Goal: Task Accomplishment & Management: Use online tool/utility

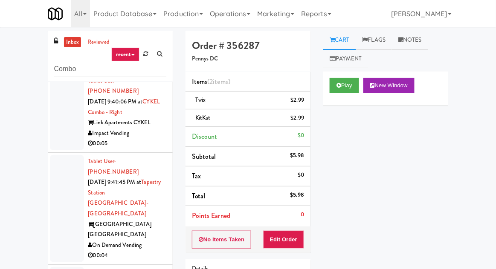
click at [70, 42] on link "inbox" at bounding box center [72, 42] width 17 height 11
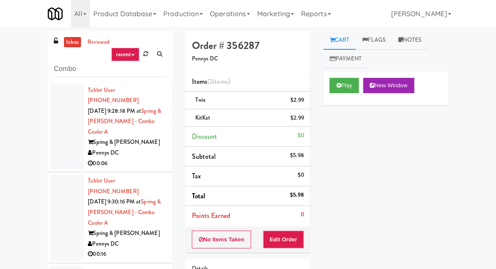
click at [57, 150] on div at bounding box center [67, 127] width 34 height 86
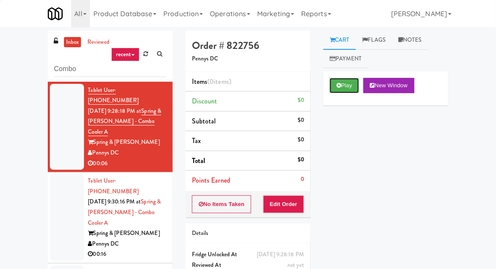
click at [355, 86] on button "Play" at bounding box center [343, 85] width 29 height 15
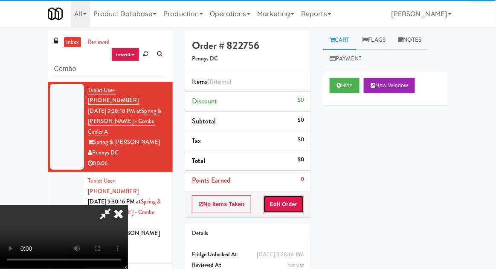
click at [290, 210] on button "Edit Order" at bounding box center [283, 205] width 41 height 18
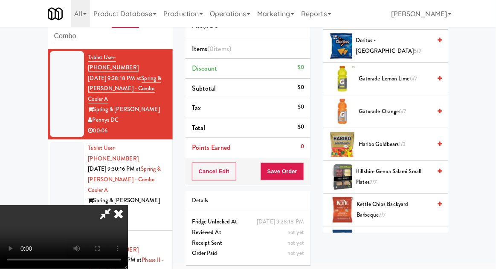
scroll to position [390, 0]
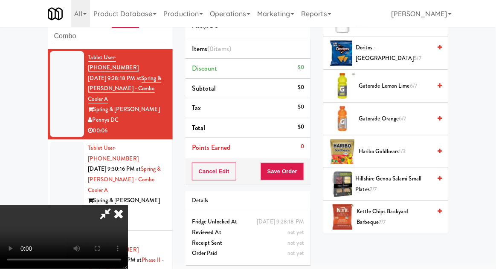
click at [404, 153] on span "1/3" at bounding box center [402, 151] width 7 height 8
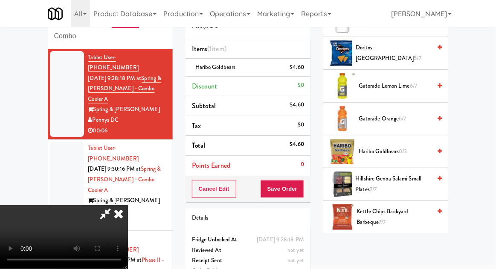
scroll to position [31, 0]
click at [303, 194] on button "Save Order" at bounding box center [281, 189] width 43 height 18
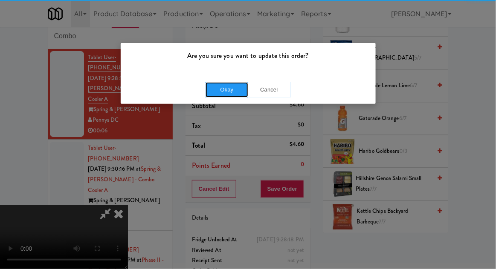
click at [225, 92] on button "Okay" at bounding box center [226, 89] width 43 height 15
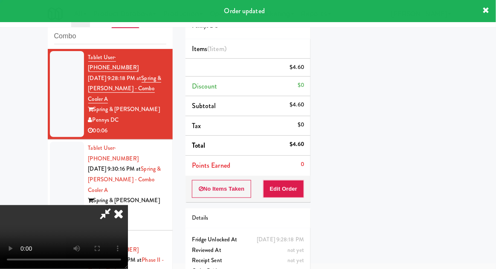
scroll to position [0, 0]
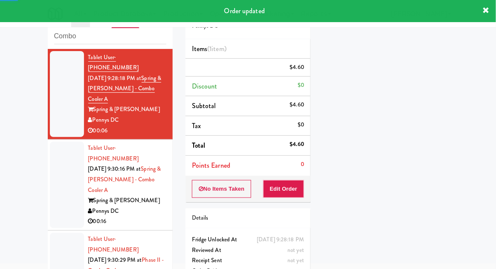
click at [57, 159] on div at bounding box center [67, 185] width 34 height 86
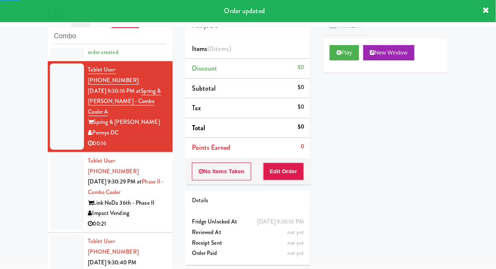
scroll to position [102, 0]
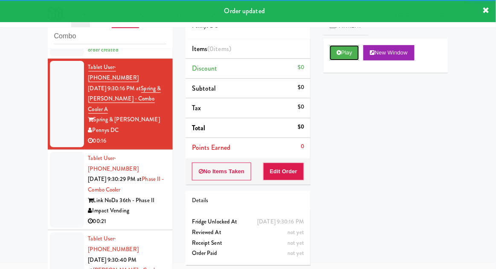
click at [349, 58] on button "Play" at bounding box center [343, 52] width 29 height 15
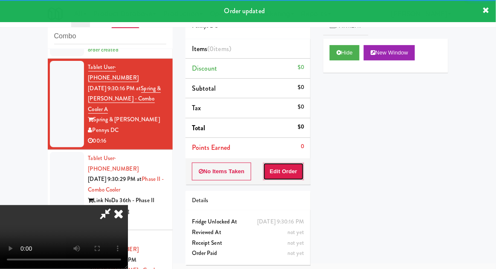
click at [291, 167] on button "Edit Order" at bounding box center [283, 172] width 41 height 18
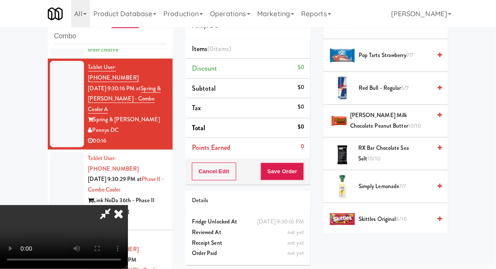
scroll to position [782, 0]
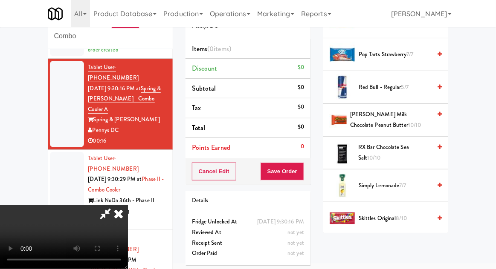
click at [403, 213] on span "Skittles Original 8/10" at bounding box center [394, 218] width 72 height 11
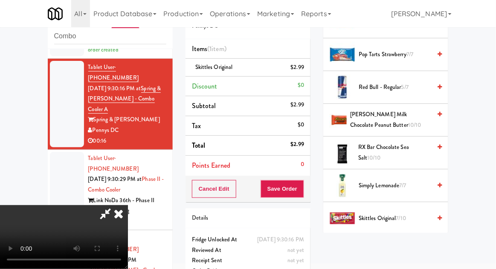
scroll to position [31, 0]
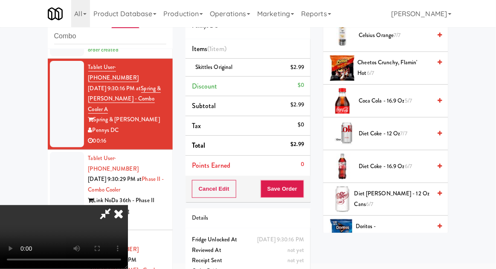
click at [401, 196] on span "Diet [PERSON_NAME] - 12 oz Cans 6/7" at bounding box center [392, 199] width 77 height 21
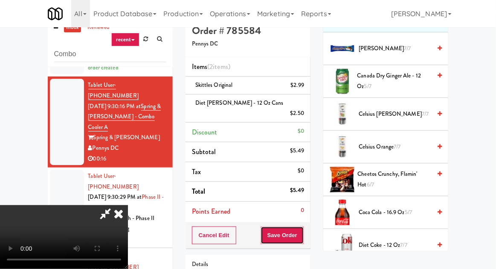
click at [300, 227] on button "Save Order" at bounding box center [281, 236] width 43 height 18
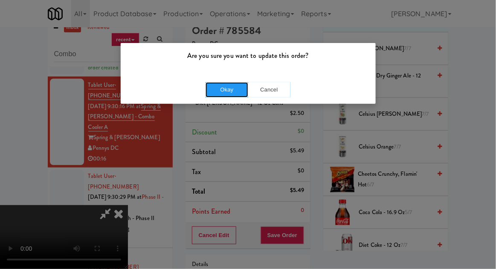
click at [221, 84] on button "Okay" at bounding box center [226, 89] width 43 height 15
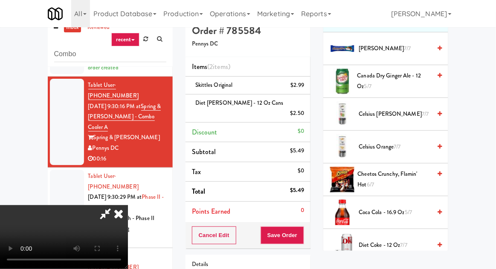
click at [495, 142] on div "inbox reviewed recent all unclear take inventory issue suspicious failed recent…" at bounding box center [248, 176] width 496 height 320
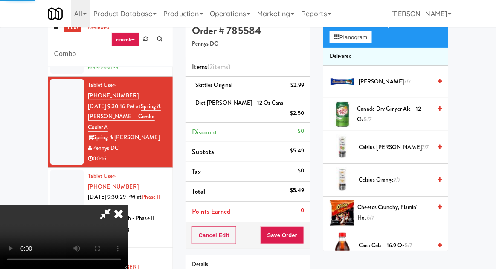
scroll to position [0, 0]
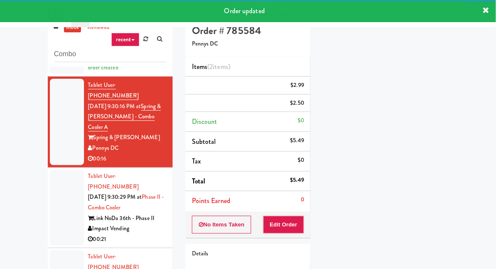
click at [55, 170] on div at bounding box center [67, 208] width 34 height 76
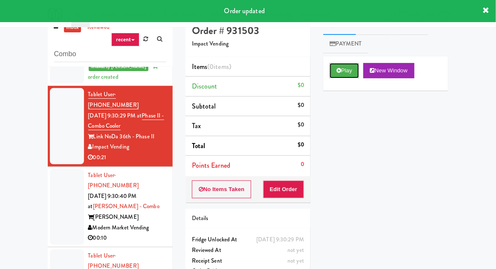
click at [358, 69] on button "Play" at bounding box center [343, 70] width 29 height 15
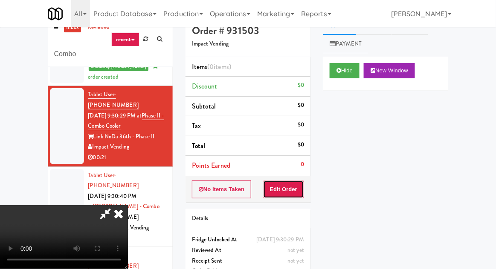
click at [294, 181] on button "Edit Order" at bounding box center [283, 190] width 41 height 18
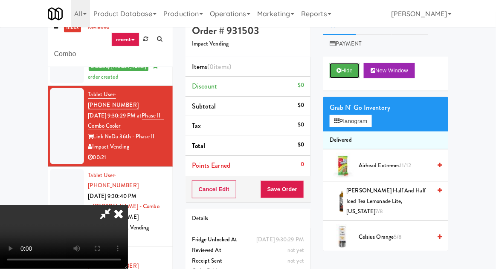
click at [355, 74] on button "Hide" at bounding box center [344, 70] width 30 height 15
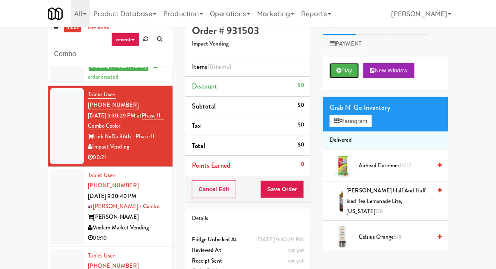
click at [355, 72] on button "Play" at bounding box center [343, 70] width 29 height 15
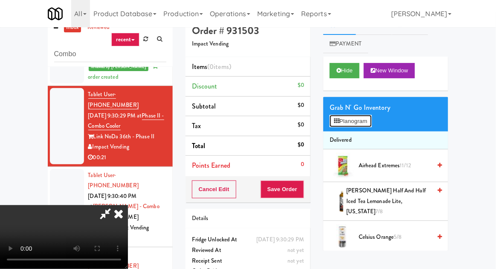
click at [371, 126] on button "Planogram" at bounding box center [350, 121] width 42 height 13
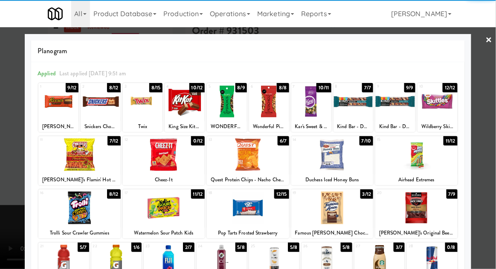
click at [273, 218] on div at bounding box center [248, 208] width 82 height 33
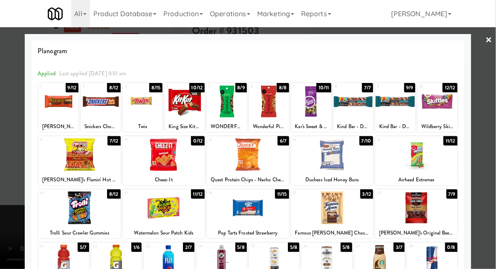
click at [494, 170] on div at bounding box center [248, 134] width 496 height 269
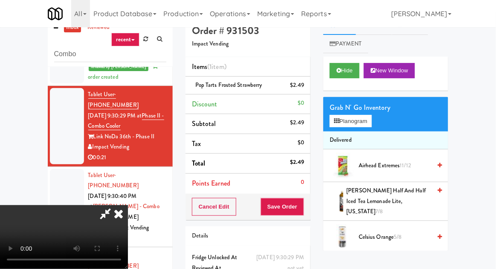
scroll to position [31, 0]
click at [371, 115] on button "Planogram" at bounding box center [350, 121] width 42 height 13
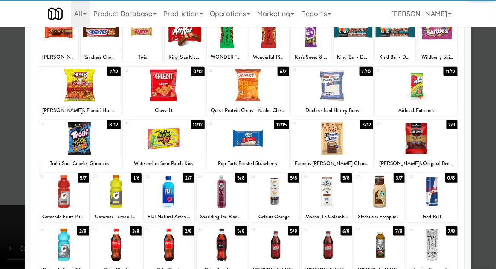
scroll to position [71, 0]
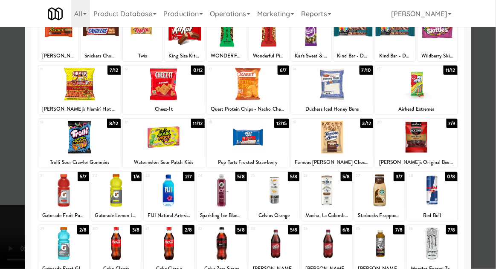
click at [285, 251] on div at bounding box center [274, 244] width 50 height 33
click at [484, 207] on div at bounding box center [248, 134] width 496 height 269
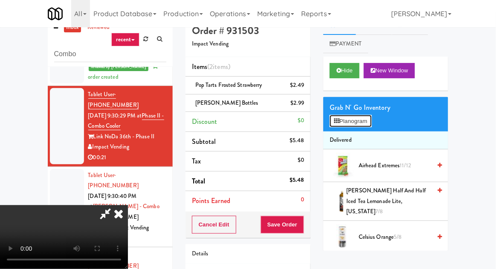
click at [371, 119] on button "Planogram" at bounding box center [350, 121] width 42 height 13
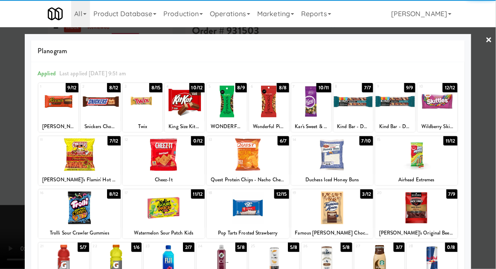
click at [60, 261] on div at bounding box center [63, 261] width 50 height 33
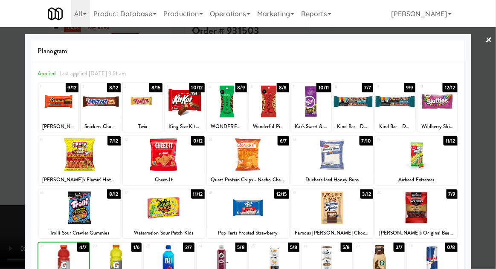
click at [491, 208] on div at bounding box center [248, 134] width 496 height 269
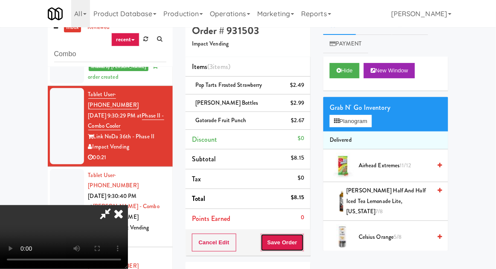
click at [300, 244] on button "Save Order" at bounding box center [281, 243] width 43 height 18
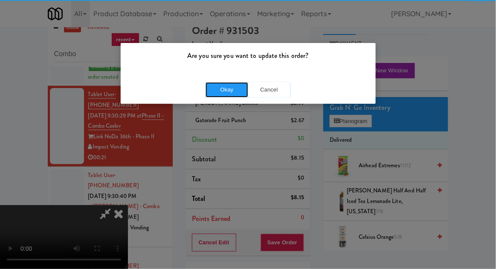
click at [216, 91] on button "Okay" at bounding box center [226, 89] width 43 height 15
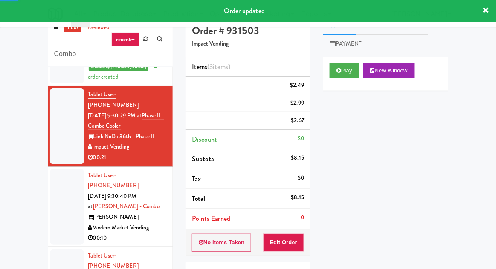
click at [58, 174] on div at bounding box center [67, 207] width 34 height 76
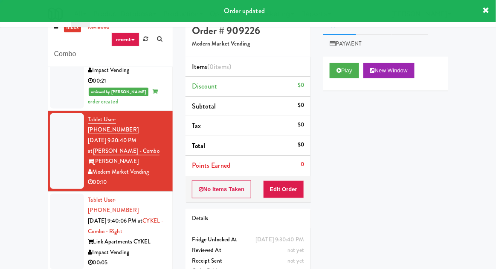
scroll to position [299, 0]
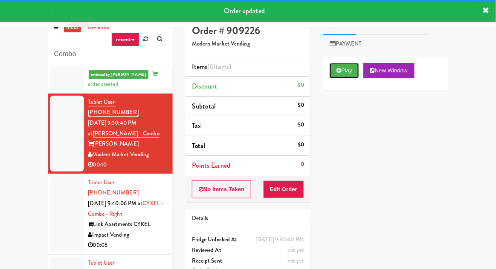
click at [353, 73] on button "Play" at bounding box center [343, 70] width 29 height 15
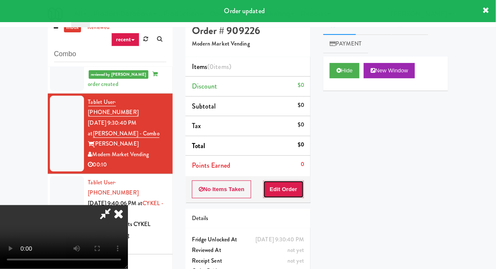
click at [291, 189] on button "Edit Order" at bounding box center [283, 190] width 41 height 18
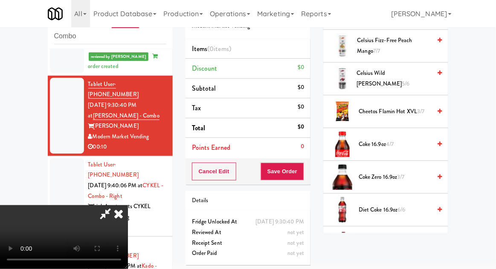
scroll to position [332, 0]
click at [400, 205] on span "6/6" at bounding box center [402, 209] width 8 height 8
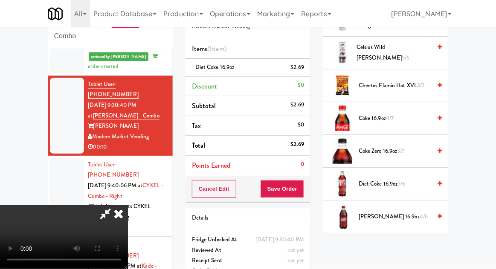
scroll to position [377, 0]
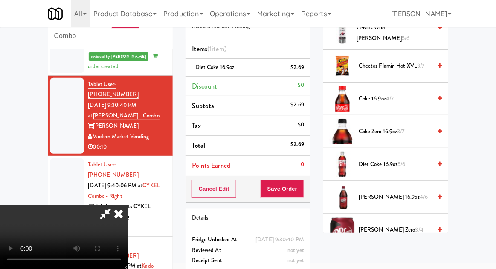
click at [393, 198] on span "[PERSON_NAME] 16.9oz 4/6" at bounding box center [394, 197] width 72 height 11
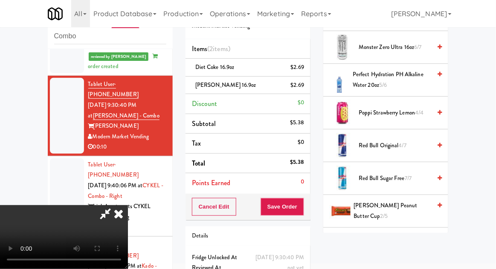
scroll to position [888, 0]
click at [415, 204] on span "[PERSON_NAME] Peanut Butter Cup 2/5" at bounding box center [393, 210] width 78 height 21
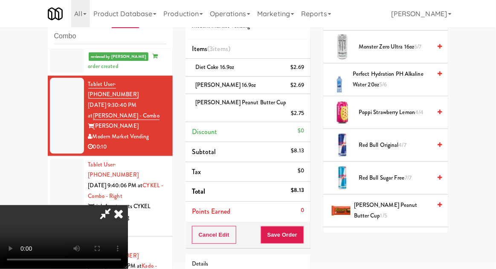
scroll to position [31, 0]
click at [300, 231] on button "Save Order" at bounding box center [281, 235] width 43 height 18
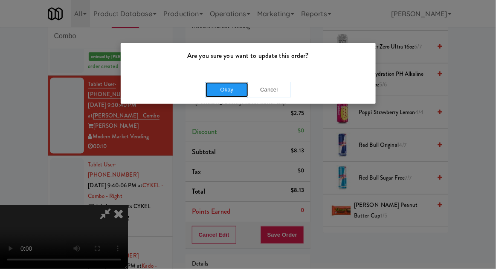
click at [208, 92] on button "Okay" at bounding box center [226, 89] width 43 height 15
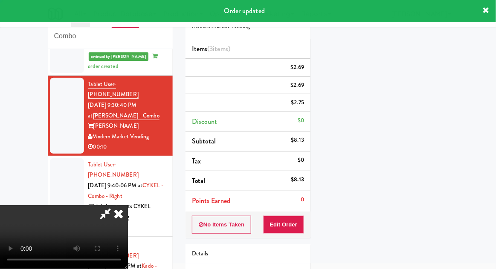
scroll to position [0, 0]
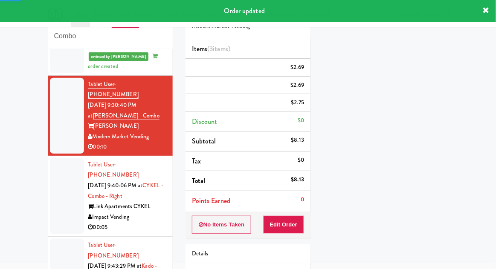
click at [38, 160] on div "inbox reviewed recent all unclear take inventory issue suspicious failed recent…" at bounding box center [248, 161] width 496 height 327
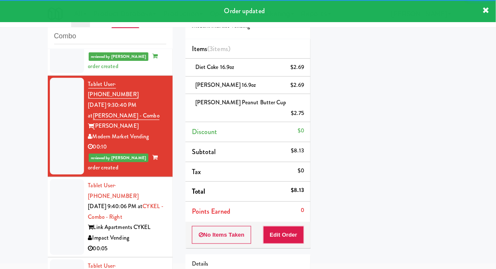
click at [60, 184] on div at bounding box center [67, 217] width 34 height 76
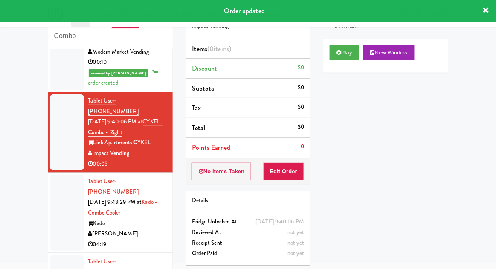
scroll to position [389, 0]
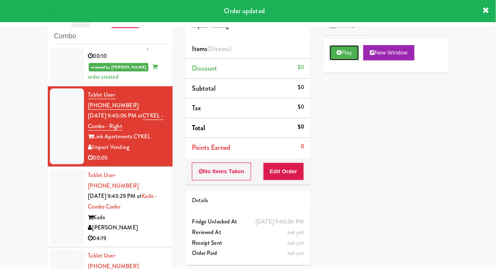
click at [341, 59] on button "Play" at bounding box center [343, 52] width 29 height 15
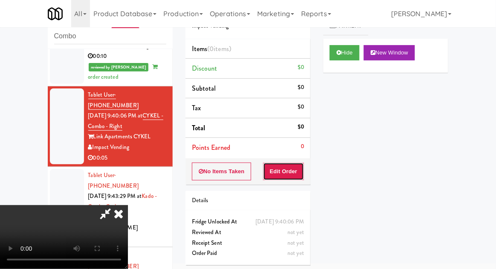
click at [287, 177] on button "Edit Order" at bounding box center [283, 172] width 41 height 18
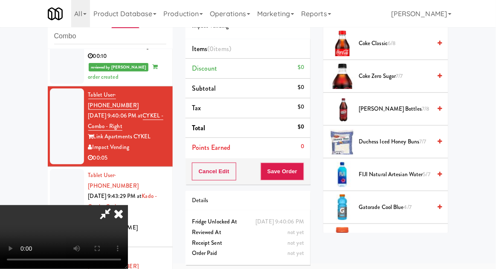
scroll to position [231, 0]
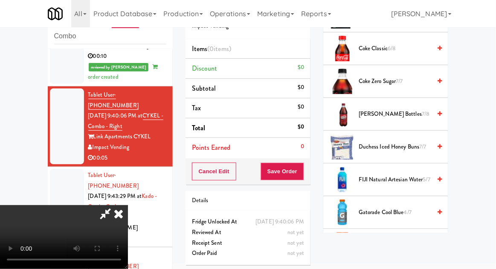
click at [410, 145] on span "Duchess Iced Honey Buns 7/7" at bounding box center [394, 147] width 72 height 11
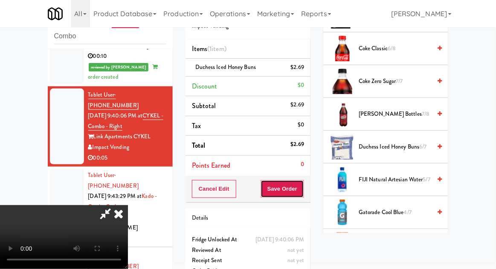
click at [303, 192] on button "Save Order" at bounding box center [281, 189] width 43 height 18
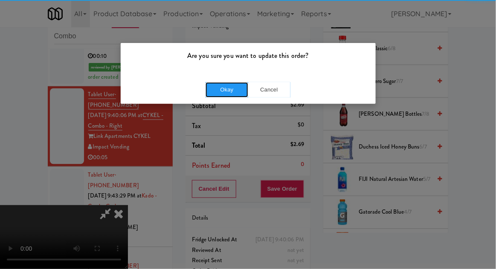
click at [217, 92] on button "Okay" at bounding box center [226, 89] width 43 height 15
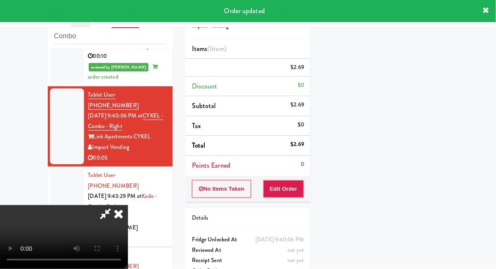
scroll to position [84, 0]
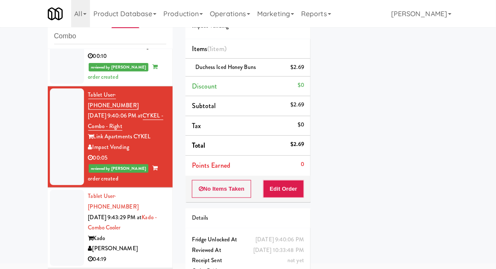
click at [52, 190] on div at bounding box center [67, 228] width 34 height 76
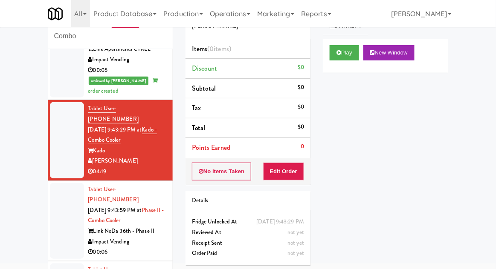
scroll to position [477, 0]
click at [351, 53] on button "Play" at bounding box center [343, 52] width 29 height 15
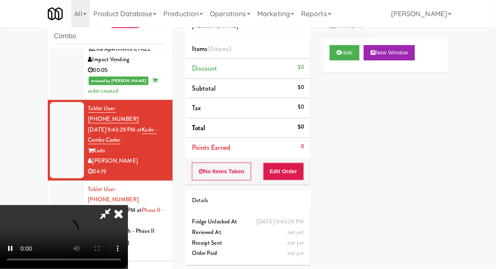
click at [291, 186] on div "Order # 534300 Davey Vending Items (0 items ) Discount $0 Subtotal $0 Tax $0 To…" at bounding box center [248, 135] width 138 height 274
click at [292, 170] on button "Edit Order" at bounding box center [283, 172] width 41 height 18
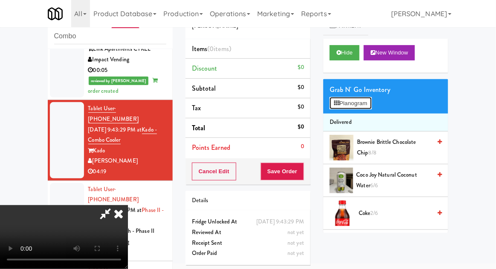
click at [363, 103] on button "Planogram" at bounding box center [350, 103] width 42 height 13
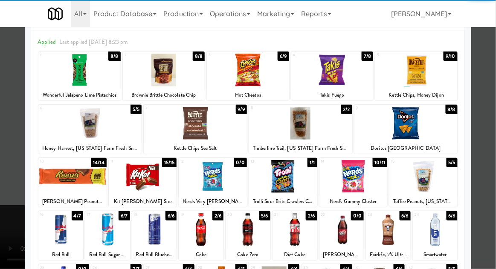
scroll to position [41, 0]
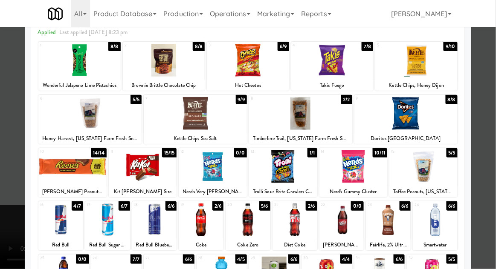
click at [204, 225] on div at bounding box center [201, 220] width 45 height 33
click at [485, 163] on div at bounding box center [248, 134] width 496 height 269
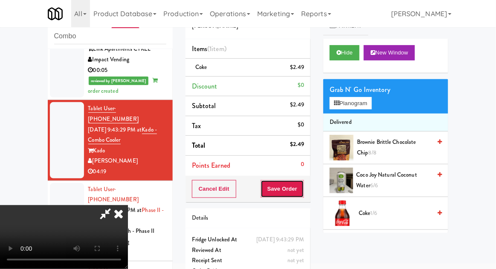
click at [300, 192] on button "Save Order" at bounding box center [281, 189] width 43 height 18
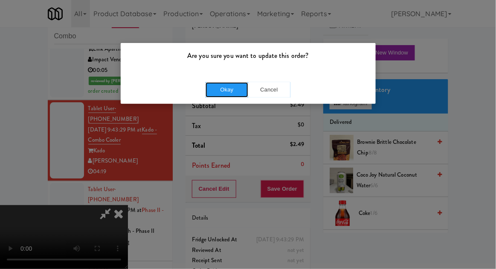
click at [213, 92] on button "Okay" at bounding box center [226, 89] width 43 height 15
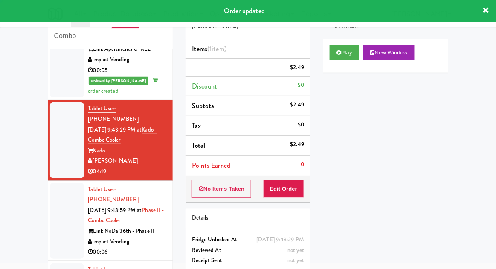
click at [61, 183] on div at bounding box center [67, 221] width 34 height 76
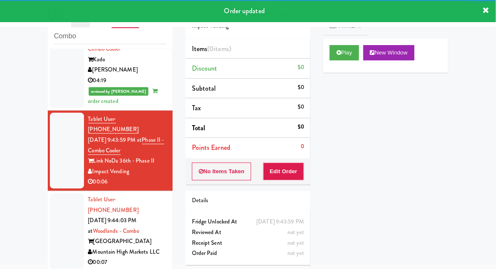
scroll to position [570, 0]
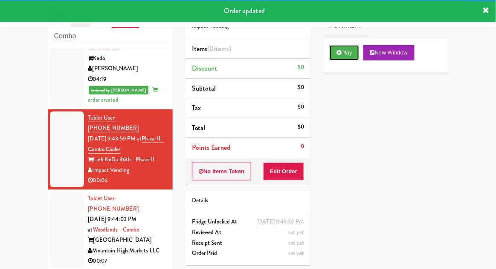
click at [347, 52] on button "Play" at bounding box center [343, 52] width 29 height 15
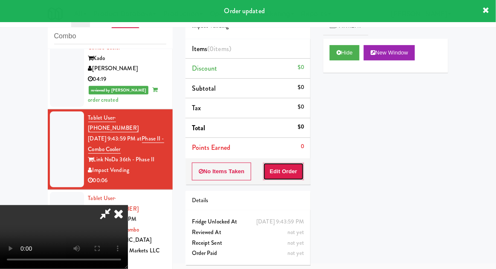
click at [297, 166] on button "Edit Order" at bounding box center [283, 172] width 41 height 18
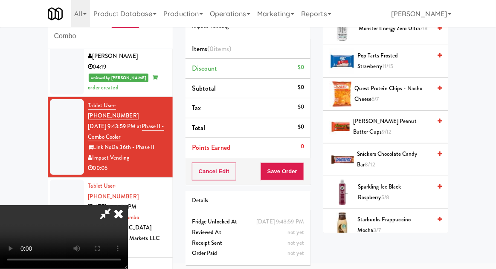
scroll to position [816, 0]
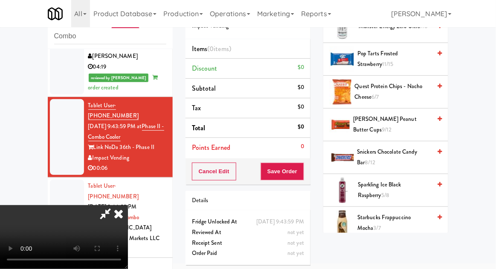
click at [415, 147] on span "Snickers Chocolate Candy Bar 8/12" at bounding box center [394, 157] width 74 height 21
click at [414, 147] on span "Snickers Chocolate Candy Bar 8/12" at bounding box center [394, 157] width 74 height 21
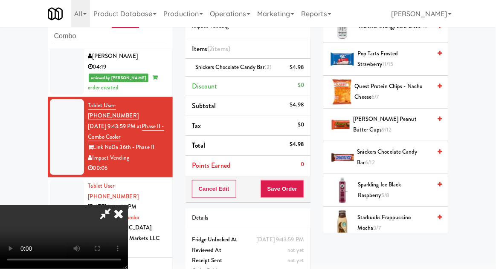
scroll to position [31, 0]
click at [301, 195] on button "Save Order" at bounding box center [281, 189] width 43 height 18
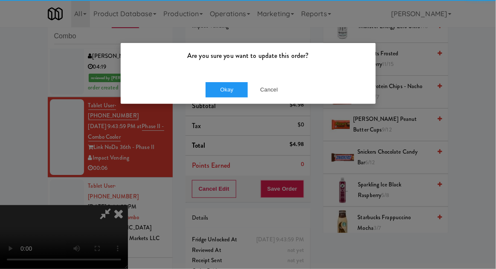
click at [220, 101] on div "Okay Cancel" at bounding box center [248, 89] width 255 height 29
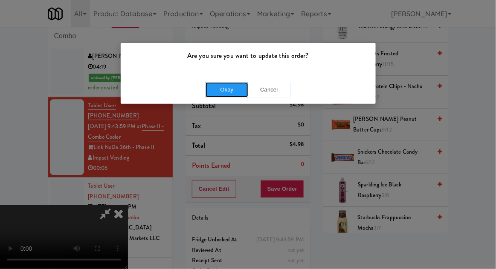
click at [212, 87] on button "Okay" at bounding box center [226, 89] width 43 height 15
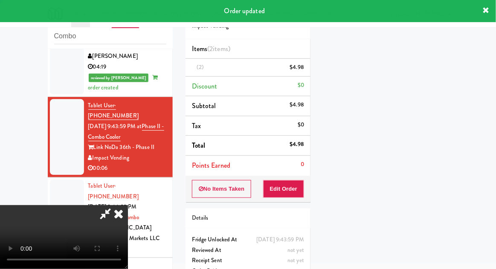
scroll to position [0, 0]
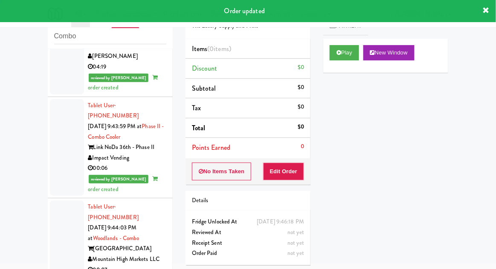
click at [60, 201] on div at bounding box center [67, 239] width 34 height 76
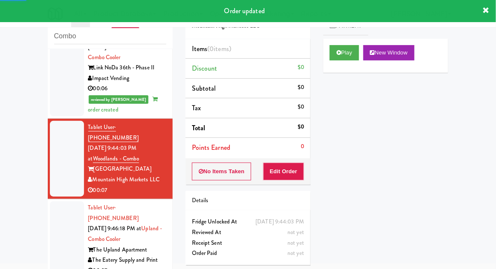
scroll to position [662, 0]
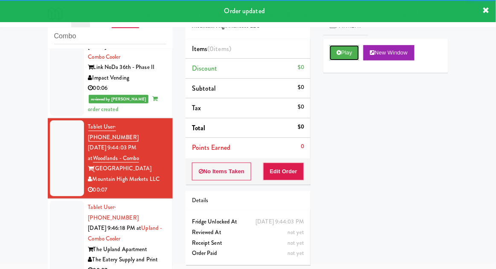
click at [352, 55] on button "Play" at bounding box center [343, 52] width 29 height 15
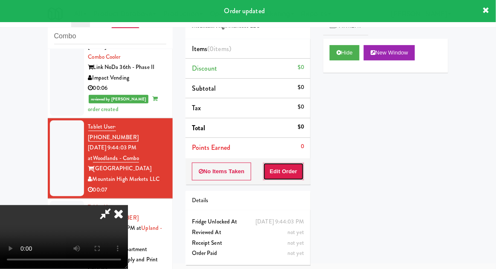
click at [296, 170] on button "Edit Order" at bounding box center [283, 172] width 41 height 18
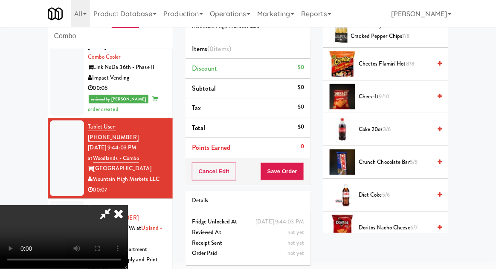
scroll to position [286, 0]
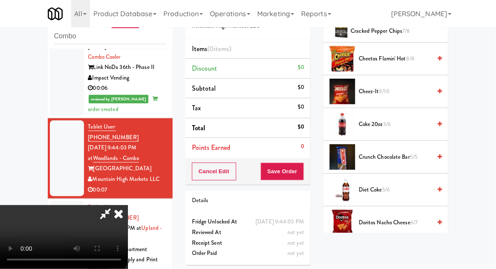
click at [395, 187] on span "Diet Coke 5/6" at bounding box center [394, 190] width 72 height 11
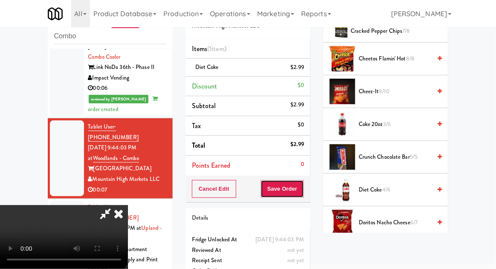
click at [303, 195] on button "Save Order" at bounding box center [281, 189] width 43 height 18
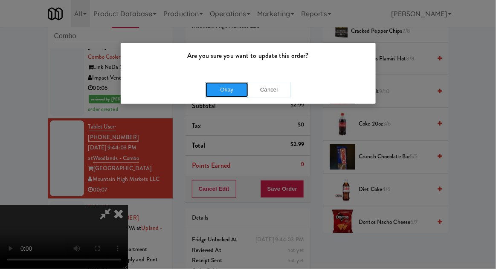
click at [210, 93] on button "Okay" at bounding box center [226, 89] width 43 height 15
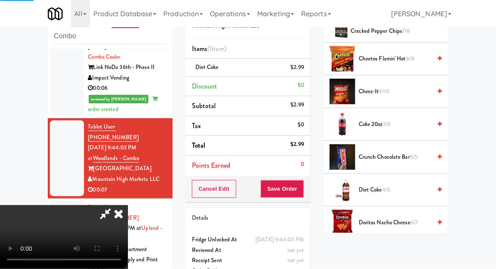
scroll to position [84, 0]
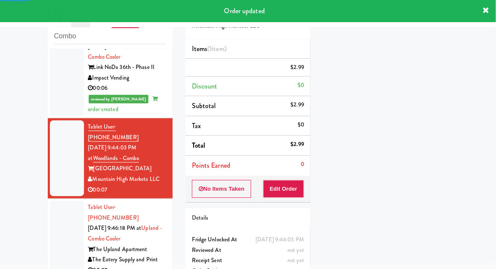
click at [55, 201] on div at bounding box center [67, 239] width 34 height 76
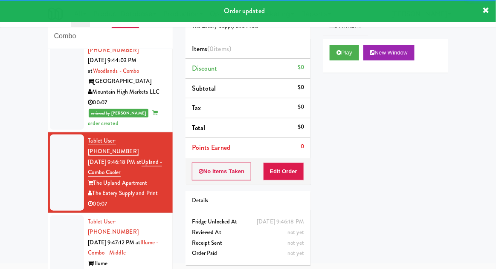
scroll to position [751, 0]
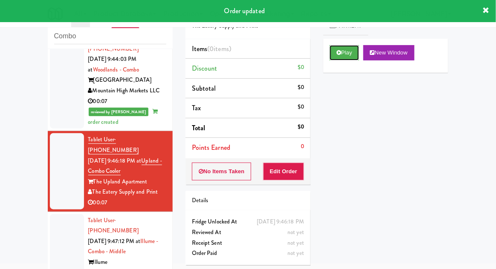
click at [353, 59] on button "Play" at bounding box center [343, 52] width 29 height 15
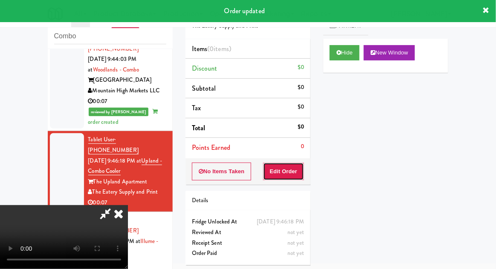
click at [293, 178] on button "Edit Order" at bounding box center [283, 172] width 41 height 18
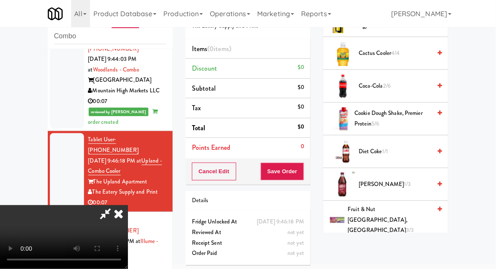
scroll to position [0, 0]
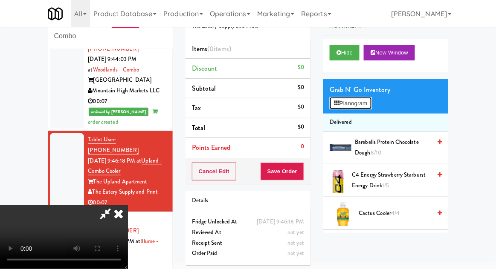
click at [363, 104] on button "Planogram" at bounding box center [350, 103] width 42 height 13
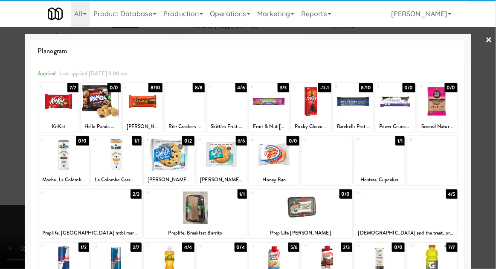
click at [311, 112] on div at bounding box center [311, 101] width 40 height 33
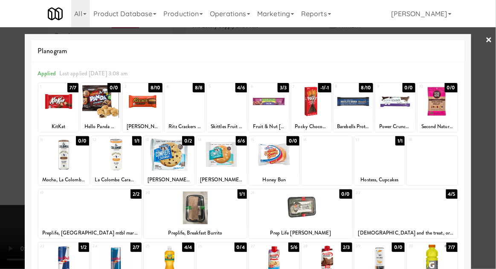
click at [490, 117] on div at bounding box center [248, 134] width 496 height 269
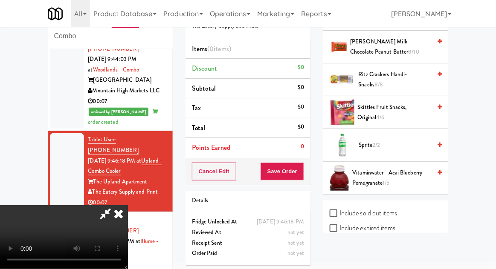
click at [392, 207] on label "Include sold out items" at bounding box center [362, 213] width 67 height 13
click at [339, 210] on input "Include sold out items" at bounding box center [334, 213] width 10 height 7
checkbox input "true"
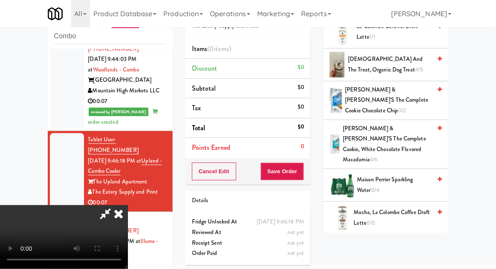
scroll to position [626, 0]
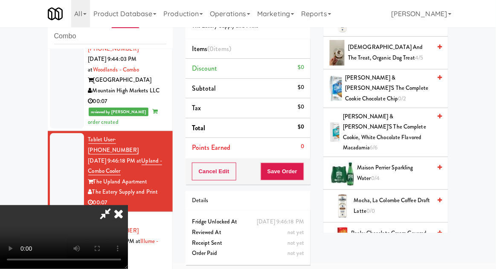
click at [391, 240] on span "-1/-1" at bounding box center [387, 244] width 11 height 8
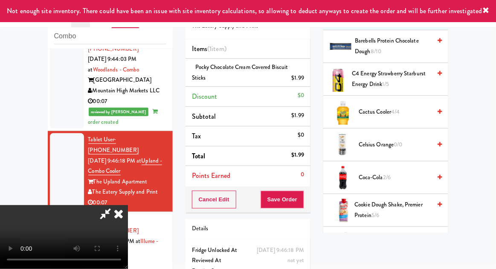
scroll to position [0, 0]
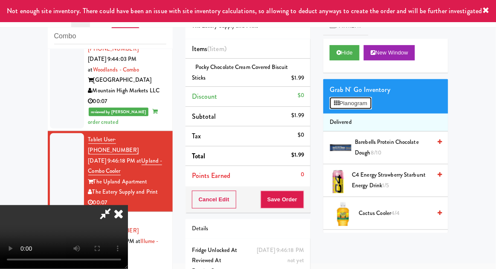
click at [371, 102] on button "Planogram" at bounding box center [350, 103] width 42 height 13
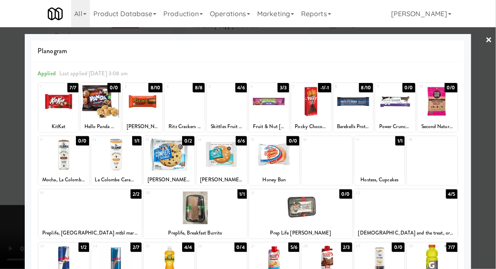
click at [356, 112] on div at bounding box center [353, 101] width 40 height 33
click at [490, 120] on div at bounding box center [248, 134] width 496 height 269
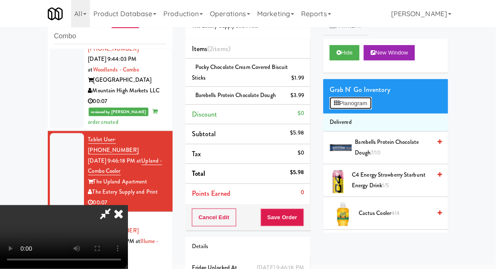
click at [365, 103] on button "Planogram" at bounding box center [350, 103] width 42 height 13
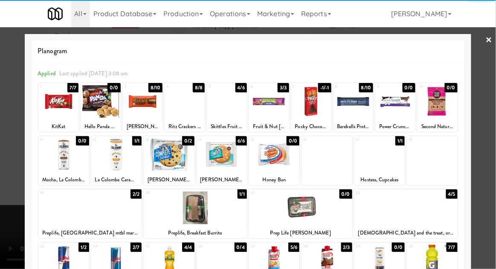
click at [490, 155] on div at bounding box center [248, 134] width 496 height 269
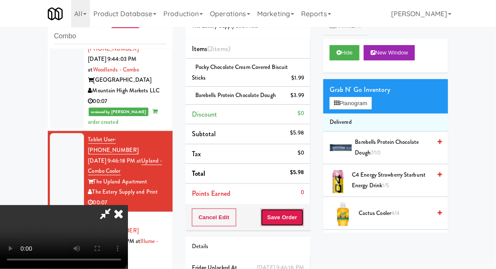
click at [303, 220] on button "Save Order" at bounding box center [281, 218] width 43 height 18
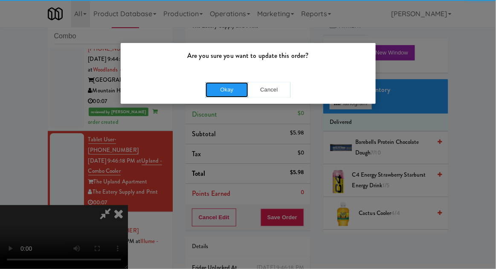
click at [215, 89] on button "Okay" at bounding box center [226, 89] width 43 height 15
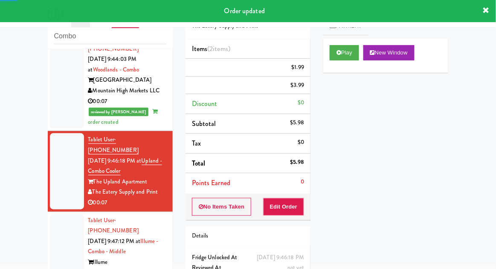
click at [48, 212] on li "Tablet User · (518) 366-9510 [DATE] 9:47:12 PM at [GEOGRAPHIC_DATA] - Combo - M…" at bounding box center [110, 252] width 125 height 81
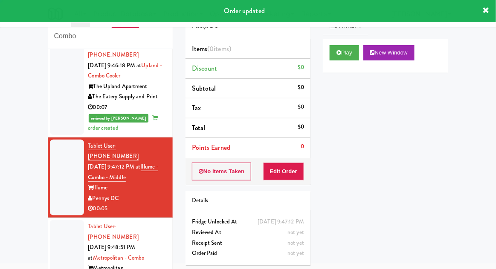
scroll to position [845, 0]
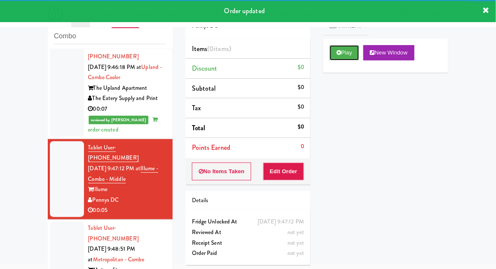
click at [349, 46] on button "Play" at bounding box center [343, 52] width 29 height 15
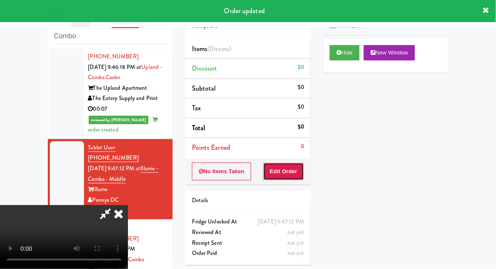
click at [297, 179] on button "Edit Order" at bounding box center [283, 172] width 41 height 18
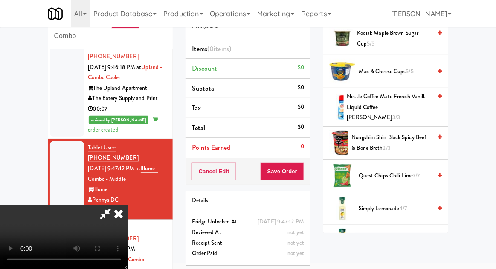
scroll to position [569, 0]
click at [405, 204] on span "4/7" at bounding box center [403, 208] width 8 height 8
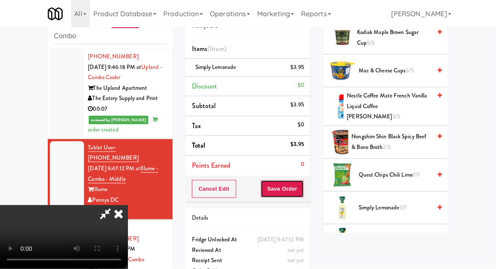
click at [301, 186] on button "Save Order" at bounding box center [281, 189] width 43 height 18
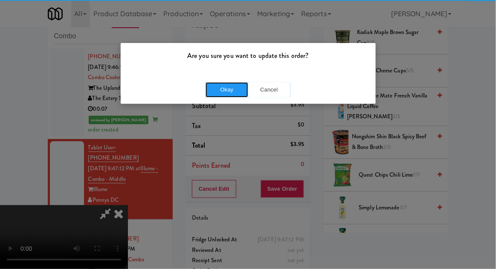
click at [230, 84] on button "Okay" at bounding box center [226, 89] width 43 height 15
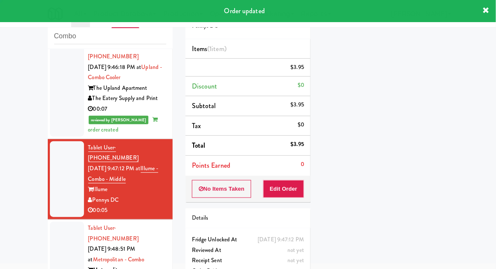
scroll to position [84, 0]
click at [56, 222] on div at bounding box center [67, 260] width 34 height 76
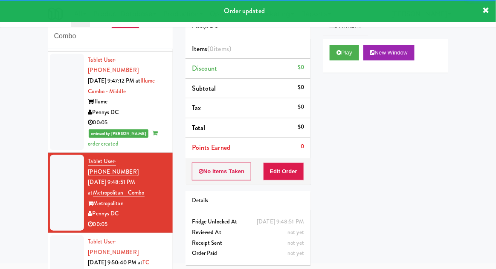
scroll to position [933, 0]
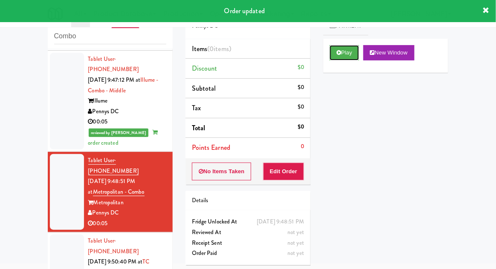
click at [352, 60] on button "Play" at bounding box center [343, 52] width 29 height 15
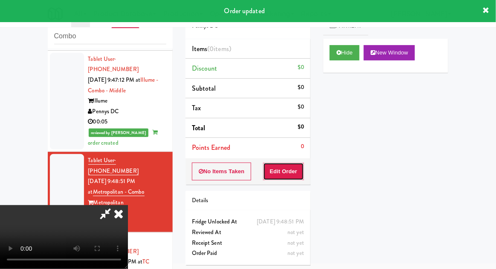
click at [300, 163] on button "Edit Order" at bounding box center [283, 172] width 41 height 18
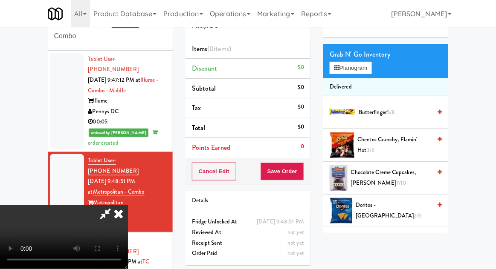
scroll to position [35, 0]
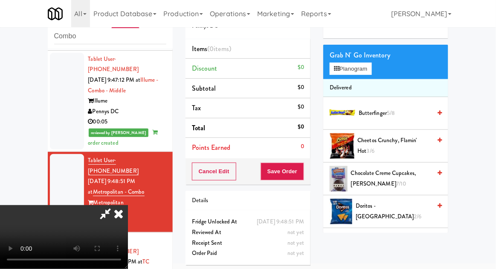
click at [401, 148] on span "Cheetos Crunchy, Flamin' Hot 3/6" at bounding box center [394, 145] width 74 height 21
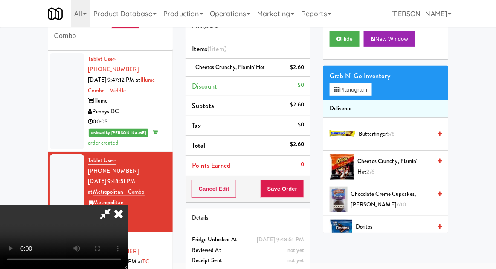
scroll to position [12, 0]
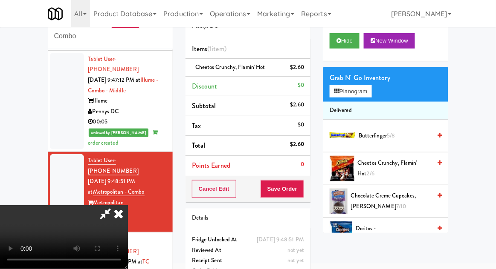
click at [378, 89] on div "Grab N' Go Inventory Planogram" at bounding box center [385, 84] width 125 height 35
click at [369, 92] on button "Planogram" at bounding box center [350, 91] width 42 height 13
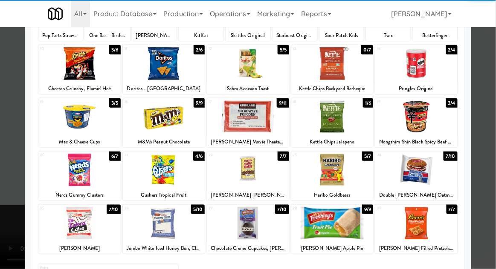
scroll to position [93, 0]
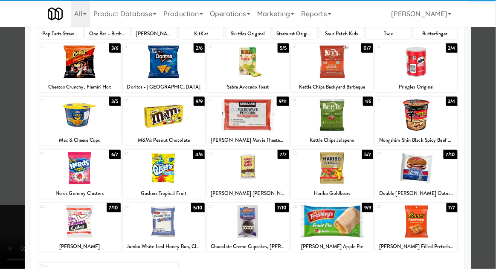
click at [154, 233] on div at bounding box center [164, 221] width 82 height 33
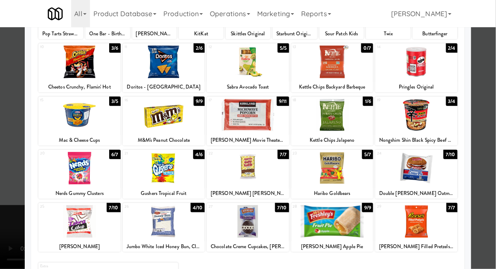
click at [489, 173] on div at bounding box center [248, 134] width 496 height 269
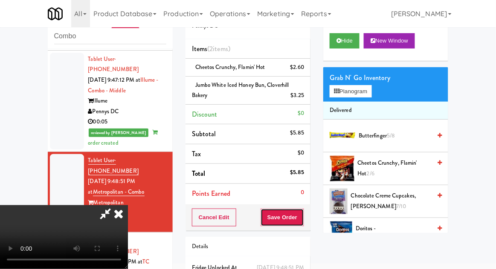
click at [300, 223] on button "Save Order" at bounding box center [281, 218] width 43 height 18
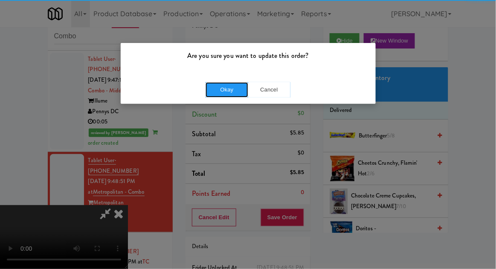
click at [215, 94] on button "Okay" at bounding box center [226, 89] width 43 height 15
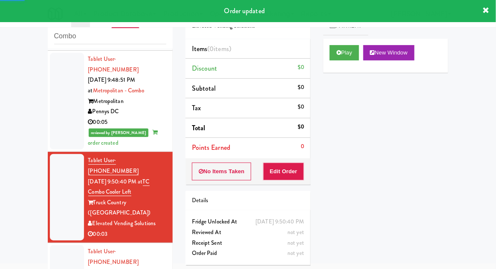
scroll to position [1035, 0]
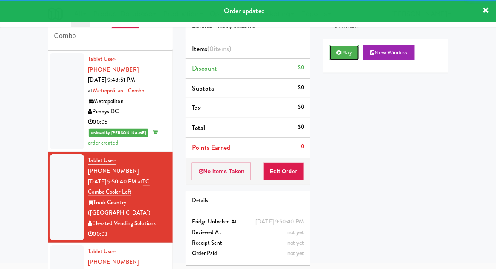
click at [344, 58] on button "Play" at bounding box center [343, 52] width 29 height 15
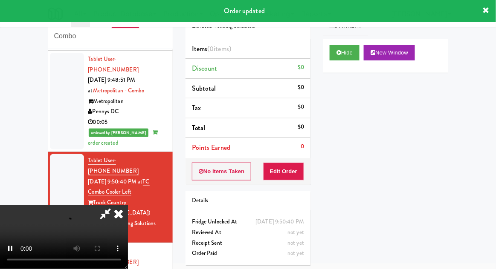
click at [292, 159] on div "No Items Taken Edit Order" at bounding box center [247, 172] width 125 height 26
click at [293, 173] on button "Edit Order" at bounding box center [283, 172] width 41 height 18
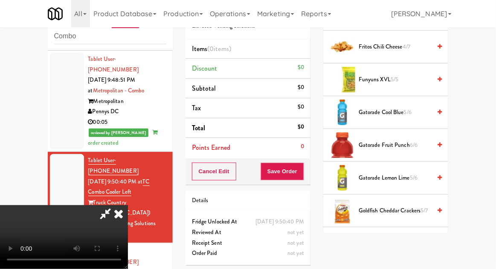
scroll to position [497, 0]
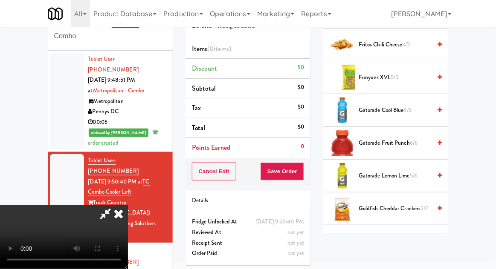
click at [412, 172] on span "5/6" at bounding box center [413, 176] width 8 height 8
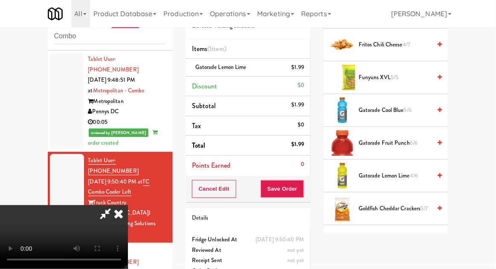
scroll to position [31, 0]
click at [311, 187] on div "Order # 894201 Elevated Vending Solutions Items (1 item ) Gatorade Lemon Lime $…" at bounding box center [248, 143] width 138 height 291
click at [303, 188] on button "Save Order" at bounding box center [281, 189] width 43 height 18
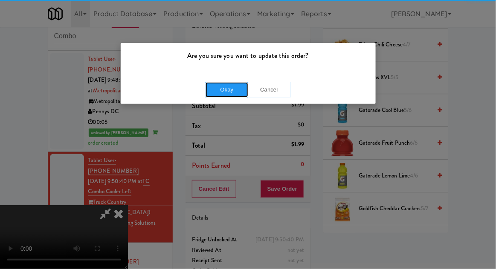
click at [210, 82] on button "Okay" at bounding box center [226, 89] width 43 height 15
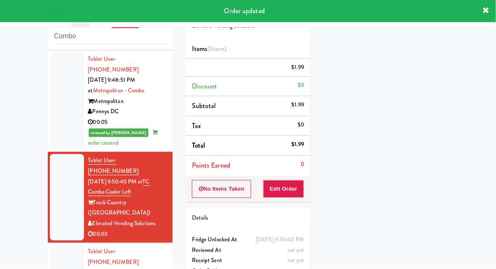
scroll to position [0, 0]
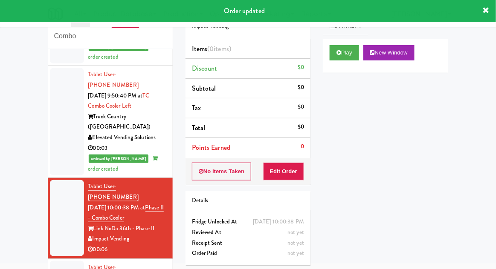
scroll to position [1122, 0]
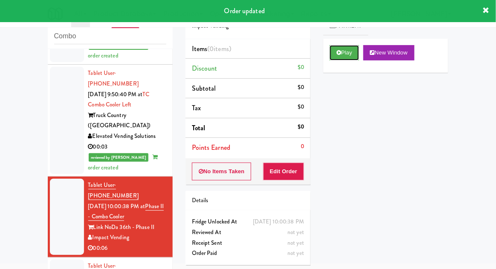
click at [354, 46] on button "Play" at bounding box center [343, 52] width 29 height 15
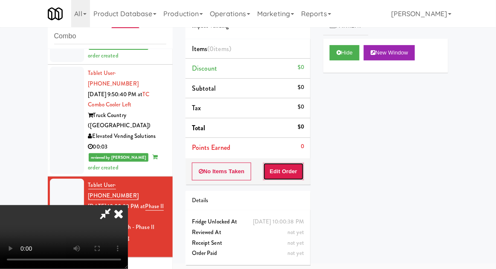
click at [300, 163] on button "Edit Order" at bounding box center [283, 172] width 41 height 18
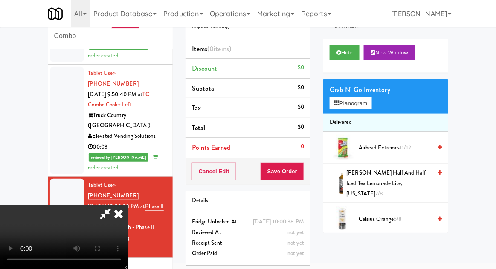
scroll to position [0, 0]
click at [357, 98] on button "Planogram" at bounding box center [350, 103] width 42 height 13
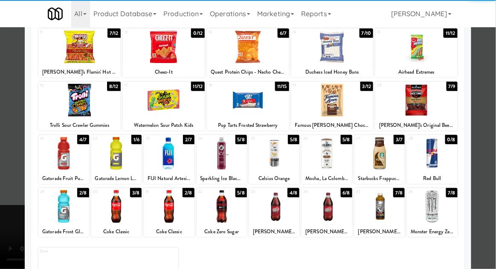
scroll to position [106, 0]
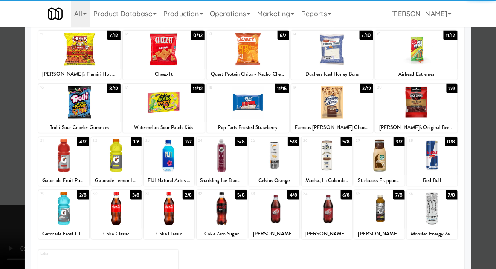
click at [161, 201] on div at bounding box center [169, 209] width 50 height 33
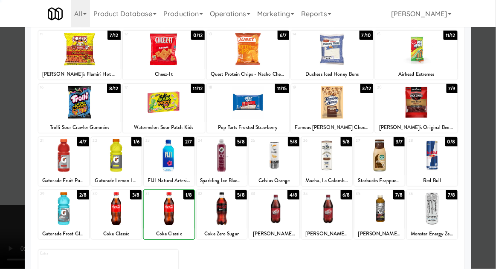
click at [481, 167] on div at bounding box center [248, 134] width 496 height 269
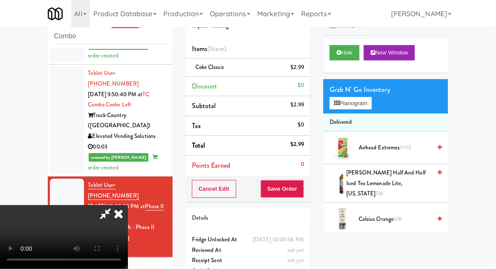
scroll to position [31, 0]
click at [299, 189] on button "Save Order" at bounding box center [281, 189] width 43 height 18
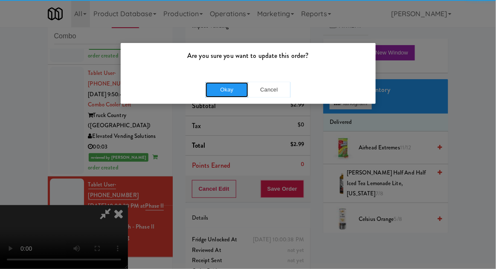
click at [219, 86] on button "Okay" at bounding box center [226, 89] width 43 height 15
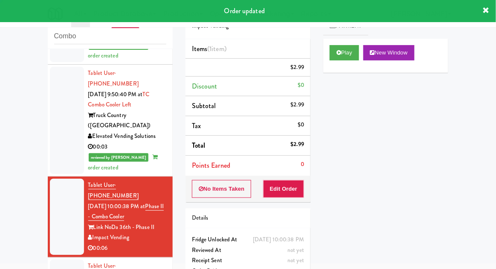
scroll to position [0, 0]
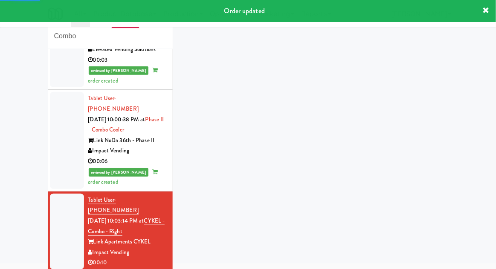
scroll to position [1210, 0]
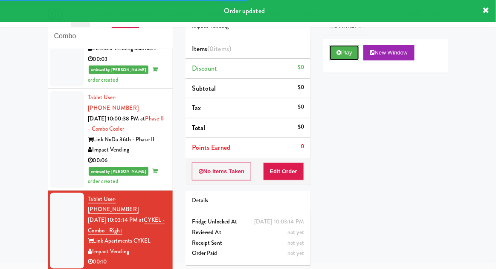
click at [355, 55] on button "Play" at bounding box center [343, 52] width 29 height 15
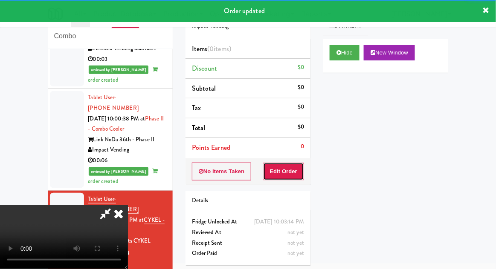
click at [295, 169] on button "Edit Order" at bounding box center [283, 172] width 41 height 18
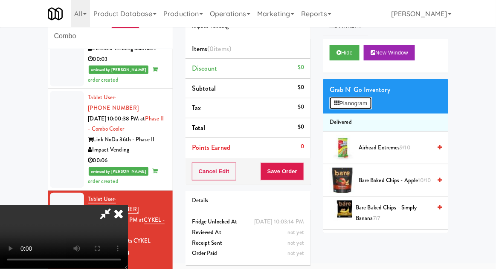
click at [366, 101] on button "Planogram" at bounding box center [350, 103] width 42 height 13
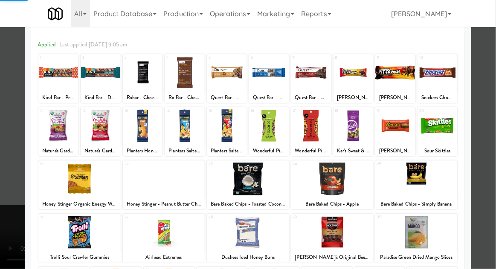
scroll to position [38, 0]
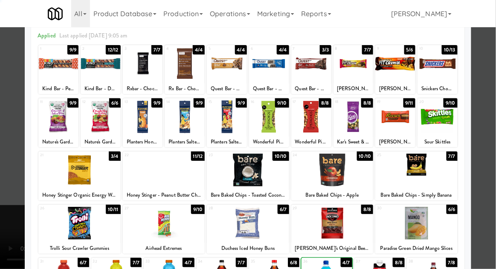
click at [487, 212] on div at bounding box center [248, 134] width 496 height 269
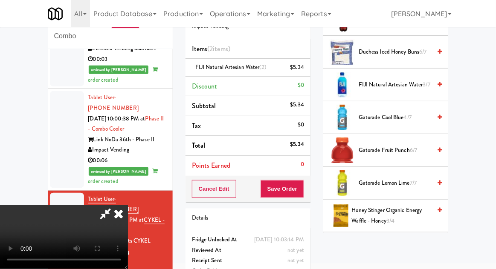
scroll to position [287, 0]
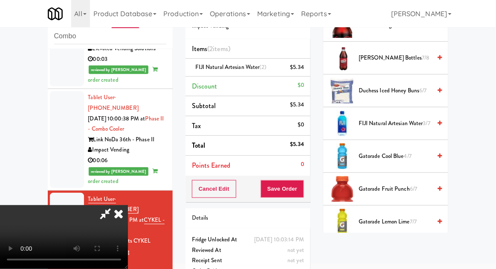
click at [414, 126] on span "FIJI Natural Artesian Water 3/7" at bounding box center [394, 123] width 72 height 11
click at [412, 122] on span "FIJI Natural Artesian Water 2/7" at bounding box center [394, 123] width 72 height 11
click at [302, 191] on button "Save Order" at bounding box center [281, 189] width 43 height 18
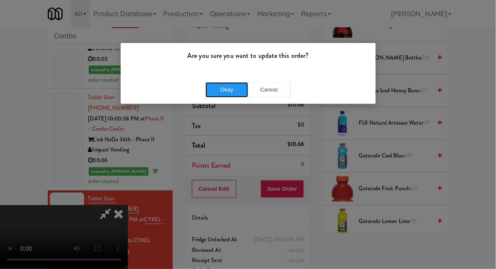
click at [212, 94] on button "Okay" at bounding box center [226, 89] width 43 height 15
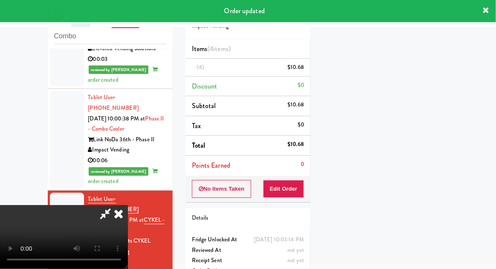
scroll to position [84, 0]
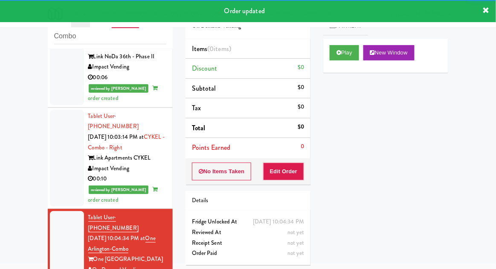
scroll to position [1294, 0]
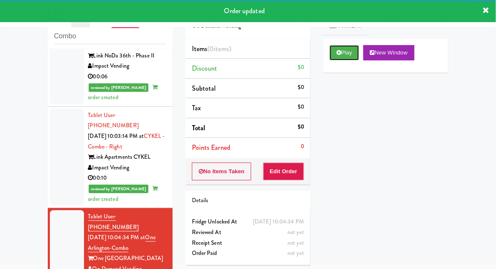
click at [359, 50] on button "Play" at bounding box center [343, 52] width 29 height 15
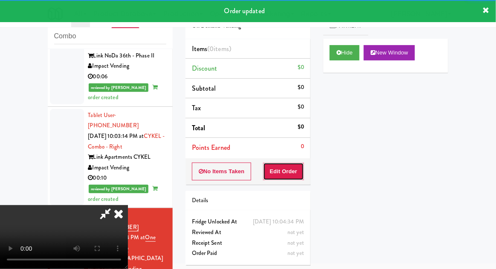
click at [294, 166] on button "Edit Order" at bounding box center [283, 172] width 41 height 18
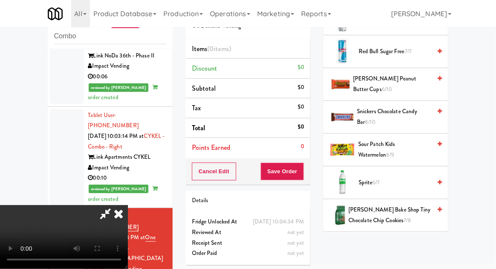
scroll to position [1033, 0]
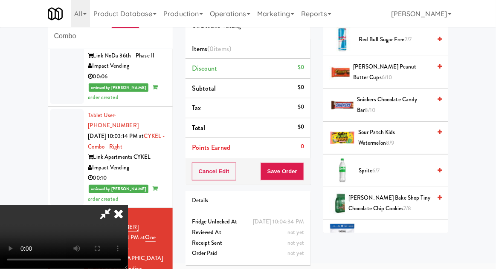
click at [395, 264] on span "Trolli Sour Brite Crawlers 9/10" at bounding box center [394, 269] width 72 height 11
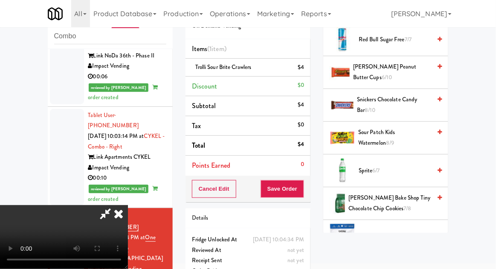
click at [306, 63] on li "Trolli Sour Brite Crawlers $4" at bounding box center [247, 68] width 125 height 18
click at [306, 70] on icon at bounding box center [305, 71] width 4 height 6
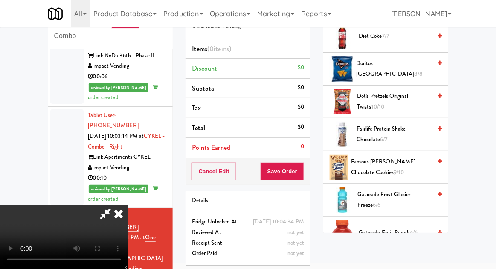
scroll to position [476, 0]
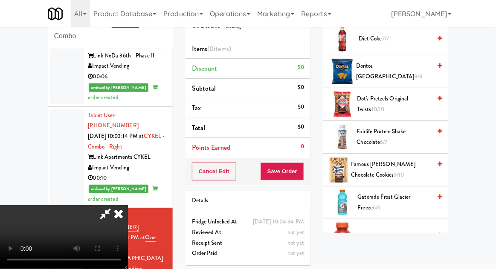
click at [401, 163] on span "Famous [PERSON_NAME] Chocolate Cookies 9/10" at bounding box center [391, 169] width 80 height 21
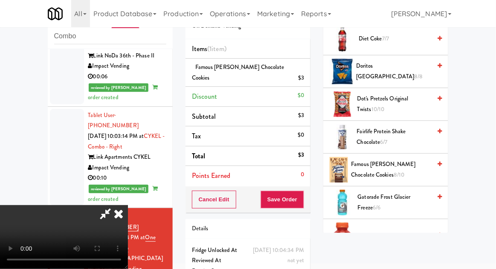
click at [393, 171] on span "8/10" at bounding box center [398, 175] width 11 height 8
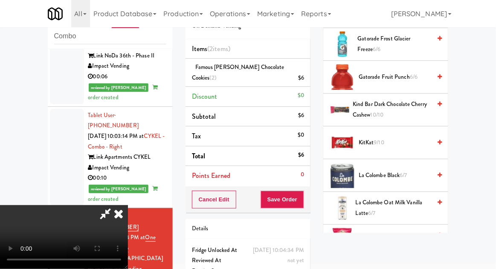
scroll to position [635, 0]
click at [396, 231] on span "Miss [PERSON_NAME]'s Sea Salt 6/6" at bounding box center [393, 240] width 76 height 21
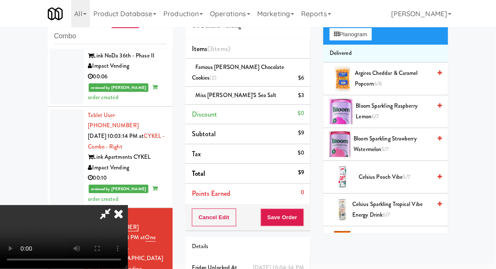
scroll to position [0, 0]
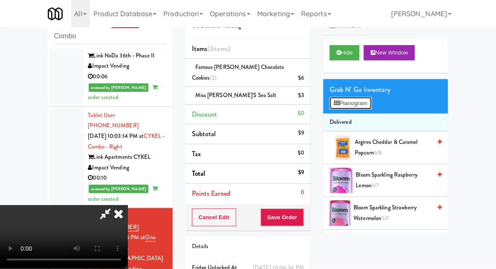
click at [360, 98] on button "Planogram" at bounding box center [350, 103] width 42 height 13
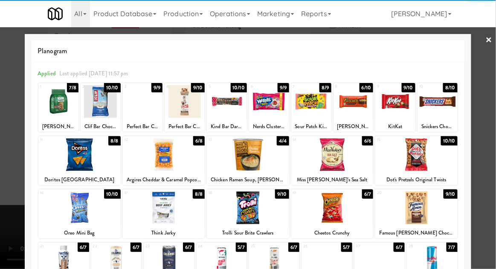
click at [76, 207] on div at bounding box center [79, 208] width 82 height 33
click at [482, 169] on div at bounding box center [248, 134] width 496 height 269
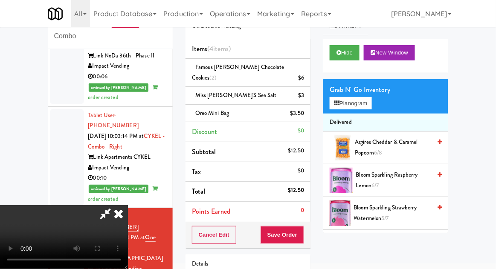
scroll to position [31, 0]
click at [303, 226] on button "Save Order" at bounding box center [281, 235] width 43 height 18
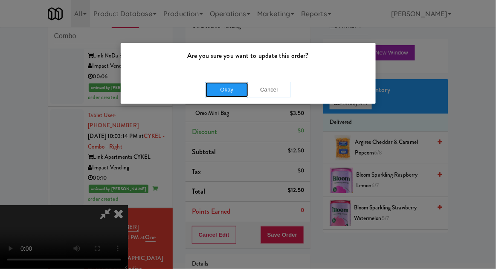
click at [213, 92] on button "Okay" at bounding box center [226, 89] width 43 height 15
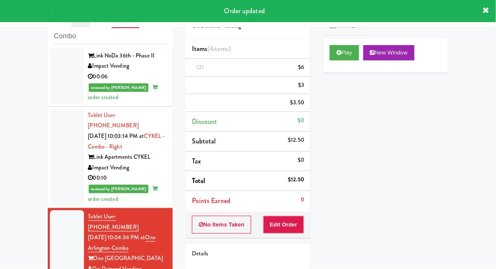
scroll to position [0, 0]
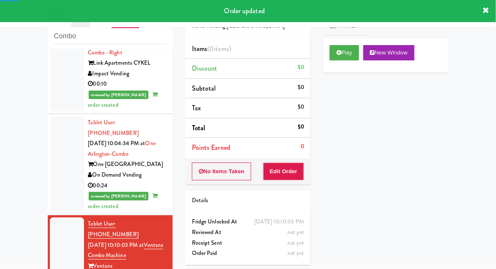
scroll to position [1390, 0]
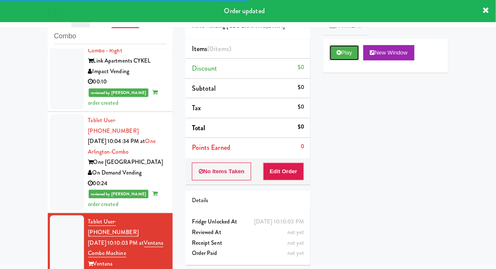
click at [347, 50] on button "Play" at bounding box center [343, 52] width 29 height 15
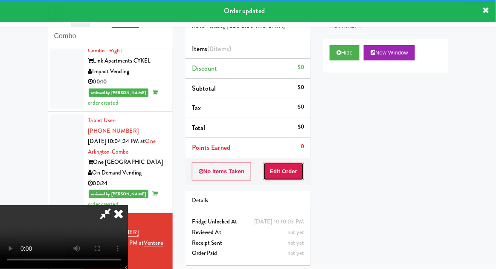
click at [291, 175] on button "Edit Order" at bounding box center [283, 172] width 41 height 18
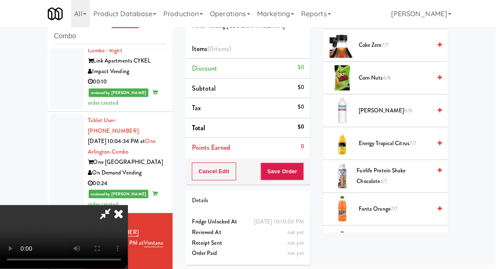
scroll to position [314, 0]
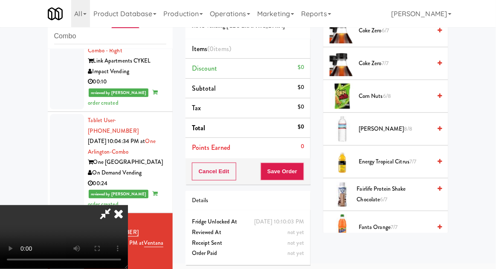
click at [406, 161] on span "Energy Tropical Citrus 7/7" at bounding box center [394, 162] width 72 height 11
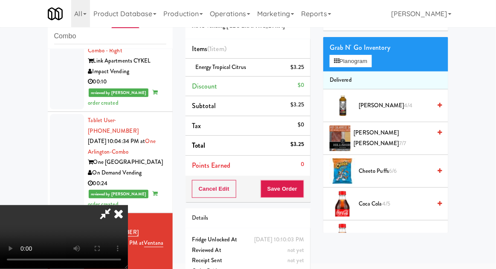
scroll to position [0, 0]
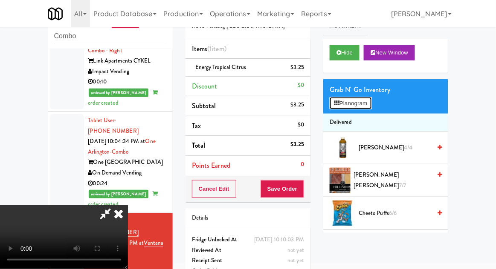
click at [371, 106] on button "Planogram" at bounding box center [350, 103] width 42 height 13
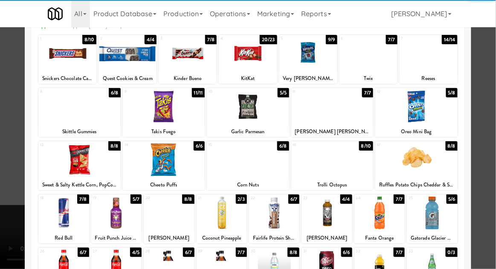
scroll to position [108, 0]
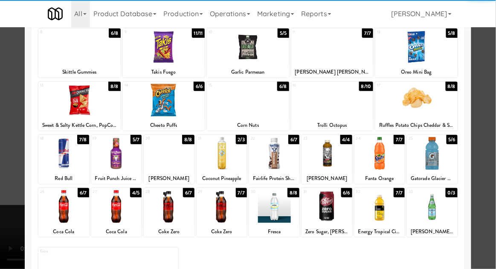
click at [53, 209] on div at bounding box center [63, 206] width 50 height 33
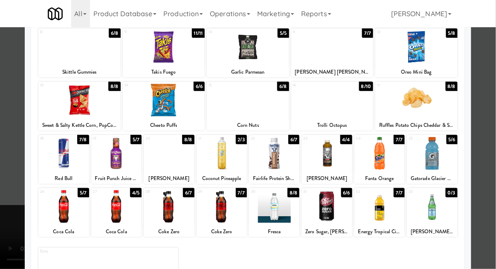
click at [492, 157] on div at bounding box center [248, 134] width 496 height 269
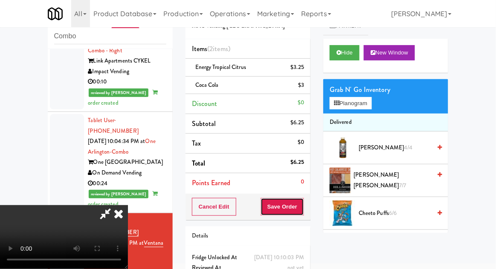
click at [301, 208] on button "Save Order" at bounding box center [281, 207] width 43 height 18
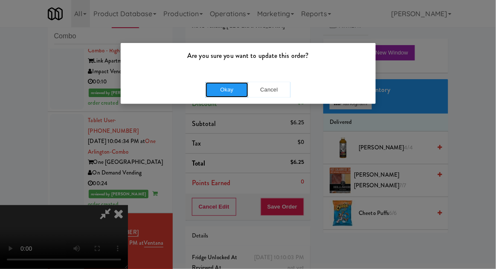
click at [212, 88] on button "Okay" at bounding box center [226, 89] width 43 height 15
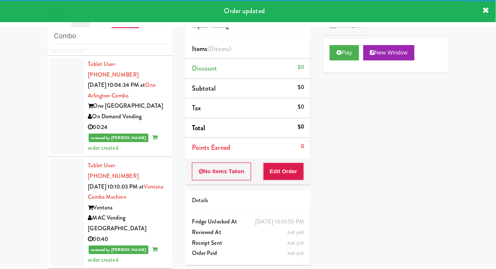
scroll to position [1446, 0]
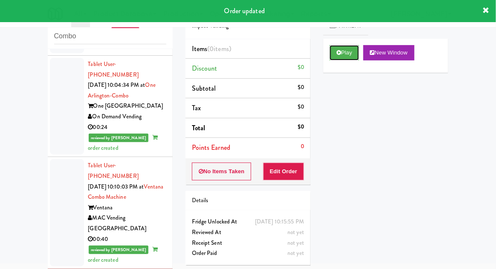
click at [355, 49] on button "Play" at bounding box center [343, 52] width 29 height 15
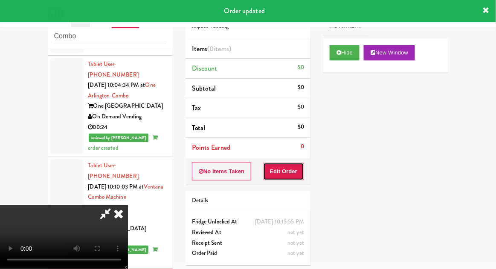
click at [298, 163] on button "Edit Order" at bounding box center [283, 172] width 41 height 18
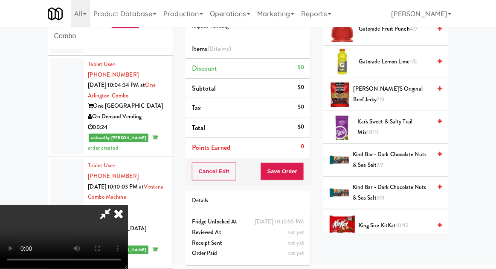
scroll to position [555, 0]
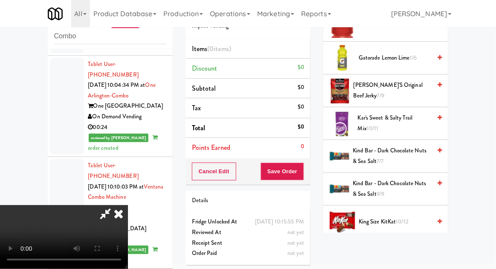
click at [400, 218] on span "10/12" at bounding box center [402, 222] width 13 height 8
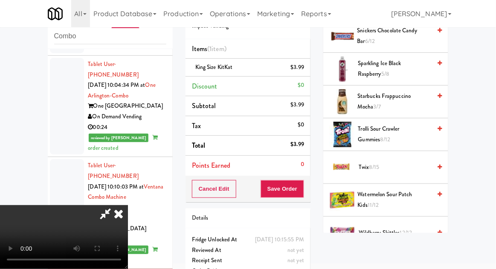
scroll to position [937, 0]
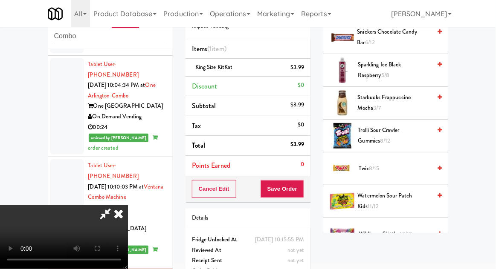
click at [386, 164] on span "Twix 8/15" at bounding box center [394, 169] width 72 height 11
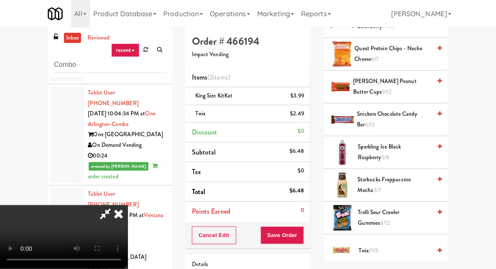
scroll to position [865, 0]
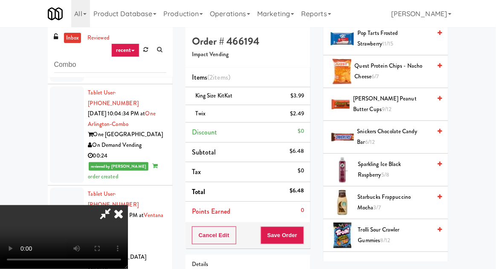
click at [406, 127] on span "Snickers Chocolate Candy Bar 6/12" at bounding box center [394, 137] width 74 height 21
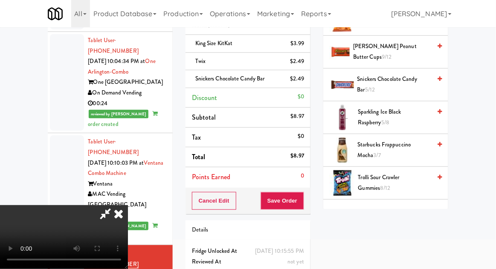
scroll to position [31, 0]
click at [301, 205] on button "Save Order" at bounding box center [281, 201] width 43 height 18
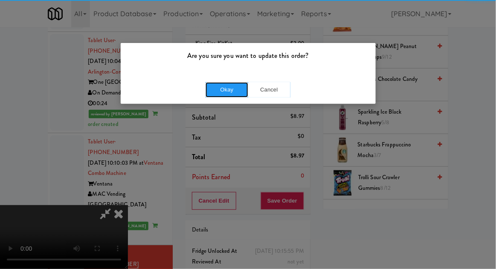
click at [214, 90] on button "Okay" at bounding box center [226, 89] width 43 height 15
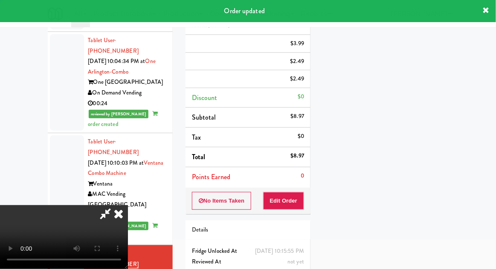
scroll to position [0, 0]
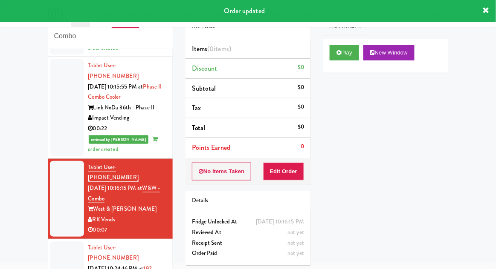
scroll to position [1673, 0]
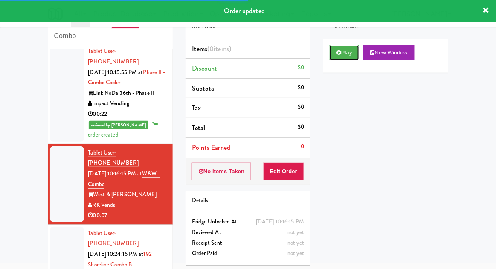
click at [348, 51] on button "Play" at bounding box center [343, 52] width 29 height 15
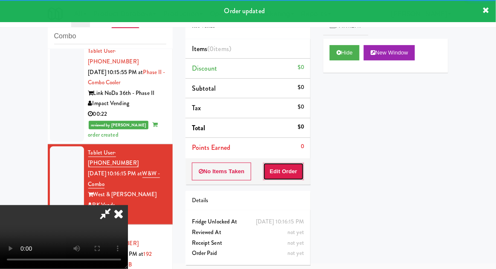
click at [293, 175] on button "Edit Order" at bounding box center [283, 172] width 41 height 18
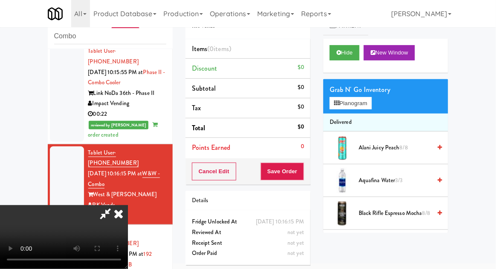
scroll to position [0, 0]
click at [402, 152] on span "Alani Juicy Peach 8/8" at bounding box center [394, 148] width 72 height 11
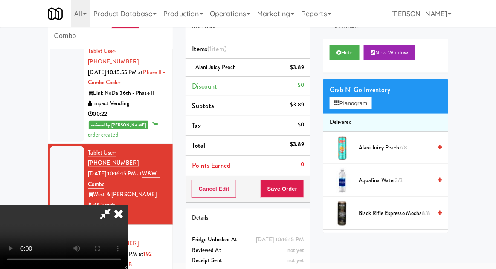
scroll to position [31, 0]
click at [362, 100] on button "Planogram" at bounding box center [350, 103] width 42 height 13
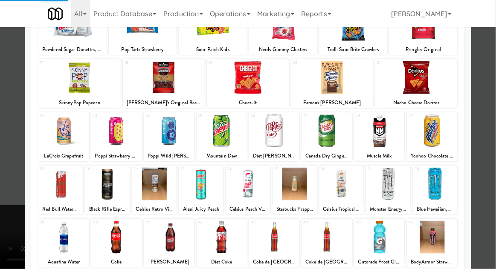
scroll to position [161, 0]
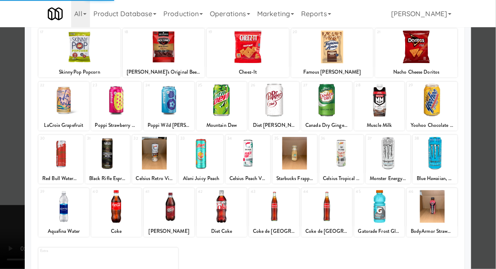
click at [484, 165] on div at bounding box center [248, 134] width 496 height 269
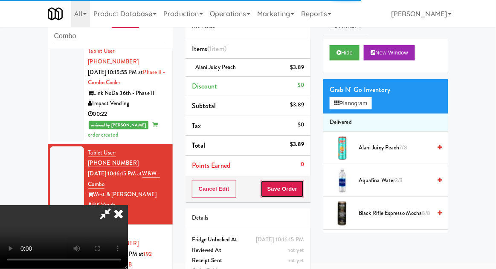
click at [303, 196] on button "Save Order" at bounding box center [281, 189] width 43 height 18
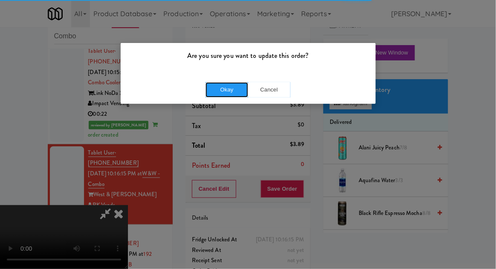
click at [212, 88] on button "Okay" at bounding box center [226, 89] width 43 height 15
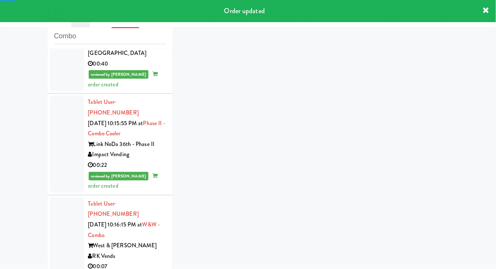
scroll to position [1694, 0]
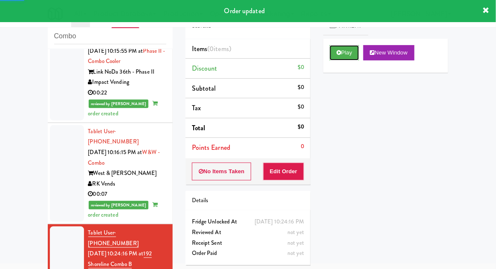
click at [352, 57] on button "Play" at bounding box center [343, 52] width 29 height 15
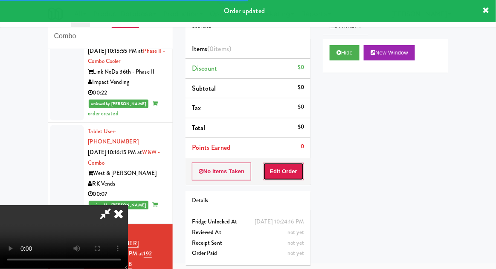
click at [295, 175] on button "Edit Order" at bounding box center [283, 172] width 41 height 18
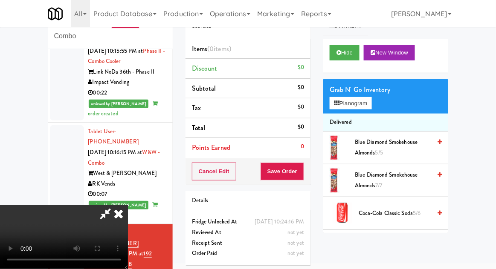
scroll to position [0, 0]
click at [371, 105] on button "Planogram" at bounding box center [350, 103] width 42 height 13
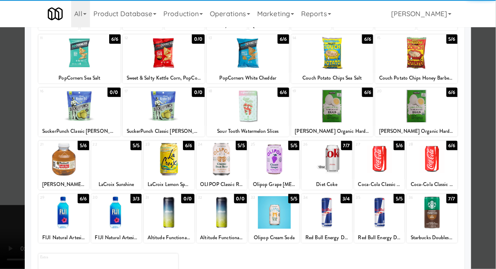
scroll to position [106, 0]
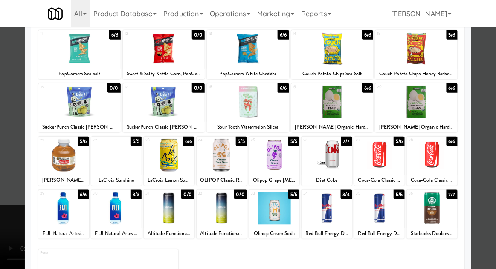
click at [286, 166] on div at bounding box center [274, 155] width 50 height 33
click at [492, 138] on div at bounding box center [248, 134] width 496 height 269
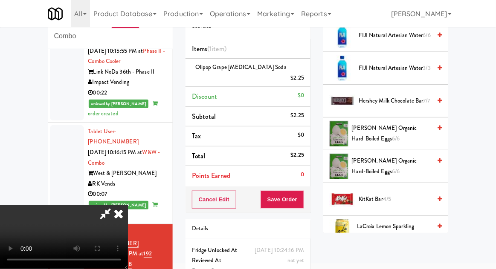
scroll to position [326, 0]
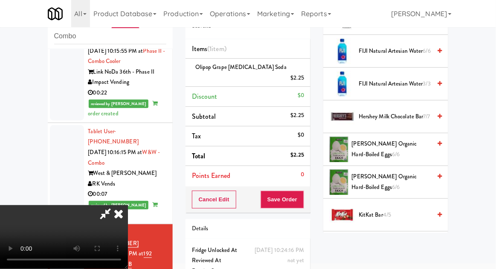
click at [406, 112] on span "Hershey Milk Chocolate Bar 7/7" at bounding box center [394, 117] width 72 height 11
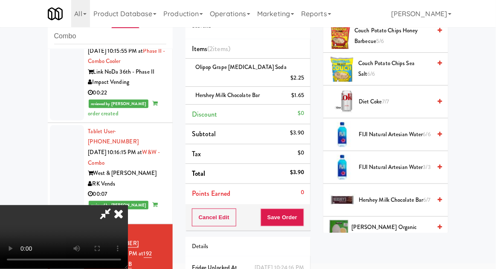
scroll to position [248, 0]
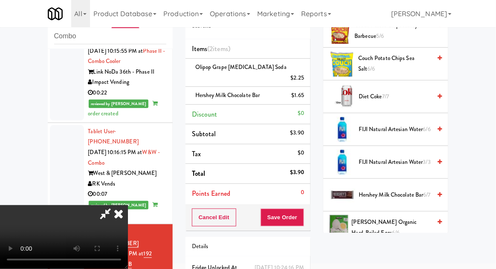
click at [395, 191] on span "Hershey Milk Chocolate Bar 6/7" at bounding box center [394, 195] width 72 height 11
click at [395, 190] on span "Hershey Milk Chocolate Bar 6/7" at bounding box center [394, 195] width 72 height 11
click at [306, 91] on li "Hershey Milk Chocolate Bar (3) $4.95" at bounding box center [247, 96] width 125 height 18
click at [305, 96] on icon at bounding box center [305, 99] width 4 height 6
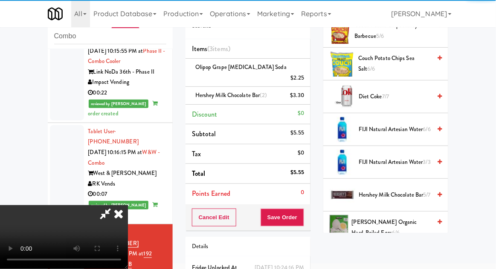
scroll to position [0, 0]
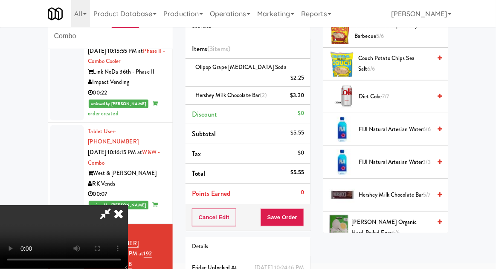
click at [115, 205] on icon at bounding box center [105, 213] width 20 height 17
click at [393, 191] on span "Hershey Milk Chocolate Bar 5/7" at bounding box center [394, 195] width 72 height 11
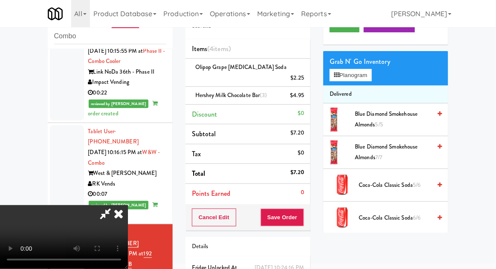
scroll to position [0, 0]
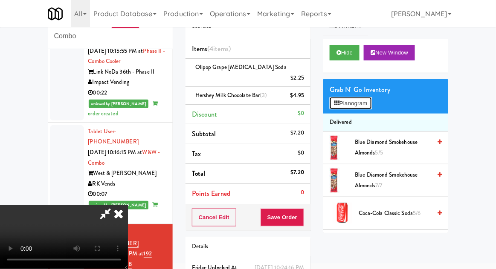
click at [362, 104] on button "Planogram" at bounding box center [350, 103] width 42 height 13
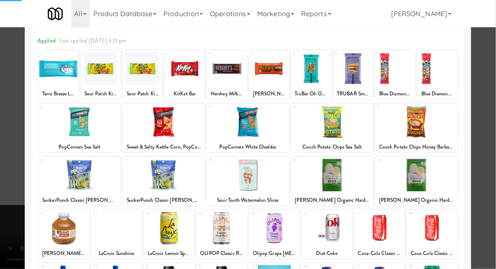
scroll to position [49, 0]
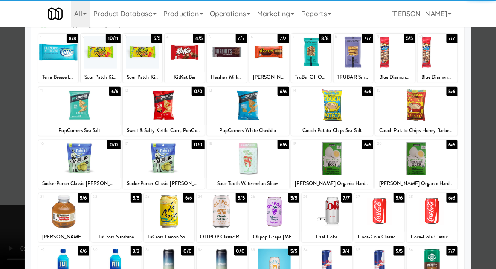
click at [387, 218] on div at bounding box center [379, 212] width 50 height 33
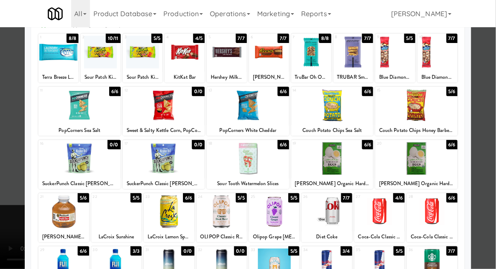
click at [490, 184] on div at bounding box center [248, 134] width 496 height 269
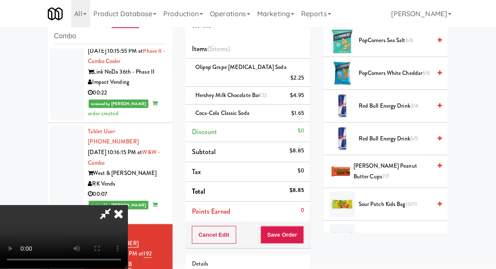
scroll to position [731, 0]
click at [411, 164] on span "[PERSON_NAME] Peanut Butter Cups 7/7" at bounding box center [392, 171] width 78 height 21
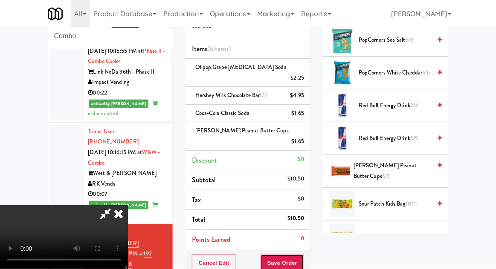
click at [300, 254] on button "Save Order" at bounding box center [281, 263] width 43 height 18
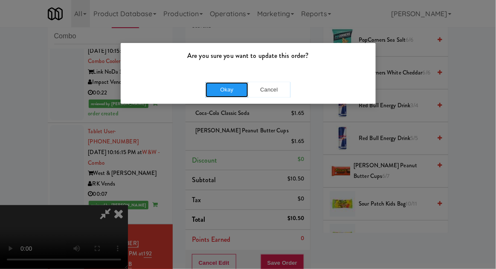
click at [209, 90] on button "Okay" at bounding box center [226, 89] width 43 height 15
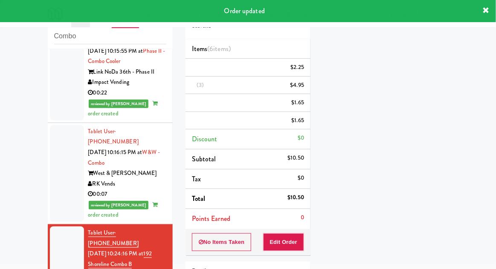
scroll to position [0, 0]
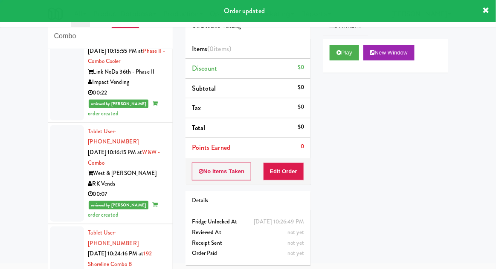
scroll to position [1715, 0]
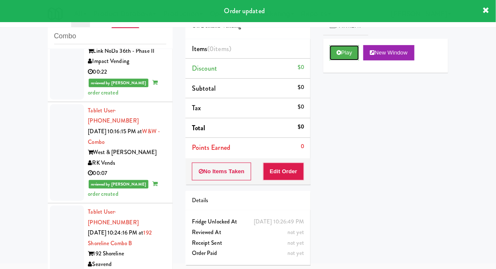
click at [351, 48] on button "Play" at bounding box center [343, 52] width 29 height 15
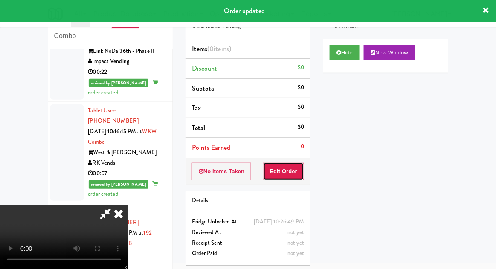
click at [287, 172] on button "Edit Order" at bounding box center [283, 172] width 41 height 18
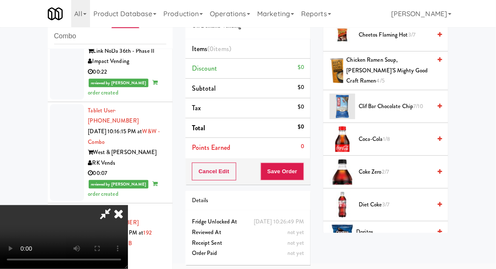
scroll to position [277, 0]
click at [391, 200] on span "Diet Coke 3/7" at bounding box center [394, 205] width 72 height 11
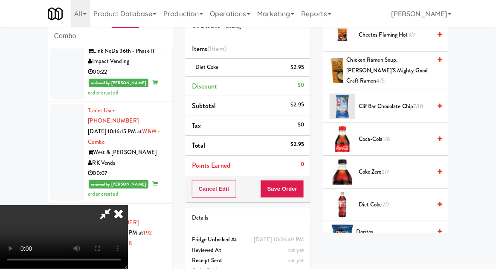
scroll to position [31, 0]
click at [303, 187] on button "Save Order" at bounding box center [281, 189] width 43 height 18
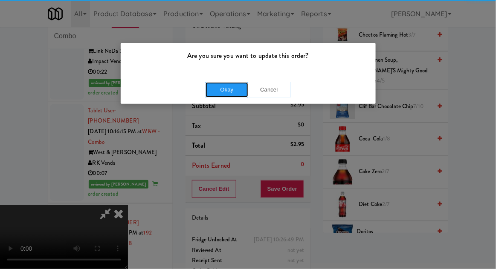
click at [213, 89] on button "Okay" at bounding box center [226, 89] width 43 height 15
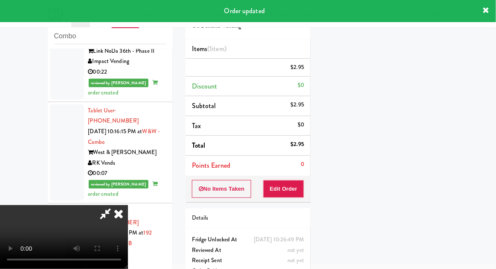
scroll to position [0, 0]
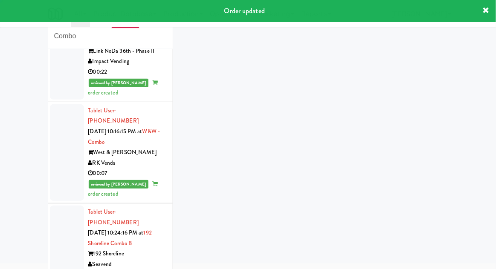
scroll to position [1736, 0]
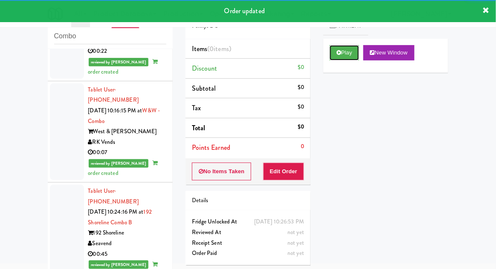
click at [352, 54] on button "Play" at bounding box center [343, 52] width 29 height 15
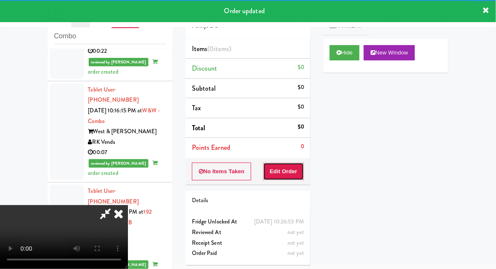
click at [289, 170] on button "Edit Order" at bounding box center [283, 172] width 41 height 18
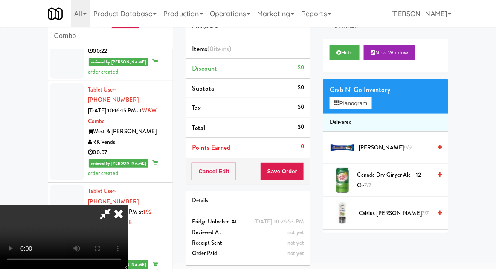
scroll to position [31, 0]
click at [392, 178] on span "Canada Dry Ginger Ale - 12 oz 7/7" at bounding box center [394, 180] width 74 height 21
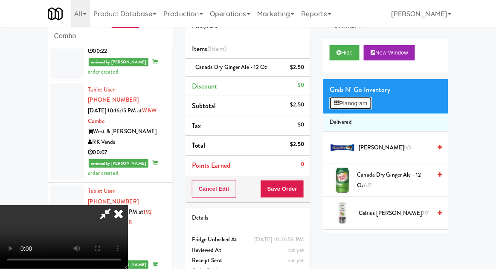
click at [364, 98] on button "Planogram" at bounding box center [350, 103] width 42 height 13
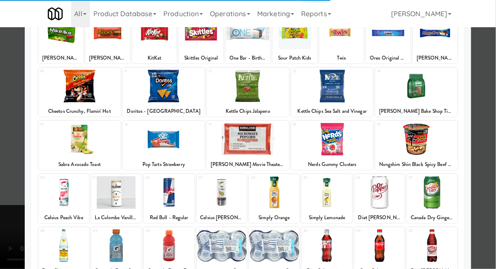
scroll to position [108, 0]
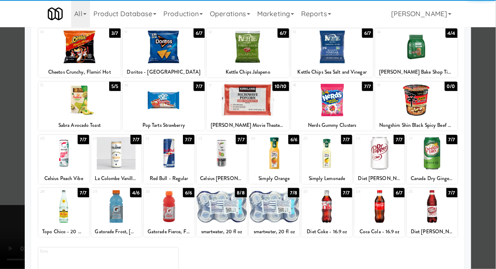
click at [294, 202] on div at bounding box center [274, 206] width 50 height 33
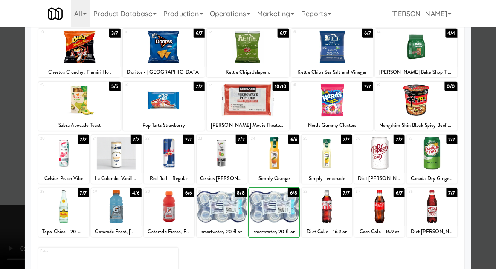
click at [492, 149] on div at bounding box center [248, 134] width 496 height 269
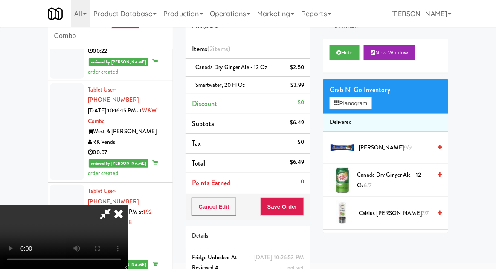
scroll to position [31, 0]
click at [366, 106] on button "Planogram" at bounding box center [350, 103] width 42 height 13
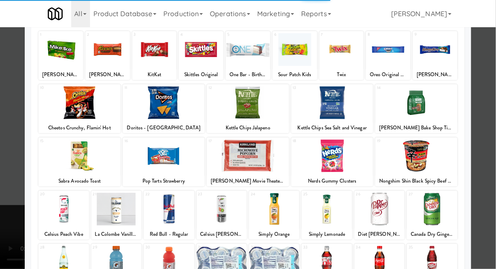
scroll to position [108, 0]
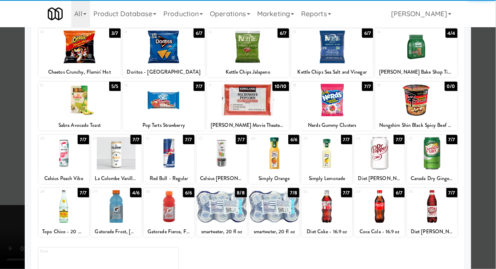
click at [383, 216] on div at bounding box center [379, 206] width 50 height 33
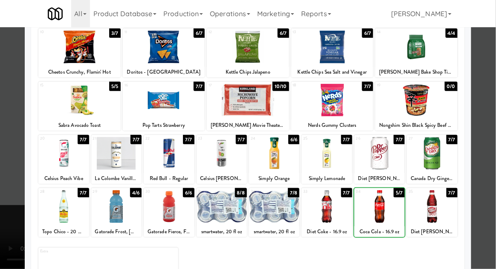
click at [489, 198] on div at bounding box center [248, 134] width 496 height 269
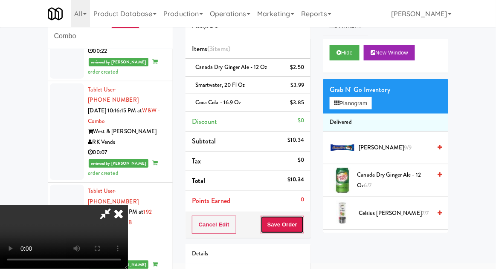
click at [303, 227] on button "Save Order" at bounding box center [281, 225] width 43 height 18
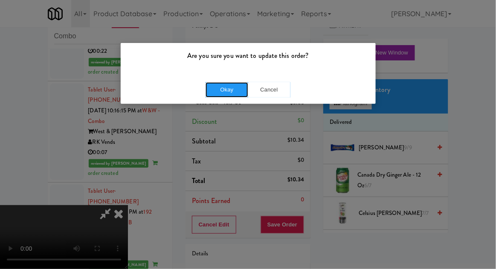
click at [219, 92] on button "Okay" at bounding box center [226, 89] width 43 height 15
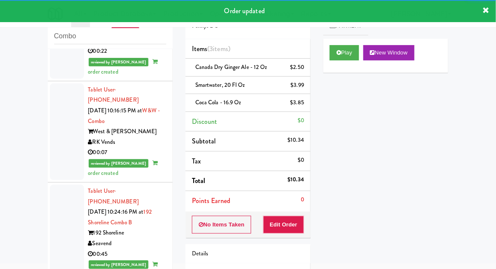
scroll to position [1757, 0]
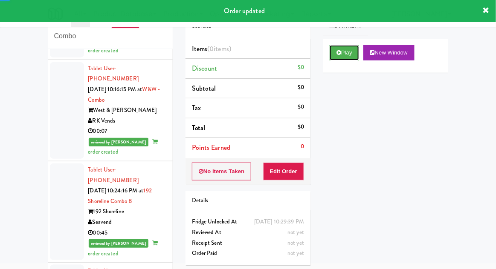
click at [352, 52] on button "Play" at bounding box center [343, 52] width 29 height 15
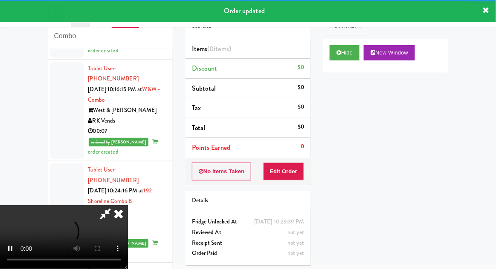
click at [295, 191] on div "Details" at bounding box center [247, 201] width 125 height 20
click at [293, 173] on button "Edit Order" at bounding box center [283, 172] width 41 height 18
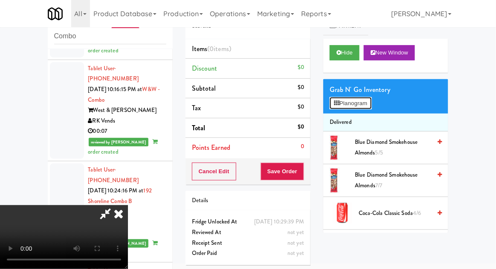
click at [360, 101] on button "Planogram" at bounding box center [350, 103] width 42 height 13
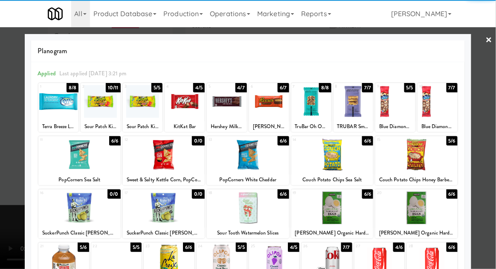
click at [96, 117] on div at bounding box center [101, 101] width 40 height 33
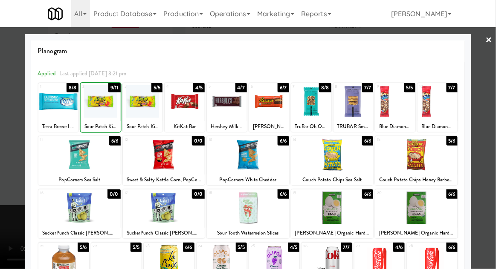
click at [487, 85] on div at bounding box center [248, 134] width 496 height 269
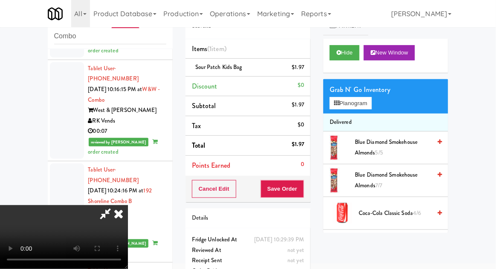
scroll to position [31, 0]
click at [303, 195] on button "Save Order" at bounding box center [281, 189] width 43 height 18
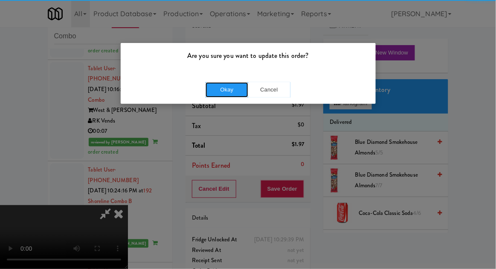
click at [210, 86] on button "Okay" at bounding box center [226, 89] width 43 height 15
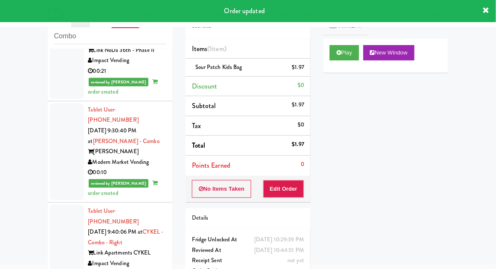
scroll to position [0, 0]
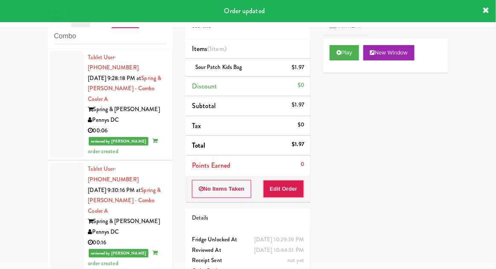
click at [57, 127] on div at bounding box center [67, 104] width 34 height 107
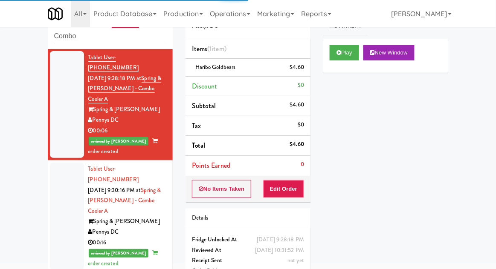
click at [65, 124] on div at bounding box center [67, 104] width 34 height 107
click at [61, 193] on div at bounding box center [67, 216] width 34 height 107
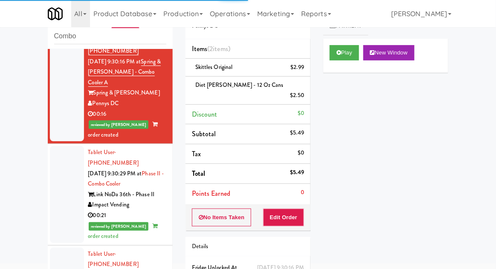
click at [58, 170] on div at bounding box center [67, 194] width 34 height 97
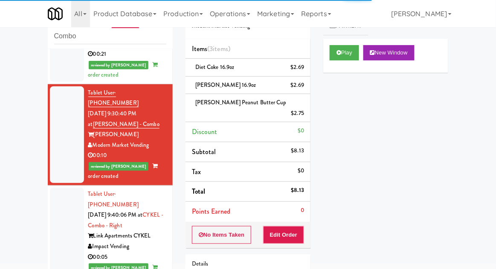
click at [62, 188] on div at bounding box center [67, 236] width 34 height 97
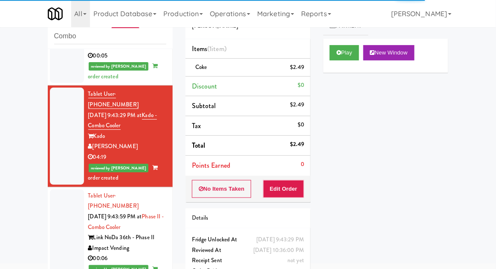
click at [60, 190] on div at bounding box center [67, 238] width 34 height 97
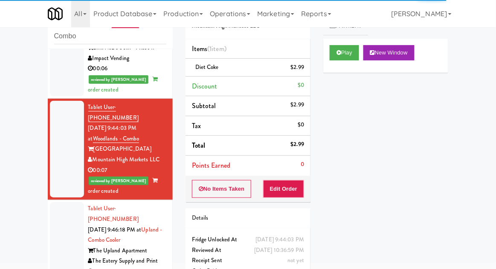
click at [53, 202] on div at bounding box center [67, 250] width 34 height 97
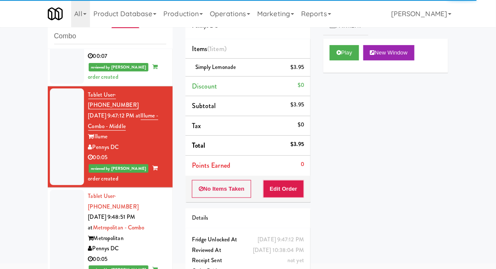
click at [58, 190] on div at bounding box center [67, 238] width 34 height 97
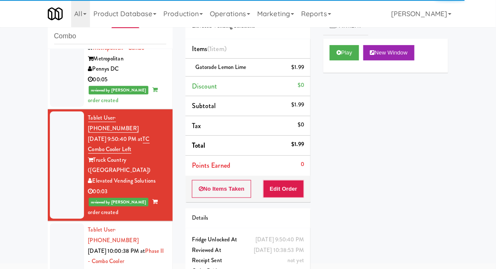
click at [61, 224] on div at bounding box center [67, 272] width 34 height 97
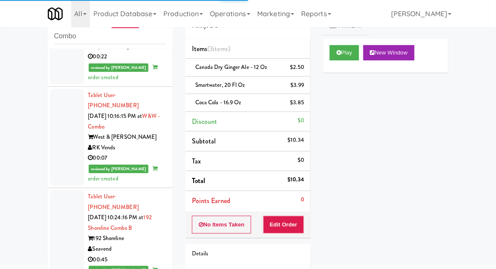
scroll to position [1778, 0]
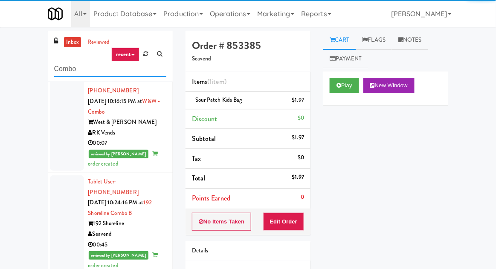
click at [60, 67] on input "Combo" at bounding box center [110, 69] width 112 height 16
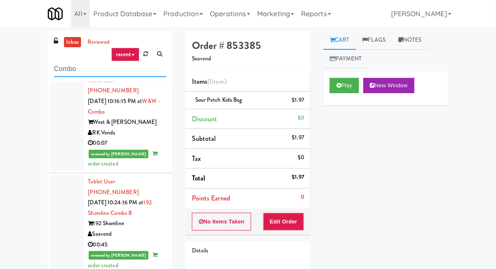
click at [55, 66] on input "Combo" at bounding box center [110, 69] width 112 height 16
type input "R"
type input "Fridge"
click at [29, 77] on div "inbox reviewed recent all unclear take inventory issue suspicious failed recent…" at bounding box center [248, 187] width 496 height 313
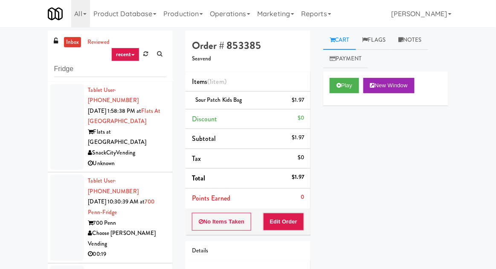
click at [62, 135] on div at bounding box center [67, 127] width 34 height 86
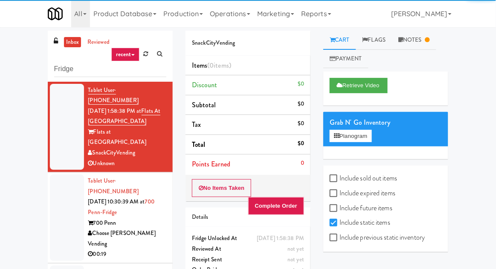
click at [62, 181] on div at bounding box center [67, 218] width 34 height 86
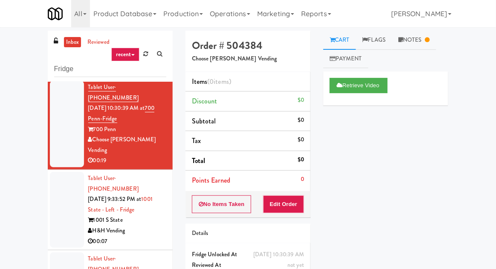
scroll to position [90, 0]
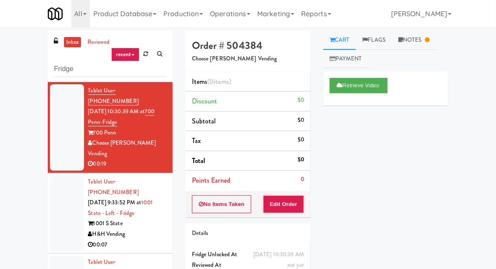
click at [57, 176] on div at bounding box center [67, 214] width 34 height 76
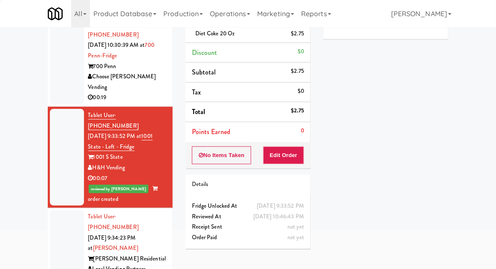
scroll to position [74, 0]
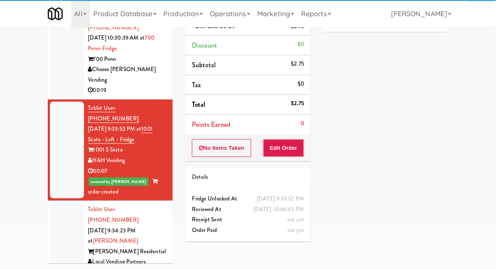
click at [72, 203] on div at bounding box center [67, 241] width 34 height 76
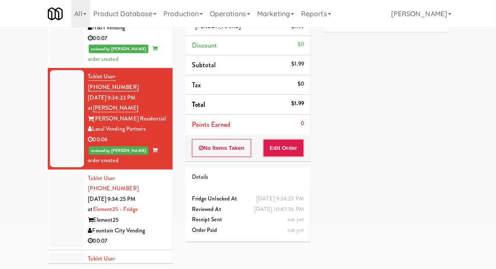
scroll to position [223, 0]
click at [60, 173] on div at bounding box center [67, 211] width 34 height 76
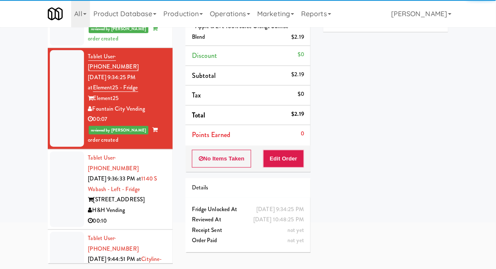
scroll to position [343, 0]
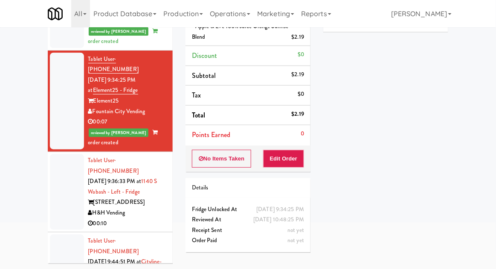
click at [60, 154] on div at bounding box center [67, 192] width 34 height 76
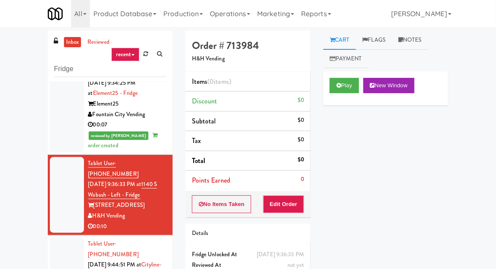
scroll to position [414, 0]
click at [356, 86] on button "Play" at bounding box center [343, 85] width 29 height 15
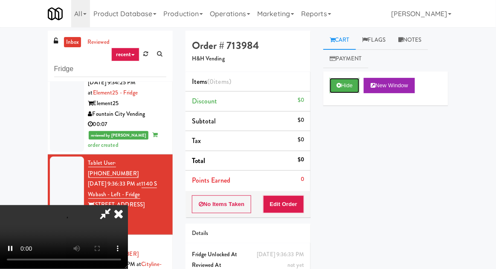
scroll to position [33, 0]
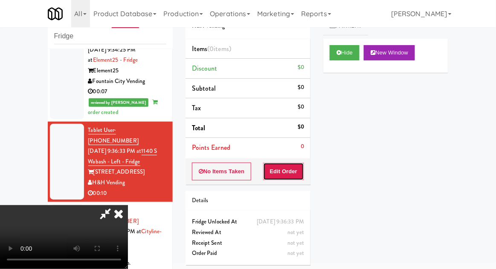
click at [298, 174] on button "Edit Order" at bounding box center [283, 172] width 41 height 18
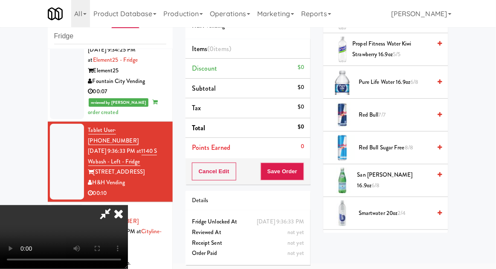
scroll to position [1016, 0]
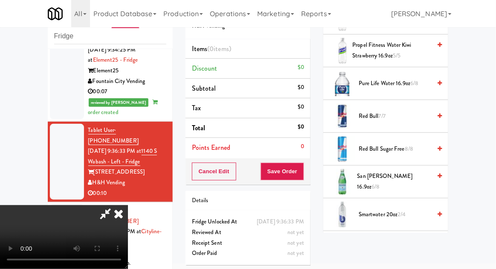
click at [379, 183] on span "6/8" at bounding box center [375, 187] width 8 height 8
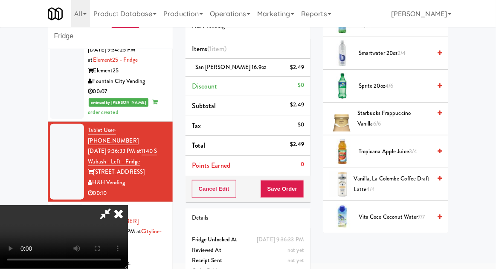
scroll to position [1264, 0]
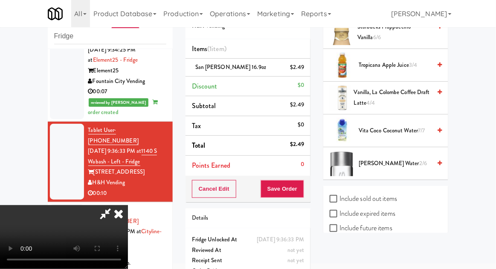
click at [399, 161] on span "[PERSON_NAME] Water 2/6" at bounding box center [394, 164] width 72 height 11
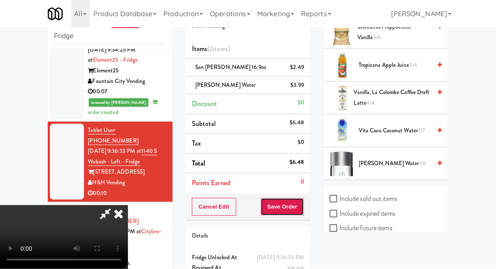
click at [302, 207] on button "Save Order" at bounding box center [281, 207] width 43 height 18
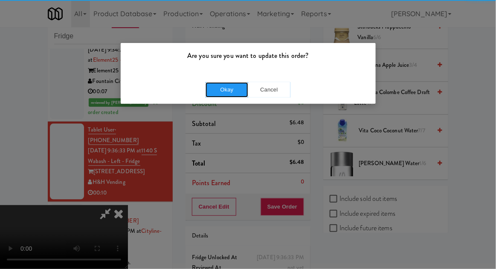
click at [215, 83] on button "Okay" at bounding box center [226, 89] width 43 height 15
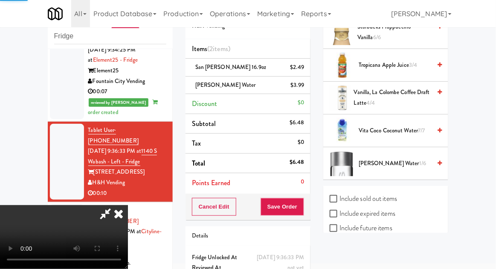
scroll to position [84, 0]
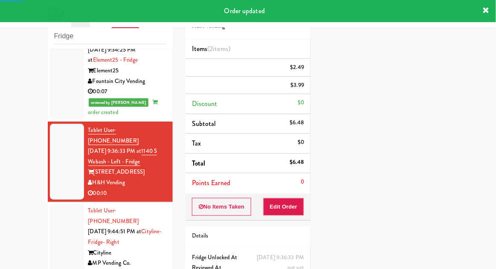
click at [57, 205] on div at bounding box center [67, 243] width 34 height 76
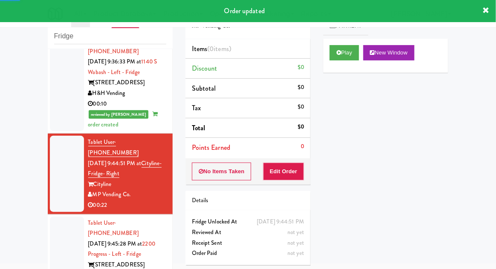
scroll to position [504, 0]
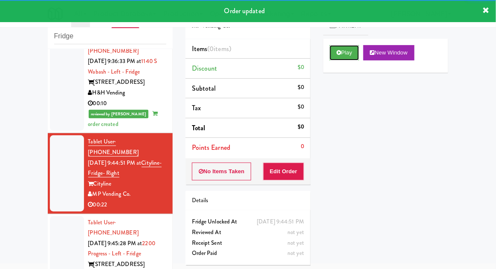
click at [352, 54] on button "Play" at bounding box center [343, 52] width 29 height 15
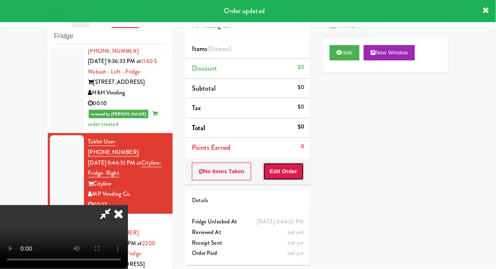
click at [297, 170] on button "Edit Order" at bounding box center [283, 172] width 41 height 18
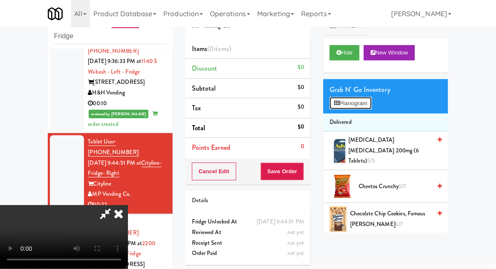
click at [361, 108] on button "Planogram" at bounding box center [350, 103] width 42 height 13
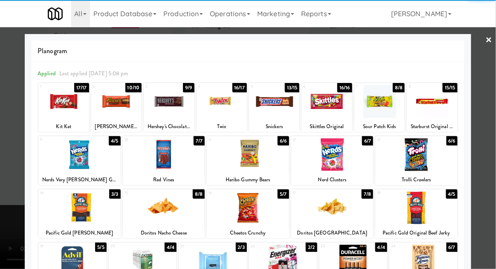
click at [142, 170] on div at bounding box center [164, 154] width 82 height 33
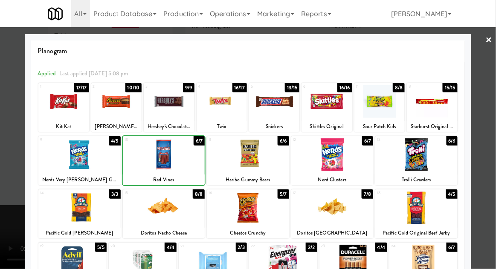
click at [484, 137] on div at bounding box center [248, 134] width 496 height 269
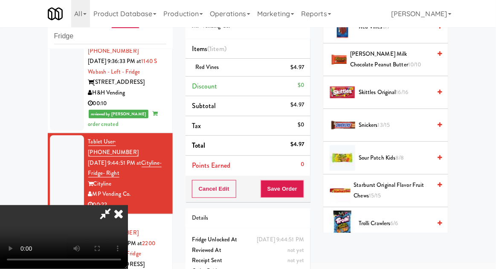
scroll to position [816, 0]
click at [383, 252] on span "Twix 16/17" at bounding box center [394, 257] width 72 height 11
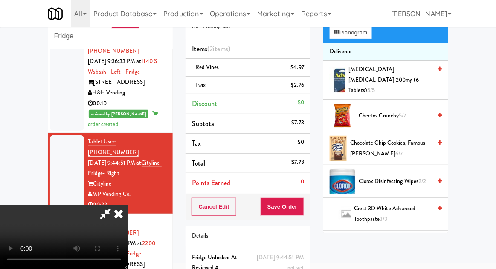
scroll to position [63, 0]
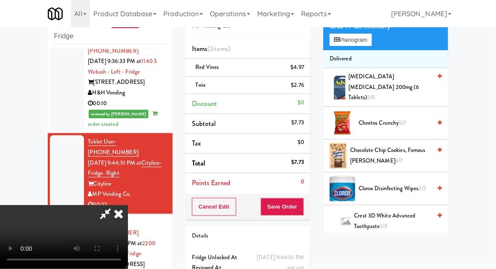
click at [401, 153] on span "Chocolate Chip Cookies, Famous [PERSON_NAME] 6/7" at bounding box center [390, 155] width 81 height 21
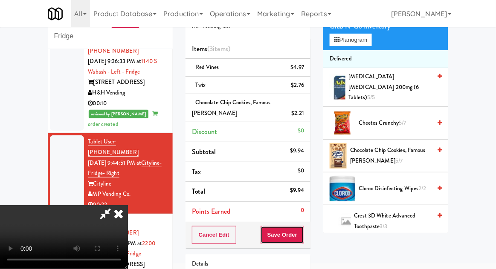
click at [303, 231] on button "Save Order" at bounding box center [281, 235] width 43 height 18
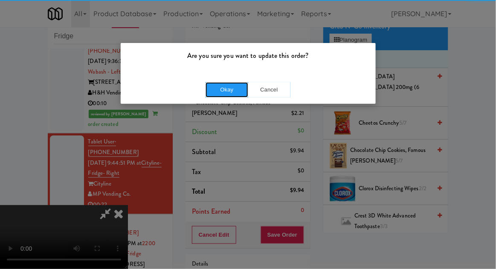
click at [210, 95] on button "Okay" at bounding box center [226, 89] width 43 height 15
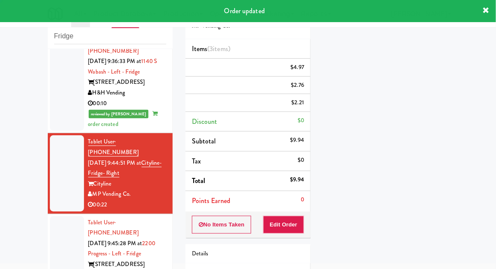
click at [48, 214] on li "Tablet User · (312) 622-0666 [DATE] 9:45:28 PM at 2200 Progress - Left - Fridge…" at bounding box center [110, 254] width 125 height 81
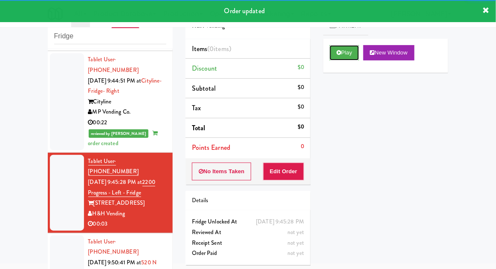
click at [355, 59] on button "Play" at bounding box center [343, 52] width 29 height 15
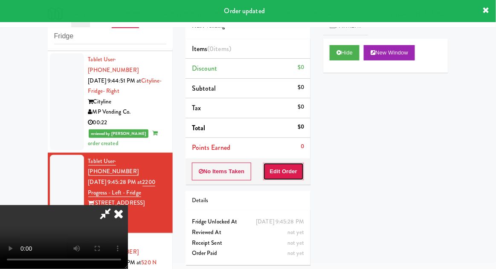
click at [300, 163] on button "Edit Order" at bounding box center [283, 172] width 41 height 18
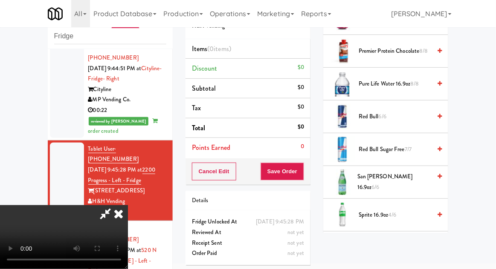
scroll to position [1084, 0]
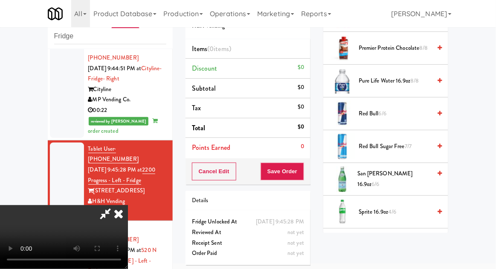
click at [396, 208] on span "4/6" at bounding box center [392, 212] width 8 height 8
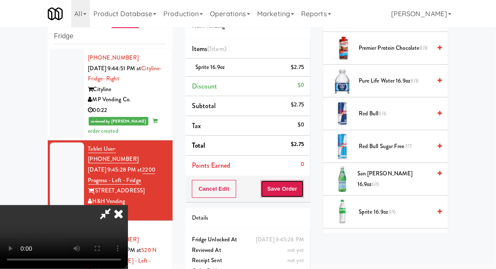
click at [303, 193] on button "Save Order" at bounding box center [281, 189] width 43 height 18
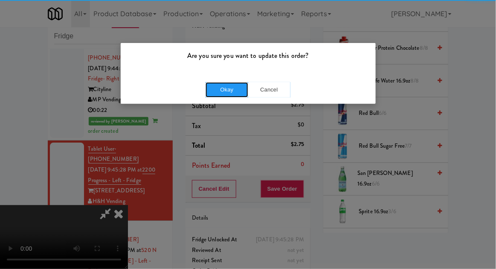
click at [206, 94] on button "Okay" at bounding box center [226, 89] width 43 height 15
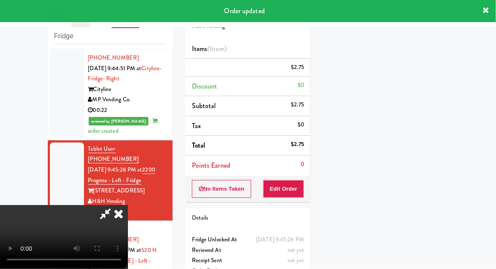
scroll to position [84, 0]
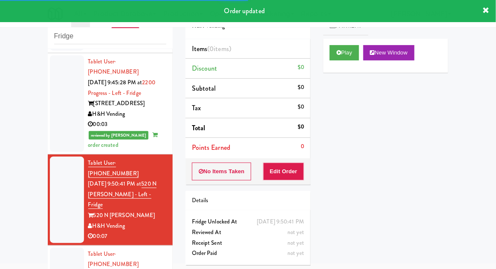
scroll to position [695, 0]
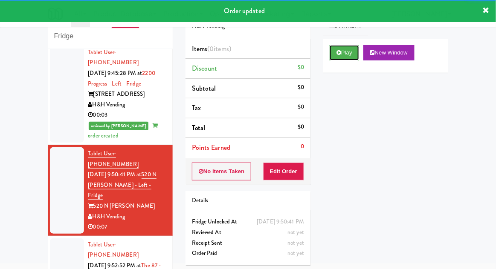
click at [353, 54] on button "Play" at bounding box center [343, 52] width 29 height 15
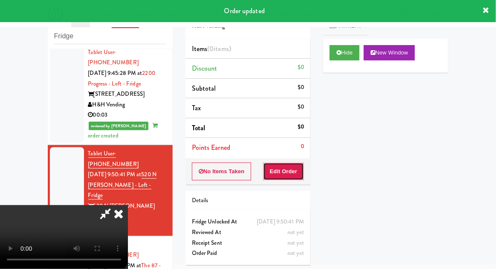
click at [296, 164] on button "Edit Order" at bounding box center [283, 172] width 41 height 18
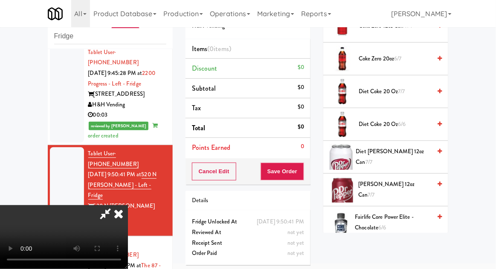
scroll to position [449, 0]
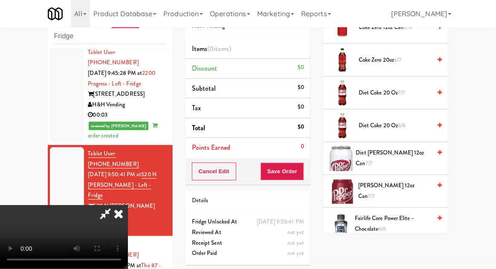
click at [412, 154] on span "Diet [PERSON_NAME] 12oz can 7/7" at bounding box center [393, 158] width 75 height 21
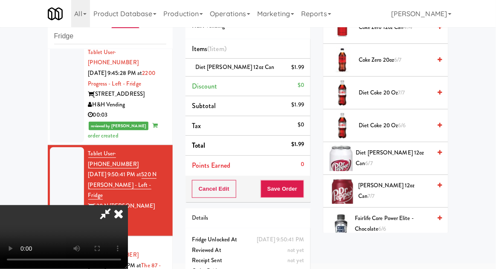
scroll to position [31, 0]
click at [300, 193] on button "Save Order" at bounding box center [281, 189] width 43 height 18
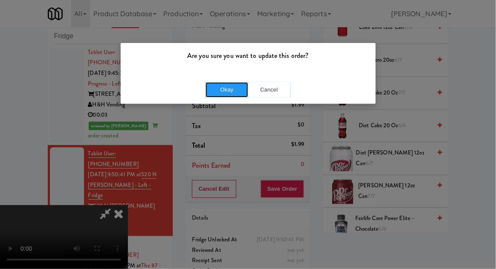
click at [216, 87] on button "Okay" at bounding box center [226, 89] width 43 height 15
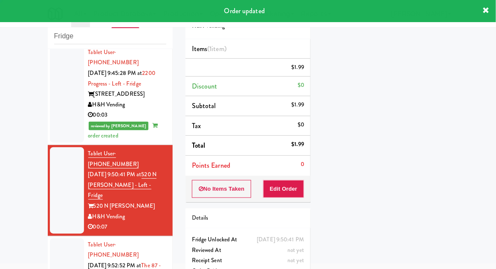
scroll to position [0, 0]
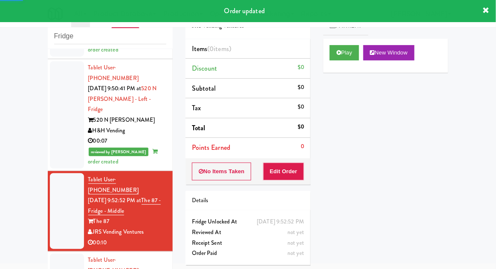
scroll to position [782, 0]
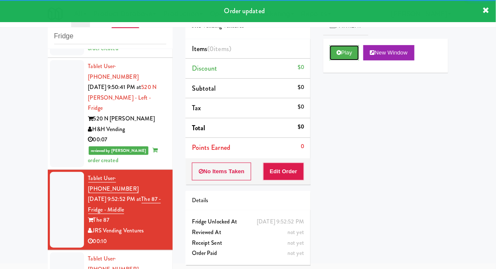
click at [356, 53] on button "Play" at bounding box center [343, 52] width 29 height 15
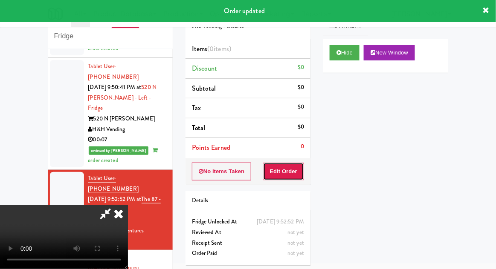
click at [300, 163] on button "Edit Order" at bounding box center [283, 172] width 41 height 18
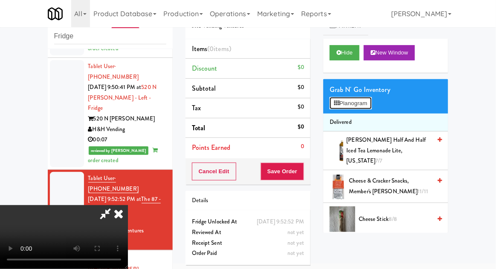
click at [359, 106] on button "Planogram" at bounding box center [350, 103] width 42 height 13
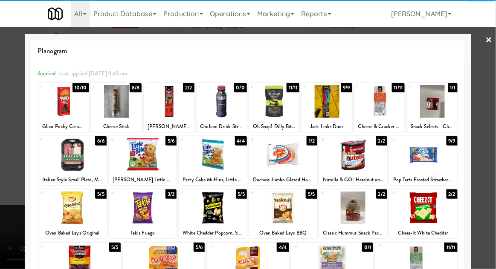
click at [58, 170] on div at bounding box center [72, 154] width 68 height 33
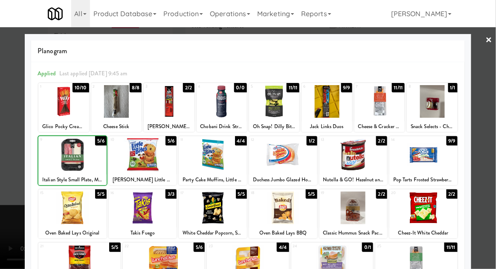
click at [488, 150] on div at bounding box center [248, 134] width 496 height 269
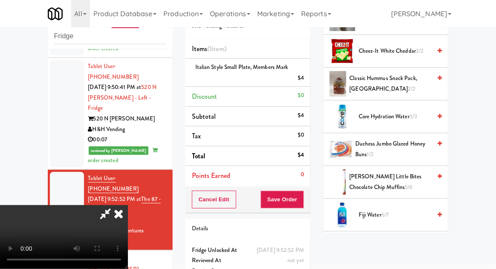
scroll to position [216, 0]
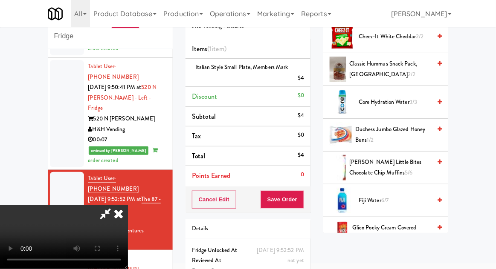
click at [397, 196] on span "Fiji Water 6/7" at bounding box center [394, 201] width 72 height 11
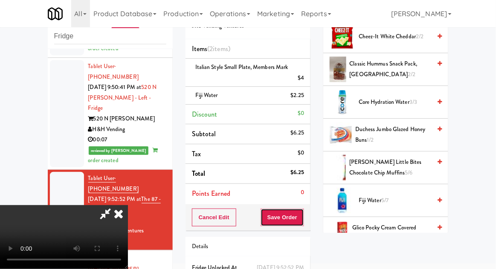
click at [302, 219] on button "Save Order" at bounding box center [281, 218] width 43 height 18
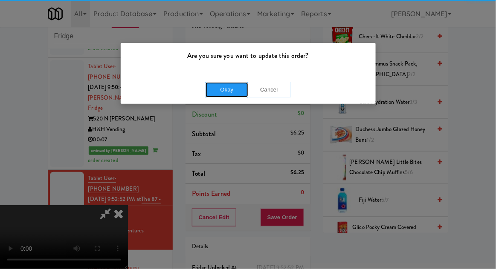
click at [216, 91] on button "Okay" at bounding box center [226, 89] width 43 height 15
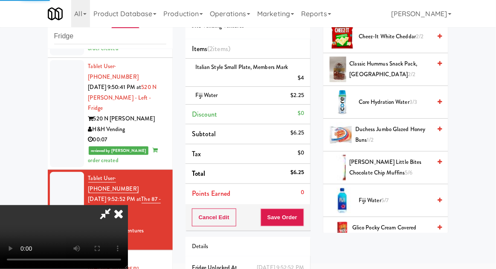
scroll to position [84, 0]
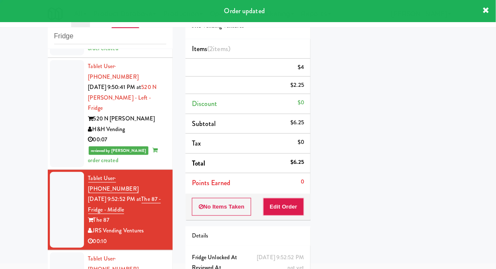
click at [42, 164] on div "inbox reviewed recent all unclear take inventory issue suspicious failed recent…" at bounding box center [110, 154] width 138 height 313
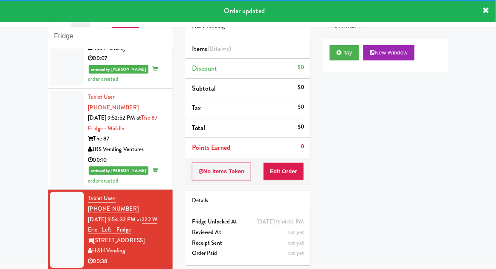
scroll to position [870, 0]
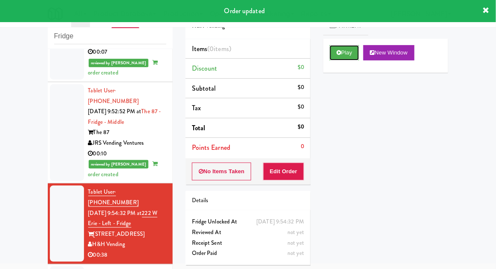
click at [351, 57] on button "Play" at bounding box center [343, 52] width 29 height 15
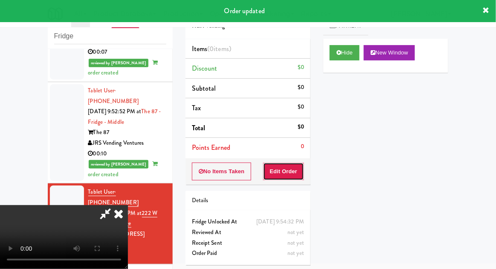
click at [298, 171] on button "Edit Order" at bounding box center [283, 172] width 41 height 18
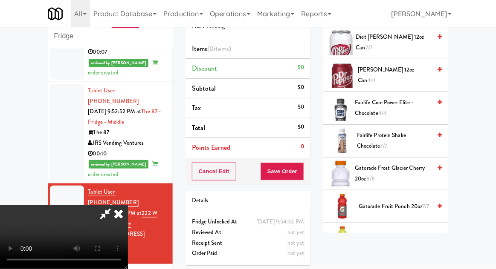
scroll to position [435, 0]
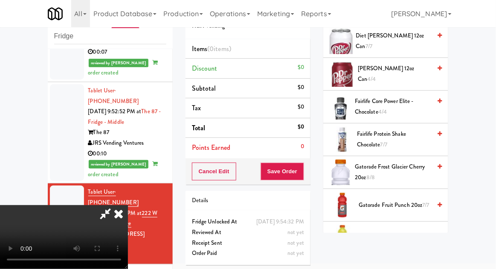
click at [405, 200] on span "Gatorade Fruit Punch 20oz 7/7" at bounding box center [394, 205] width 72 height 11
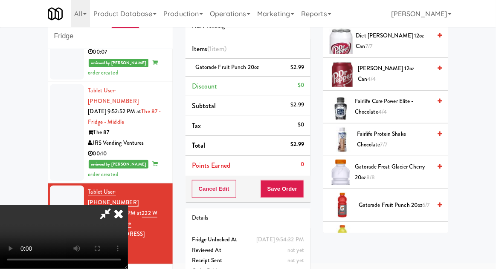
click at [399, 202] on span "Gatorade Fruit Punch 20oz 6/7" at bounding box center [394, 205] width 72 height 11
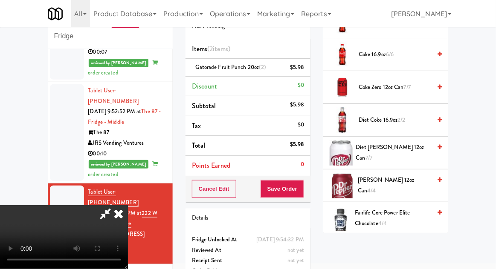
scroll to position [323, 0]
click at [376, 187] on span "4/4" at bounding box center [371, 191] width 9 height 8
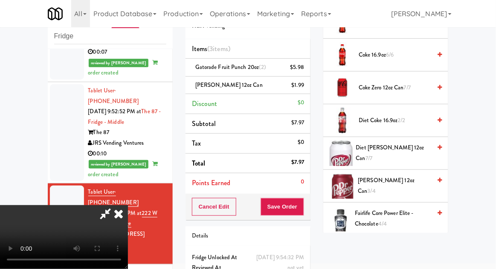
scroll to position [31, 0]
click at [300, 211] on button "Save Order" at bounding box center [281, 207] width 43 height 18
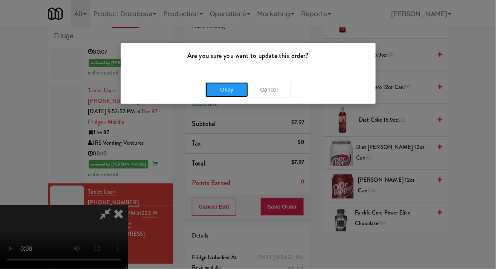
click at [219, 97] on button "Okay" at bounding box center [226, 89] width 43 height 15
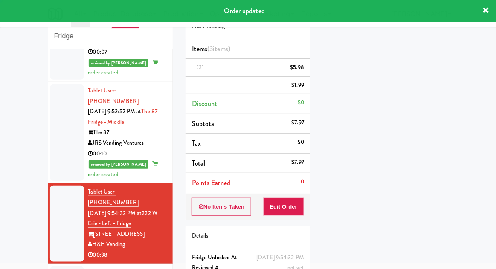
scroll to position [0, 0]
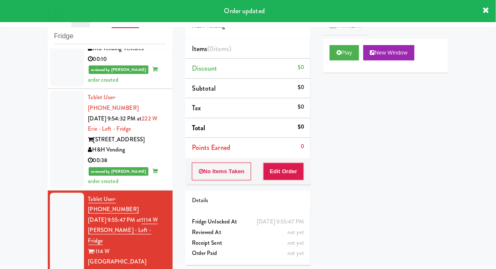
scroll to position [965, 0]
click at [345, 54] on button "Play" at bounding box center [343, 52] width 29 height 15
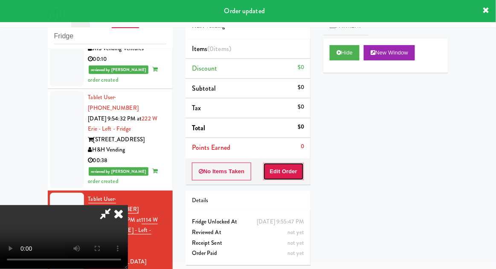
click at [292, 165] on button "Edit Order" at bounding box center [283, 172] width 41 height 18
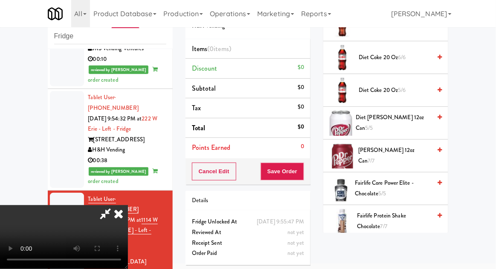
scroll to position [386, 0]
click at [375, 157] on span "7/7" at bounding box center [371, 161] width 7 height 8
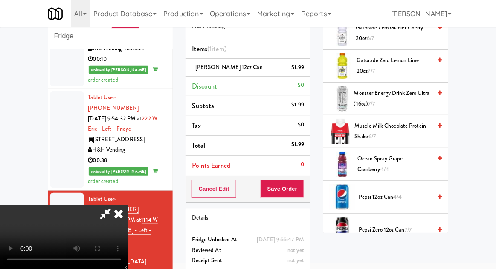
scroll to position [772, 0]
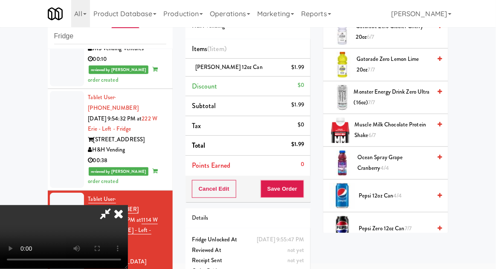
click at [399, 224] on span "Pepsi Zero 12oz can 7/7" at bounding box center [394, 229] width 72 height 11
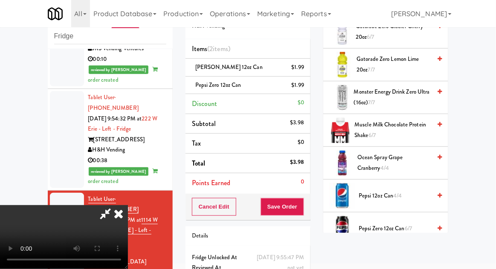
scroll to position [31, 0]
click at [302, 211] on button "Save Order" at bounding box center [281, 207] width 43 height 18
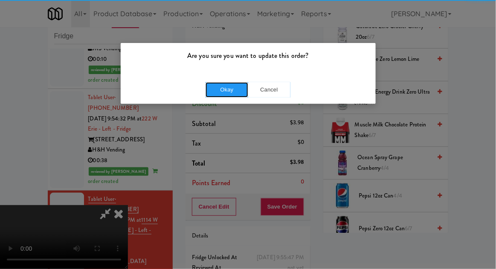
click at [220, 92] on button "Okay" at bounding box center [226, 89] width 43 height 15
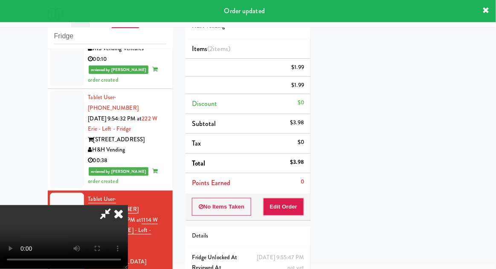
scroll to position [0, 0]
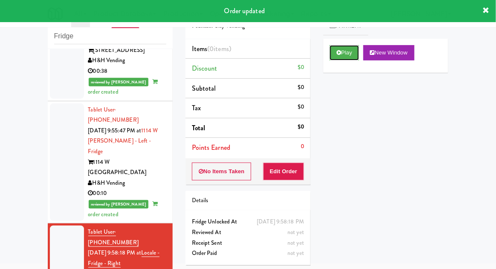
click at [353, 58] on button "Play" at bounding box center [343, 52] width 29 height 15
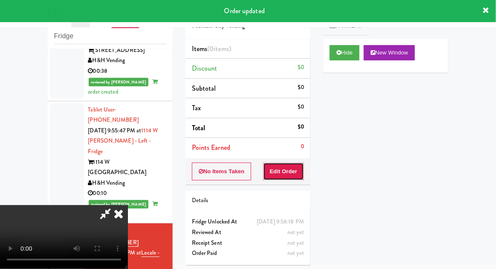
click at [294, 164] on button "Edit Order" at bounding box center [283, 172] width 41 height 18
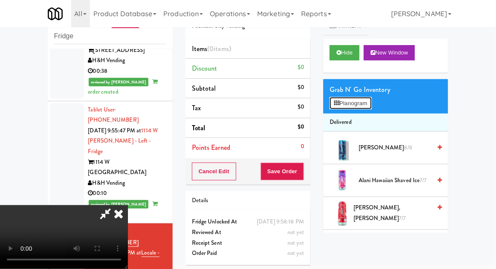
click at [365, 102] on button "Planogram" at bounding box center [350, 103] width 42 height 13
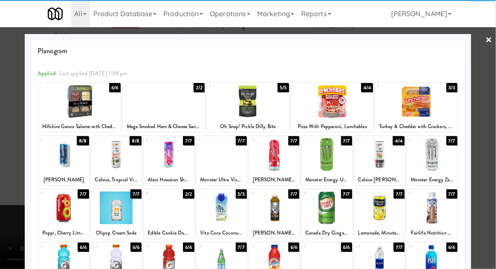
click at [114, 164] on div at bounding box center [116, 154] width 50 height 33
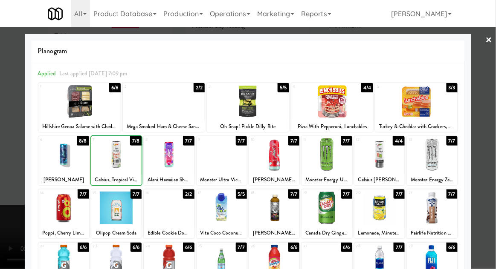
click at [484, 145] on div at bounding box center [248, 134] width 496 height 269
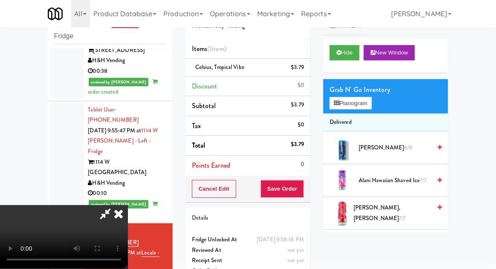
scroll to position [31, 0]
click at [301, 184] on button "Save Order" at bounding box center [281, 189] width 43 height 18
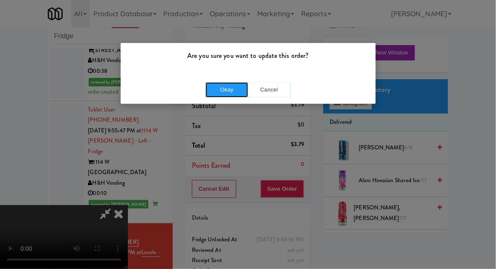
click at [215, 90] on button "Okay" at bounding box center [226, 89] width 43 height 15
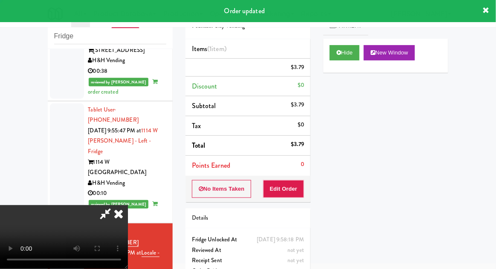
scroll to position [0, 0]
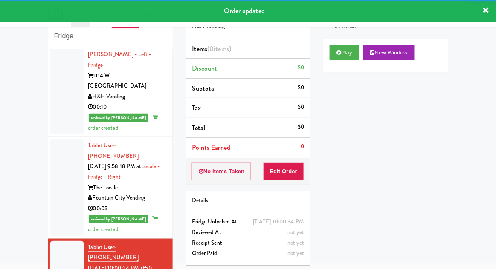
scroll to position [1142, 0]
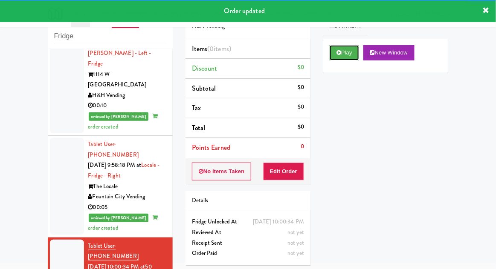
click at [351, 58] on button "Play" at bounding box center [343, 52] width 29 height 15
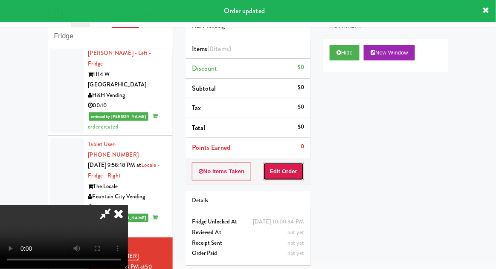
click at [298, 168] on button "Edit Order" at bounding box center [283, 172] width 41 height 18
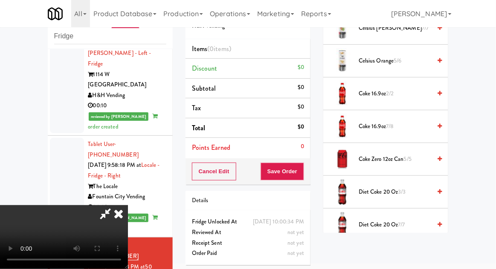
scroll to position [0, 0]
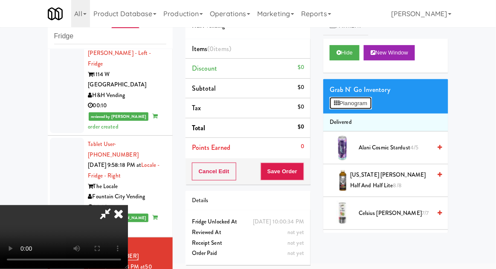
click at [365, 104] on button "Planogram" at bounding box center [350, 103] width 42 height 13
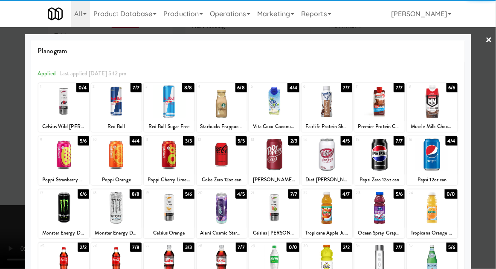
click at [57, 162] on div at bounding box center [63, 154] width 50 height 33
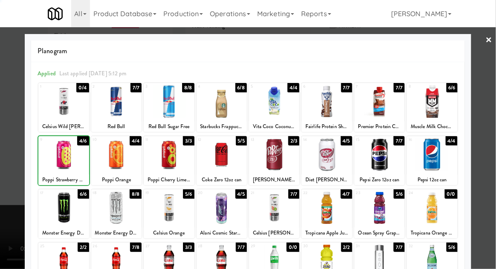
click at [476, 150] on div at bounding box center [248, 134] width 496 height 269
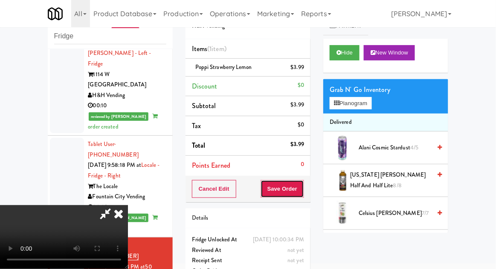
click at [303, 185] on button "Save Order" at bounding box center [281, 189] width 43 height 18
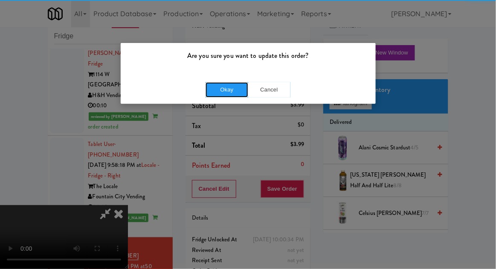
click at [213, 94] on button "Okay" at bounding box center [226, 89] width 43 height 15
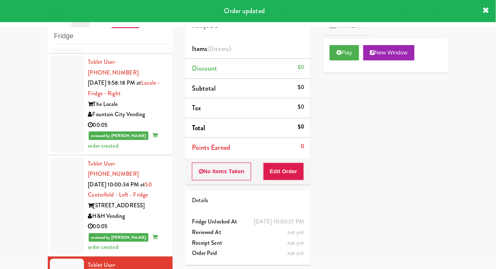
scroll to position [1225, 0]
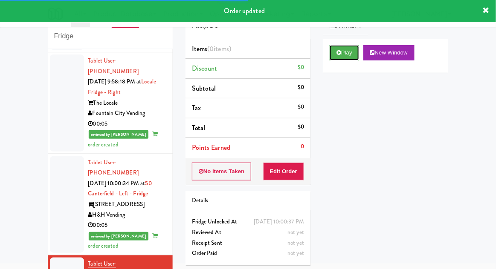
click at [347, 54] on button "Play" at bounding box center [343, 52] width 29 height 15
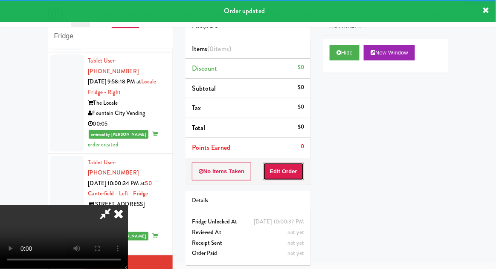
click at [296, 178] on button "Edit Order" at bounding box center [283, 172] width 41 height 18
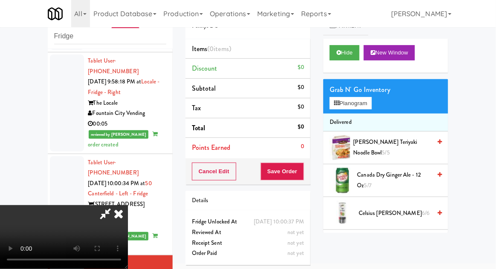
scroll to position [0, 0]
click at [371, 98] on button "Planogram" at bounding box center [350, 103] width 42 height 13
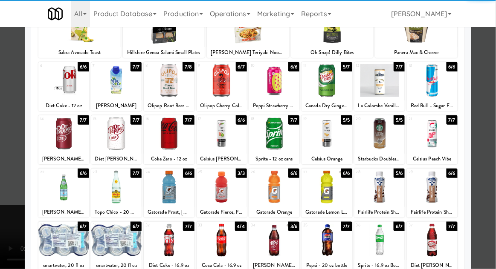
scroll to position [108, 0]
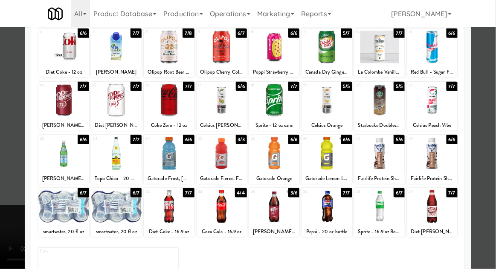
click at [343, 217] on div at bounding box center [326, 206] width 50 height 33
click at [485, 180] on div at bounding box center [248, 134] width 496 height 269
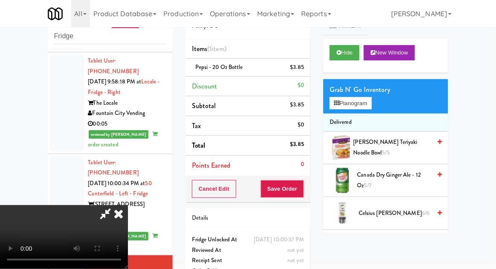
scroll to position [31, 0]
click at [304, 196] on button "Save Order" at bounding box center [281, 189] width 43 height 18
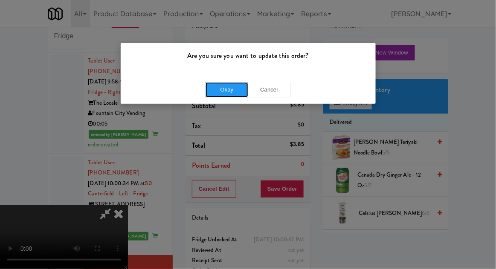
click at [208, 95] on button "Okay" at bounding box center [226, 89] width 43 height 15
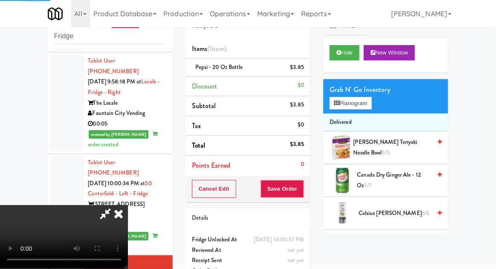
scroll to position [0, 0]
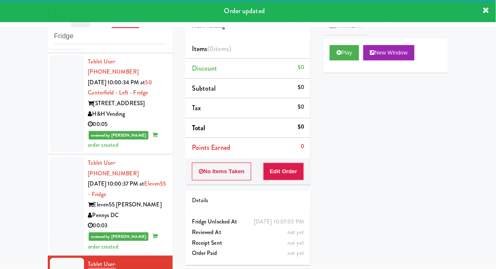
scroll to position [1315, 0]
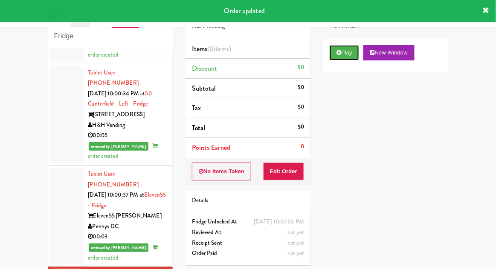
click at [350, 53] on button "Play" at bounding box center [343, 52] width 29 height 15
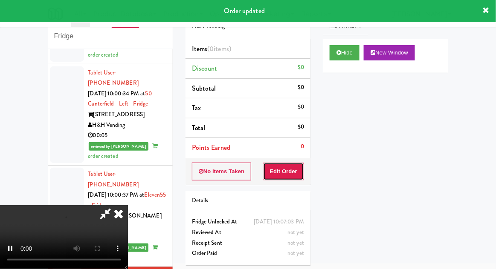
click at [292, 163] on button "Edit Order" at bounding box center [283, 172] width 41 height 18
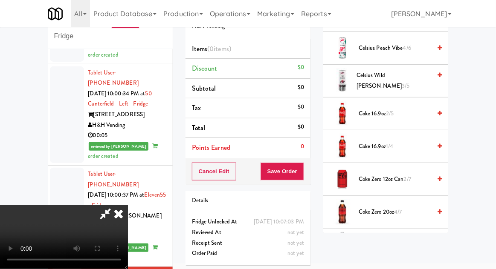
scroll to position [239, 0]
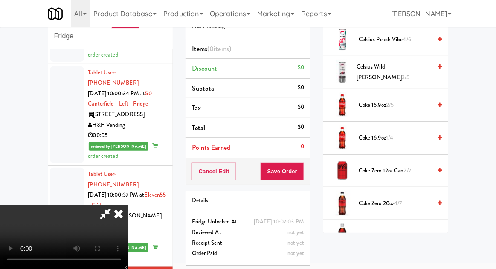
click at [391, 235] on span "Diet Coke 20 oz 3/6" at bounding box center [394, 236] width 72 height 11
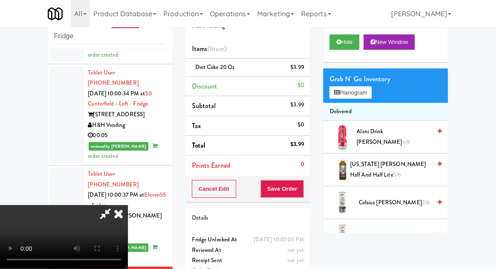
scroll to position [0, 0]
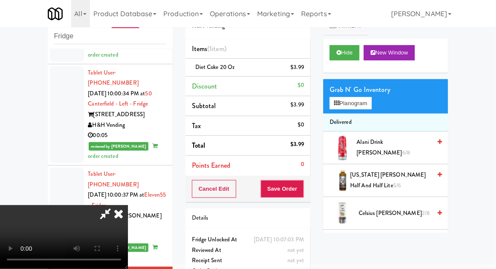
click at [303, 75] on li "Diet Coke 20 oz $3.99" at bounding box center [247, 68] width 125 height 18
click at [306, 72] on icon at bounding box center [305, 71] width 4 height 6
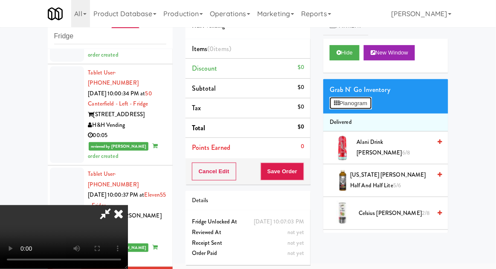
click at [370, 98] on button "Planogram" at bounding box center [350, 103] width 42 height 13
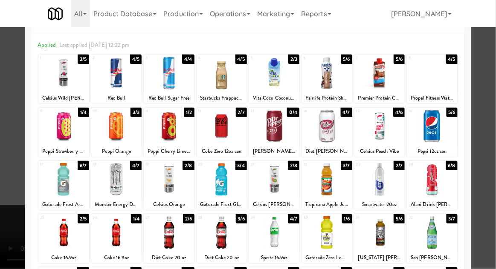
scroll to position [38, 0]
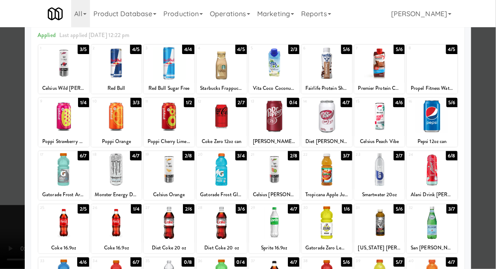
click at [158, 229] on div at bounding box center [169, 223] width 50 height 33
click at [479, 147] on div at bounding box center [248, 134] width 496 height 269
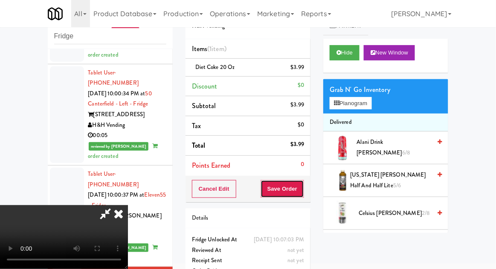
click at [302, 189] on button "Save Order" at bounding box center [281, 189] width 43 height 18
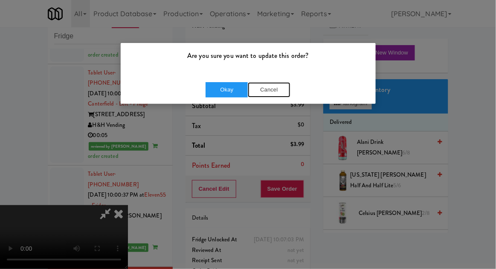
click at [263, 92] on button "Cancel" at bounding box center [269, 89] width 43 height 15
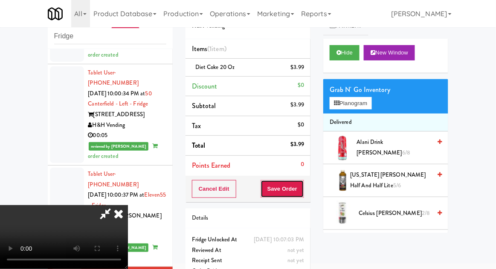
click at [303, 194] on button "Save Order" at bounding box center [281, 189] width 43 height 18
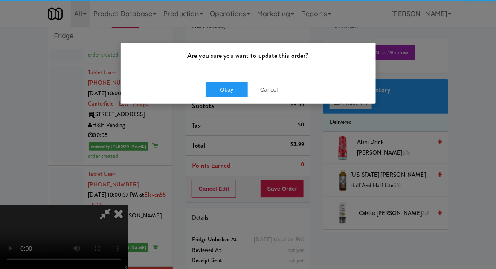
click at [222, 75] on div "Okay Cancel" at bounding box center [248, 89] width 255 height 29
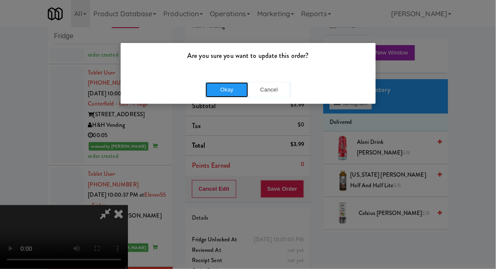
click at [225, 92] on button "Okay" at bounding box center [226, 89] width 43 height 15
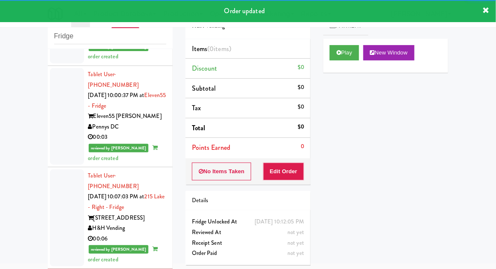
scroll to position [1418, 0]
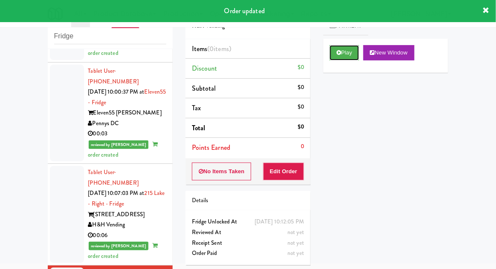
click at [344, 58] on button "Play" at bounding box center [343, 52] width 29 height 15
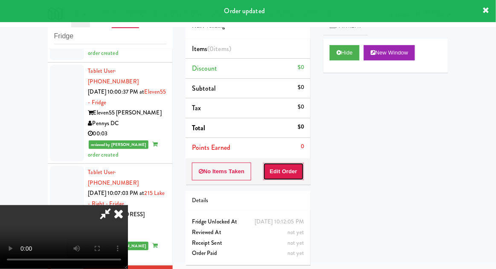
click at [295, 178] on button "Edit Order" at bounding box center [283, 172] width 41 height 18
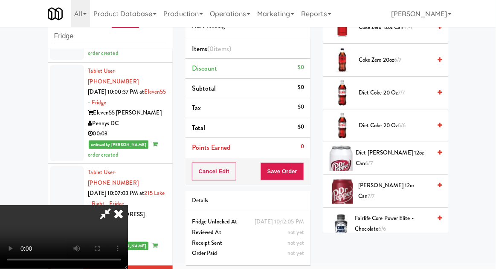
scroll to position [453, 0]
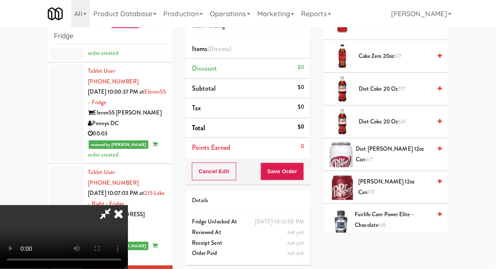
click at [375, 188] on span "7/7" at bounding box center [371, 192] width 7 height 8
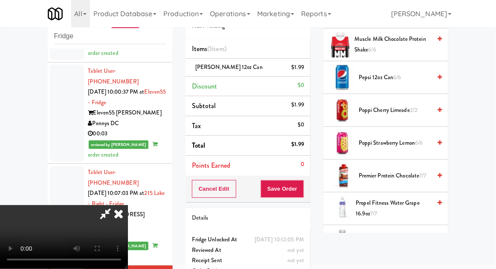
scroll to position [981, 0]
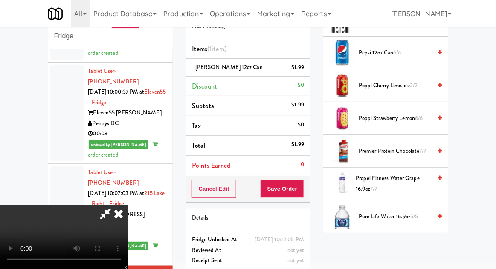
click at [403, 212] on span "Pure Life Water 16.9oz 5/5" at bounding box center [394, 217] width 72 height 11
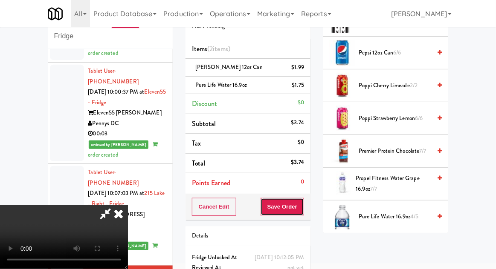
click at [304, 210] on button "Save Order" at bounding box center [281, 207] width 43 height 18
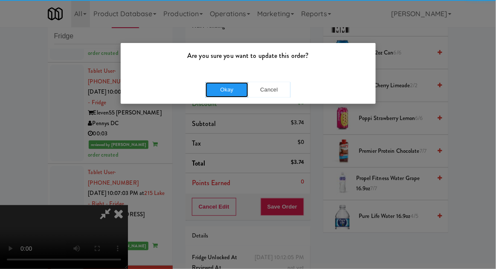
click at [213, 92] on button "Okay" at bounding box center [226, 89] width 43 height 15
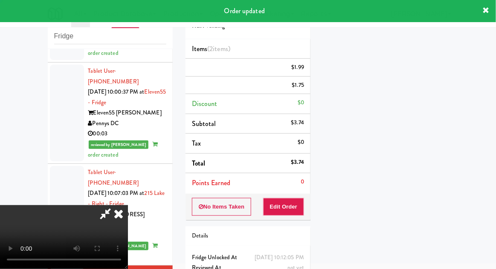
scroll to position [0, 0]
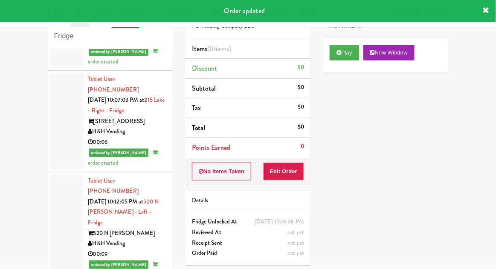
scroll to position [1512, 0]
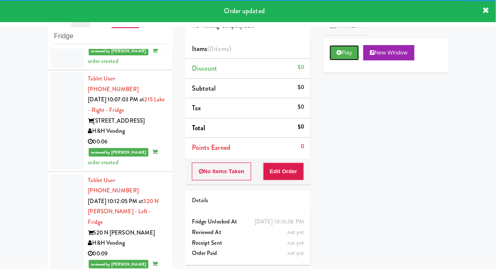
click at [343, 54] on button "Play" at bounding box center [343, 52] width 29 height 15
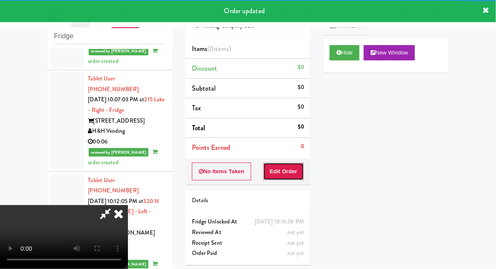
click at [294, 173] on button "Edit Order" at bounding box center [283, 172] width 41 height 18
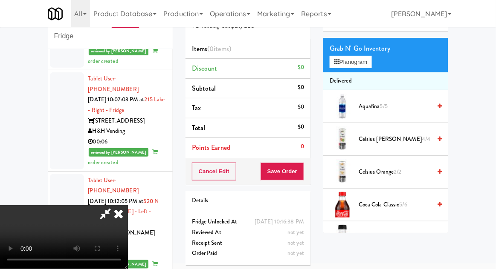
scroll to position [0, 0]
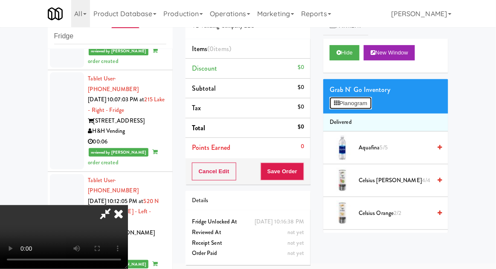
click at [368, 108] on button "Planogram" at bounding box center [350, 103] width 42 height 13
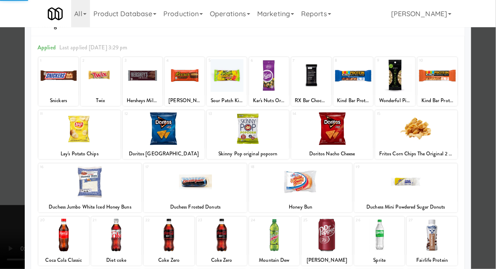
scroll to position [108, 0]
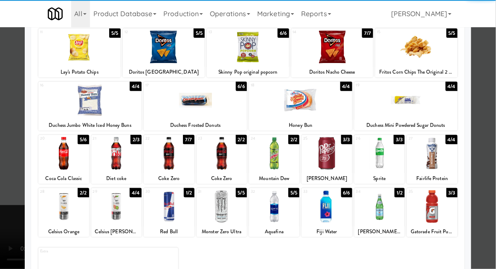
click at [445, 211] on div at bounding box center [431, 206] width 50 height 33
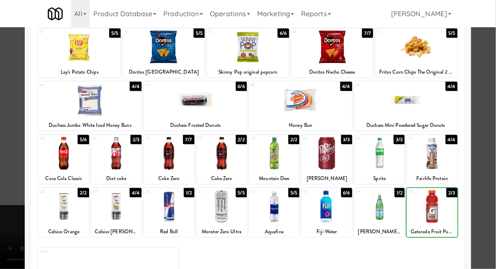
click at [488, 193] on div at bounding box center [248, 134] width 496 height 269
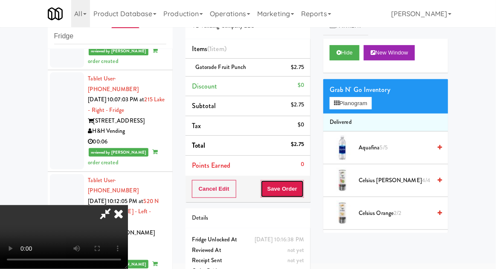
click at [300, 194] on button "Save Order" at bounding box center [281, 189] width 43 height 18
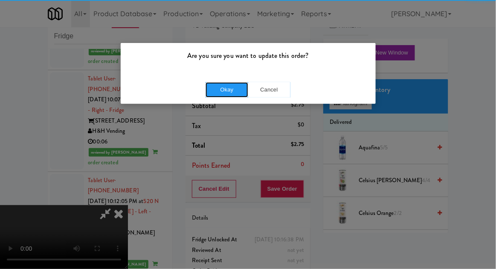
click at [213, 90] on button "Okay" at bounding box center [226, 89] width 43 height 15
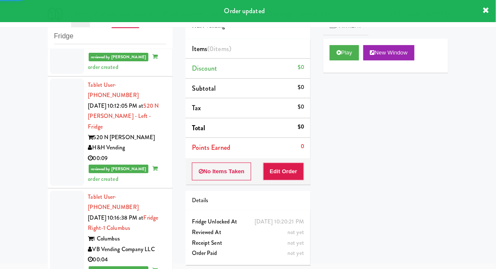
scroll to position [1609, 0]
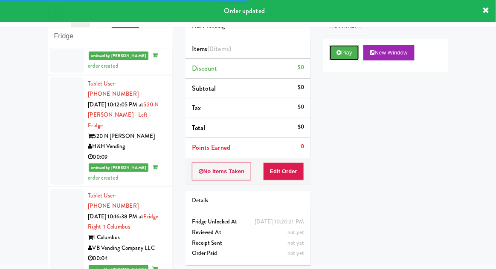
click at [349, 52] on button "Play" at bounding box center [343, 52] width 29 height 15
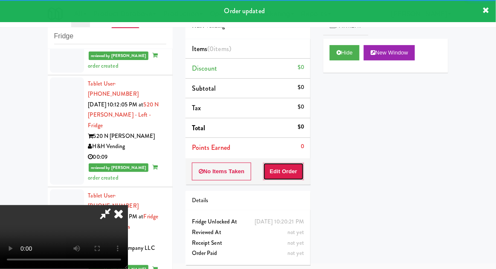
click at [290, 168] on button "Edit Order" at bounding box center [283, 172] width 41 height 18
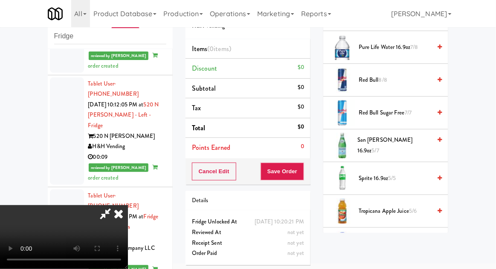
scroll to position [1026, 0]
click at [414, 145] on span "San [PERSON_NAME] 16.9oz 5/7" at bounding box center [394, 144] width 74 height 21
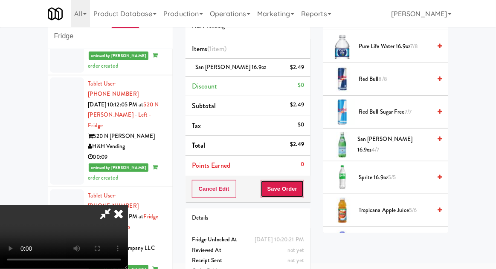
click at [299, 190] on button "Save Order" at bounding box center [281, 189] width 43 height 18
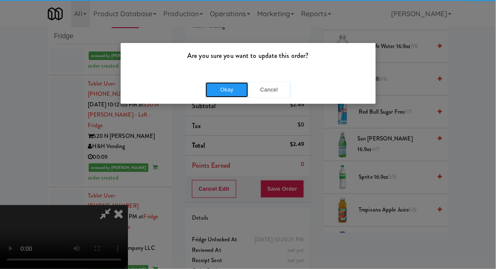
click at [214, 92] on button "Okay" at bounding box center [226, 89] width 43 height 15
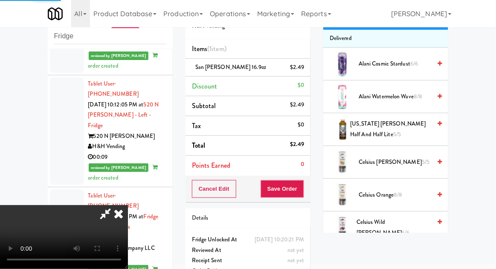
scroll to position [0, 0]
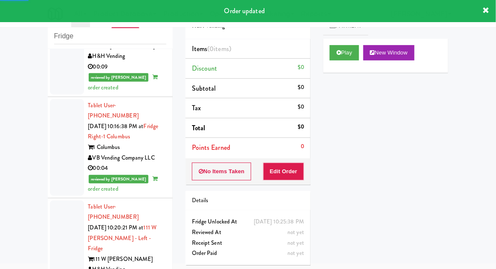
scroll to position [1699, 0]
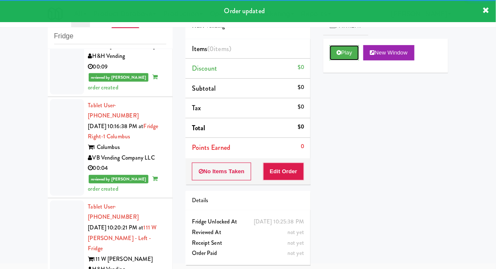
click at [341, 53] on icon at bounding box center [338, 53] width 5 height 6
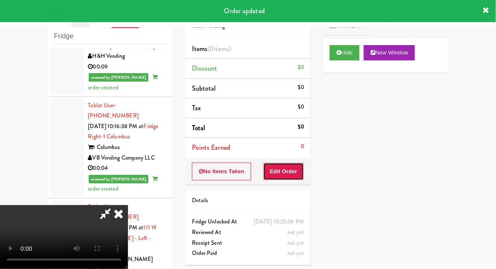
click at [293, 165] on button "Edit Order" at bounding box center [283, 172] width 41 height 18
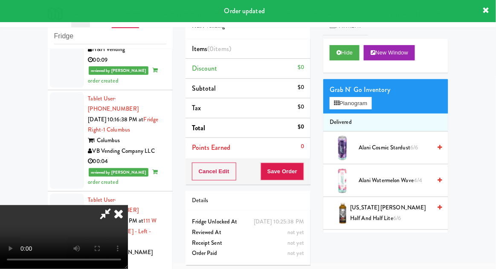
scroll to position [1705, 0]
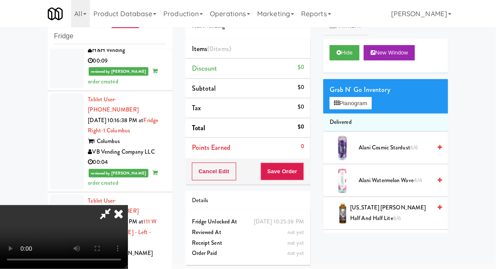
click at [372, 121] on li "Delivered" at bounding box center [385, 123] width 125 height 18
click at [370, 107] on button "Planogram" at bounding box center [350, 103] width 42 height 13
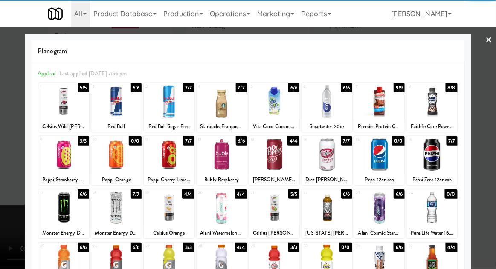
click at [214, 170] on div at bounding box center [221, 154] width 50 height 33
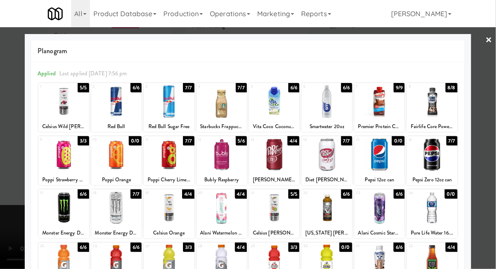
click at [490, 155] on div at bounding box center [248, 134] width 496 height 269
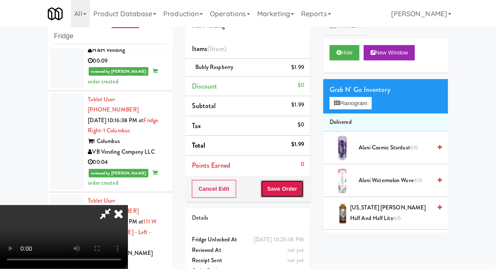
click at [303, 193] on button "Save Order" at bounding box center [281, 189] width 43 height 18
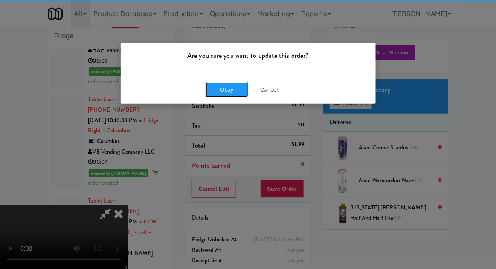
click at [215, 86] on button "Okay" at bounding box center [226, 89] width 43 height 15
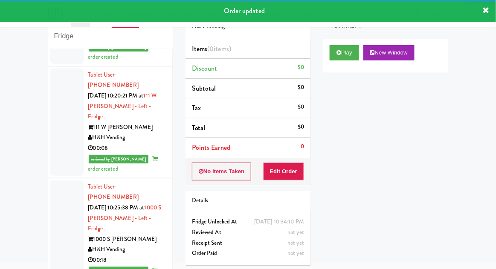
scroll to position [1830, 0]
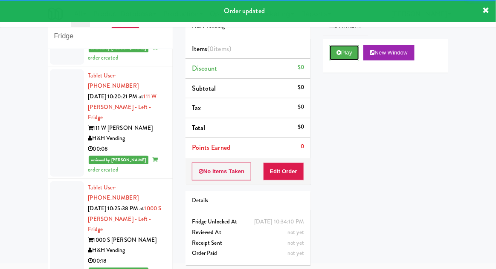
click at [352, 57] on button "Play" at bounding box center [343, 52] width 29 height 15
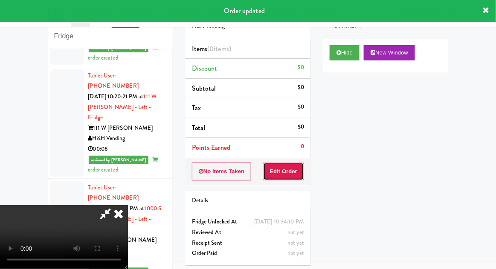
click at [295, 168] on button "Edit Order" at bounding box center [283, 172] width 41 height 18
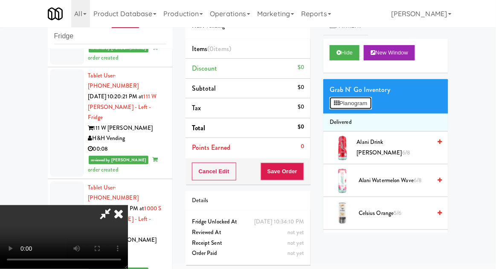
click at [367, 99] on button "Planogram" at bounding box center [350, 103] width 42 height 13
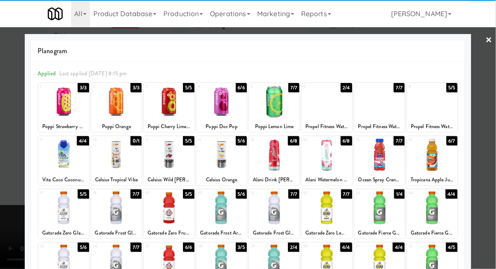
click at [57, 208] on div at bounding box center [63, 208] width 50 height 33
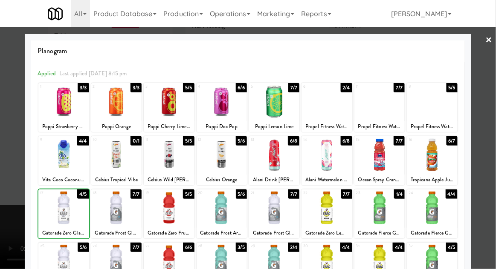
click at [476, 139] on div at bounding box center [248, 134] width 496 height 269
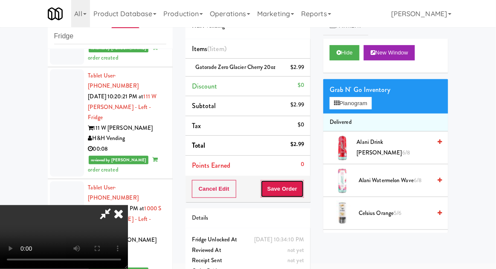
click at [301, 196] on button "Save Order" at bounding box center [281, 189] width 43 height 18
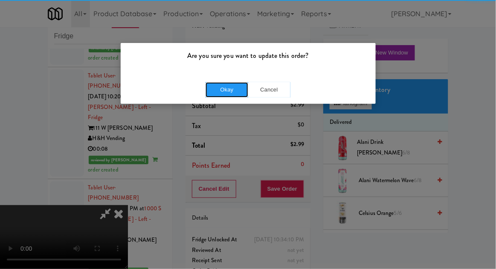
click at [214, 88] on button "Okay" at bounding box center [226, 89] width 43 height 15
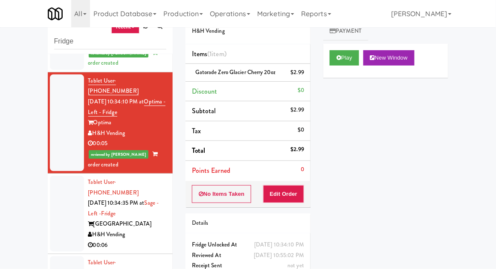
scroll to position [33, 0]
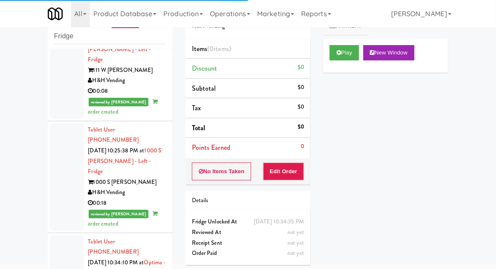
scroll to position [1889, 0]
click at [348, 47] on button "Play" at bounding box center [343, 52] width 29 height 15
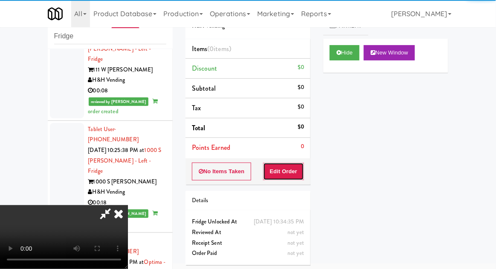
click at [300, 170] on button "Edit Order" at bounding box center [283, 172] width 41 height 18
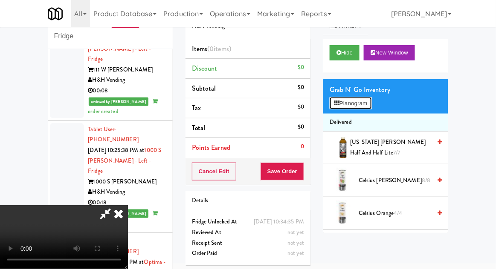
click at [360, 103] on button "Planogram" at bounding box center [350, 103] width 42 height 13
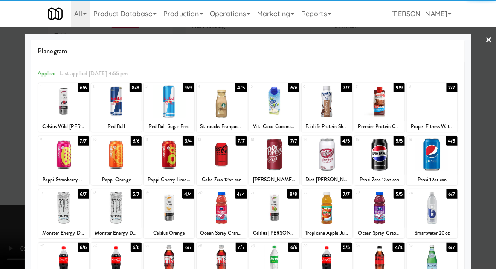
click at [395, 259] on div at bounding box center [379, 261] width 50 height 33
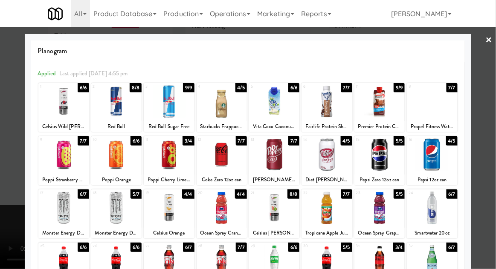
click at [487, 207] on div at bounding box center [248, 134] width 496 height 269
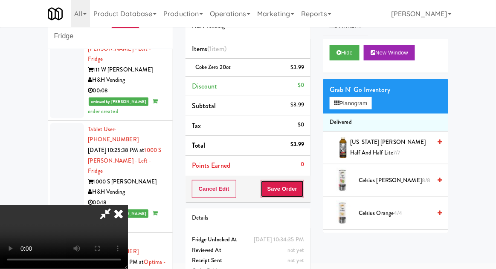
click at [302, 192] on button "Save Order" at bounding box center [281, 189] width 43 height 18
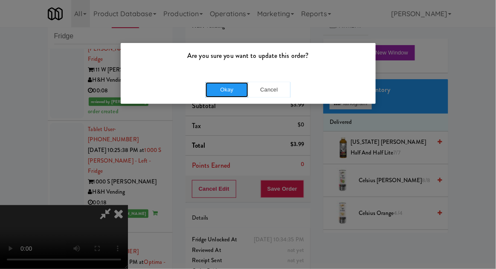
click at [212, 88] on button "Okay" at bounding box center [226, 89] width 43 height 15
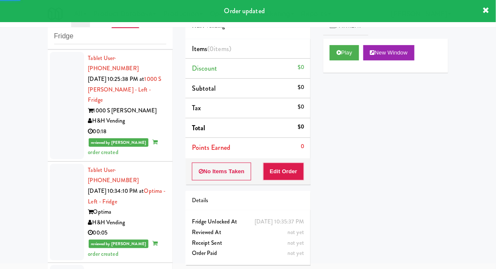
scroll to position [1964, 0]
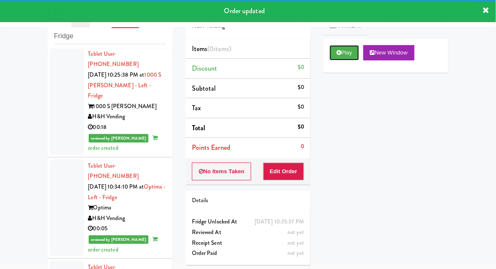
click at [349, 60] on button "Play" at bounding box center [343, 52] width 29 height 15
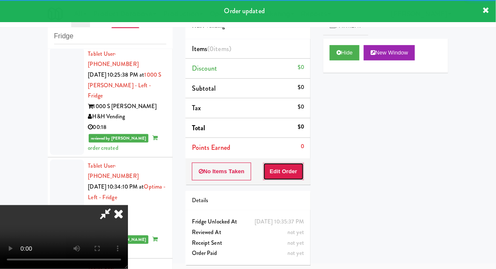
click at [287, 163] on button "Edit Order" at bounding box center [283, 172] width 41 height 18
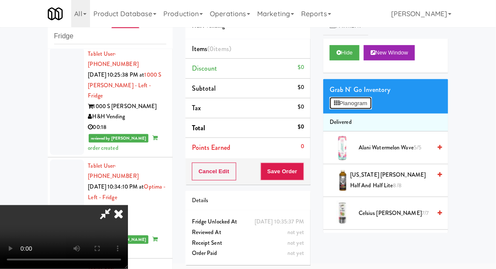
click at [359, 105] on button "Planogram" at bounding box center [350, 103] width 42 height 13
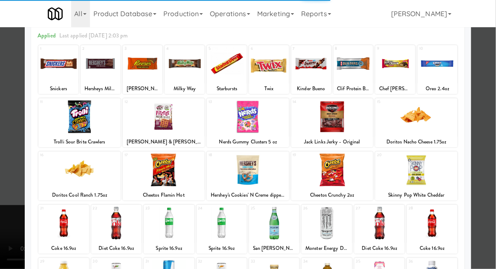
scroll to position [108, 0]
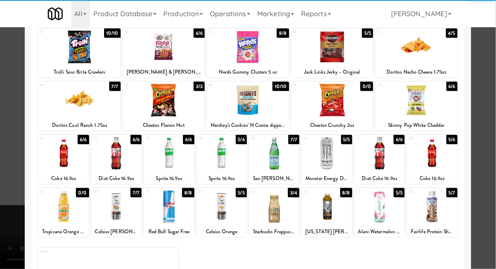
click at [387, 213] on div at bounding box center [379, 206] width 50 height 33
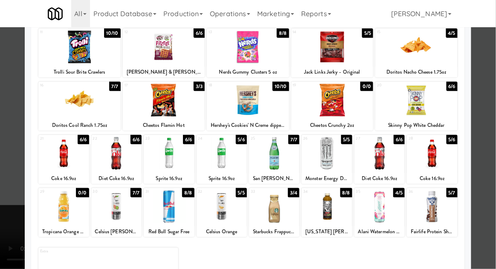
click at [486, 178] on div at bounding box center [248, 134] width 496 height 269
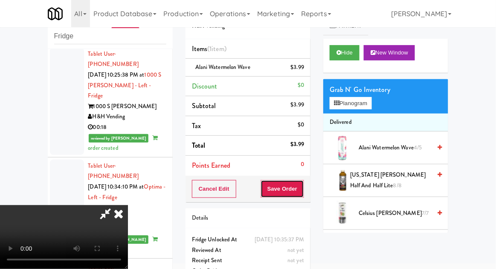
click at [303, 190] on button "Save Order" at bounding box center [281, 189] width 43 height 18
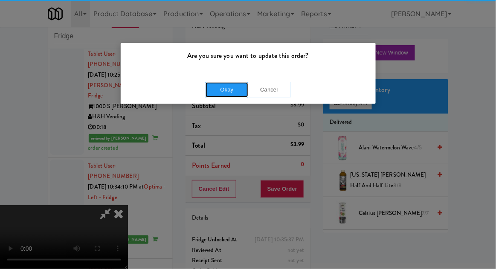
click at [219, 87] on button "Okay" at bounding box center [226, 89] width 43 height 15
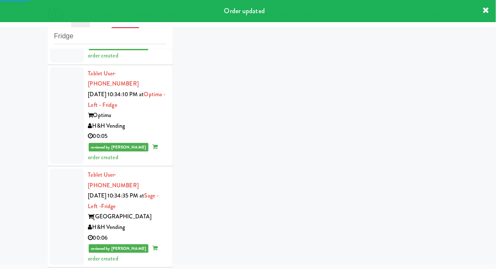
scroll to position [2097, 0]
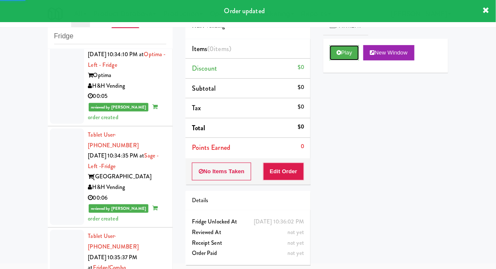
click at [352, 58] on button "Play" at bounding box center [343, 52] width 29 height 15
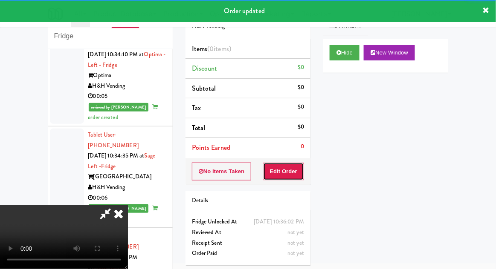
click at [301, 174] on button "Edit Order" at bounding box center [283, 172] width 41 height 18
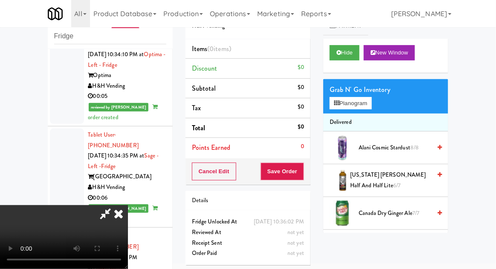
scroll to position [0, 0]
click at [397, 178] on span "[US_STATE] [PERSON_NAME] Half and Half Lite 6/7" at bounding box center [390, 180] width 81 height 21
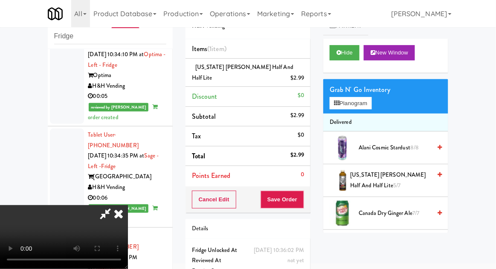
scroll to position [31, 0]
click at [302, 203] on button "Save Order" at bounding box center [281, 200] width 43 height 18
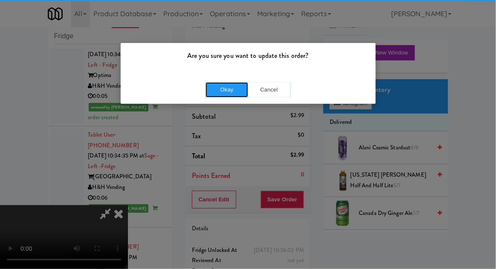
click at [211, 88] on button "Okay" at bounding box center [226, 89] width 43 height 15
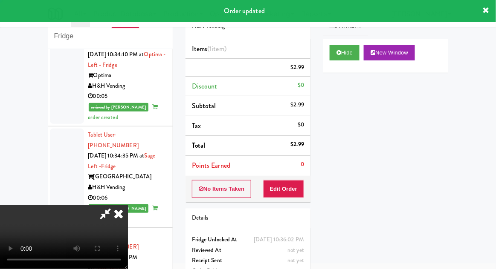
scroll to position [0, 0]
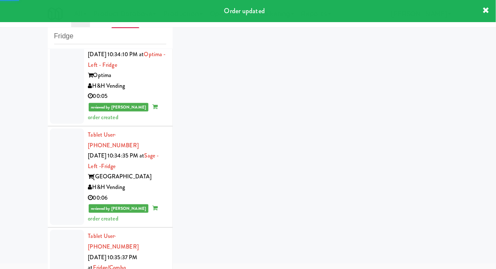
scroll to position [2118, 0]
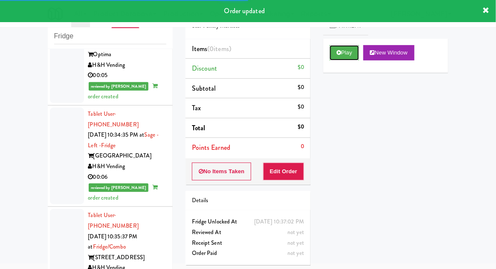
click at [349, 58] on button "Play" at bounding box center [343, 52] width 29 height 15
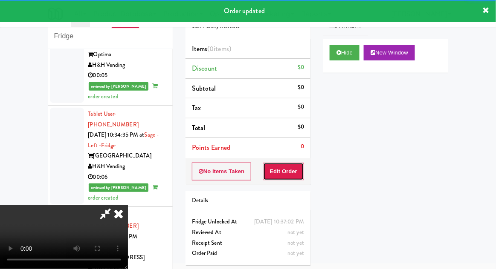
click at [290, 179] on button "Edit Order" at bounding box center [283, 172] width 41 height 18
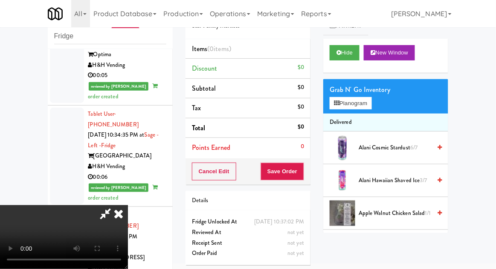
scroll to position [0, 0]
click at [371, 103] on button "Planogram" at bounding box center [350, 103] width 42 height 13
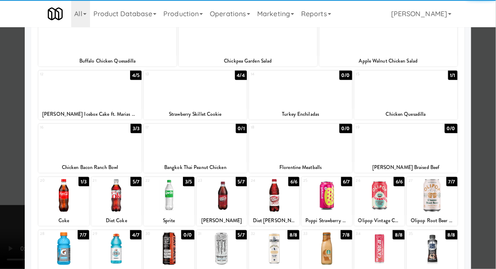
scroll to position [123, 0]
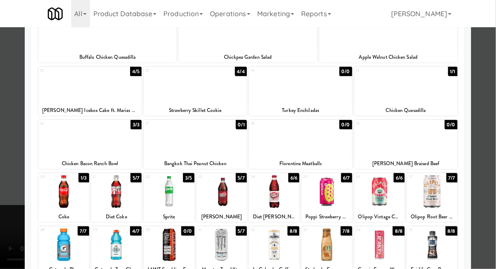
click at [444, 195] on div at bounding box center [431, 192] width 50 height 33
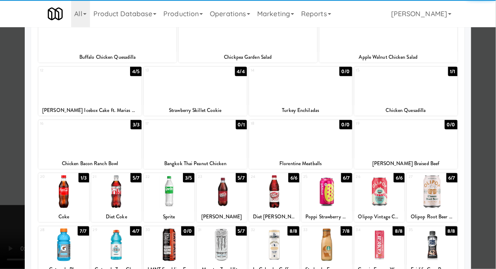
click at [10, 165] on div at bounding box center [248, 134] width 496 height 269
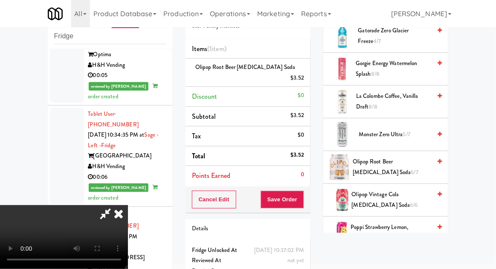
scroll to position [603, 0]
click at [302, 75] on li "Olipop Root Beer [MEDICAL_DATA] Soda $3.52" at bounding box center [247, 73] width 125 height 28
click at [306, 78] on icon at bounding box center [305, 81] width 4 height 6
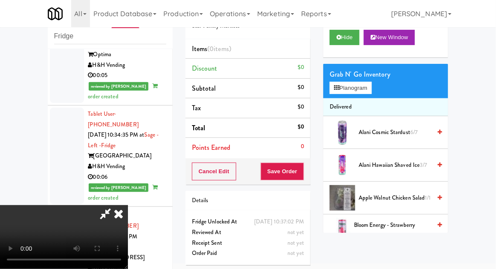
scroll to position [0, 0]
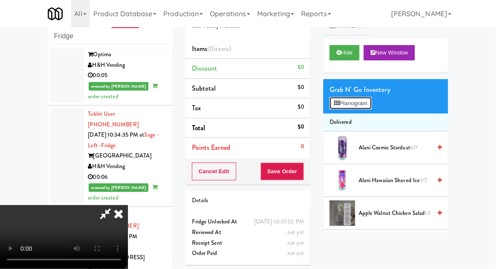
click at [361, 108] on button "Planogram" at bounding box center [350, 103] width 42 height 13
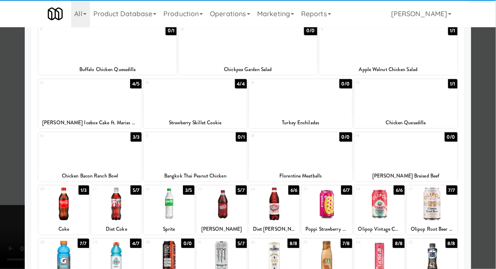
scroll to position [110, 0]
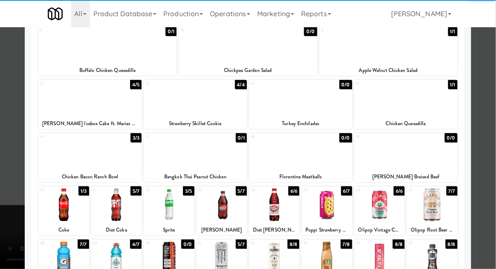
click at [388, 213] on div at bounding box center [379, 205] width 50 height 33
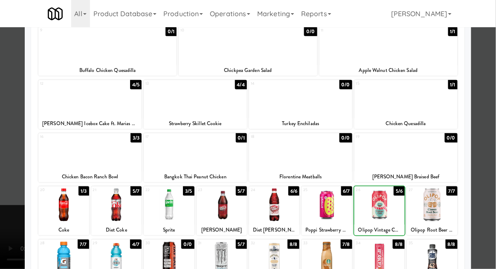
click at [493, 196] on div at bounding box center [248, 134] width 496 height 269
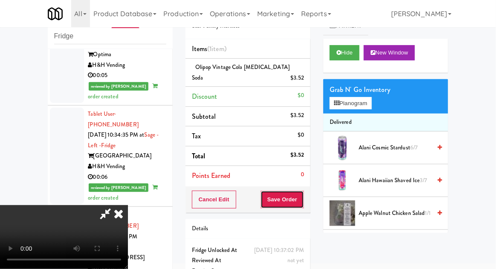
click at [300, 196] on button "Save Order" at bounding box center [281, 200] width 43 height 18
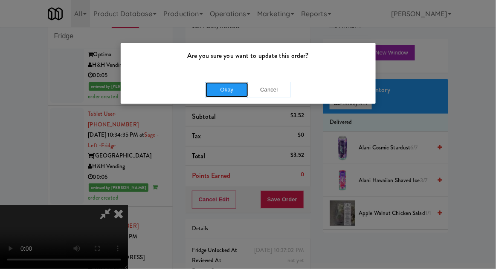
click at [216, 94] on button "Okay" at bounding box center [226, 89] width 43 height 15
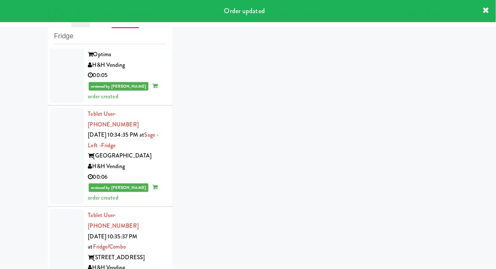
scroll to position [2139, 0]
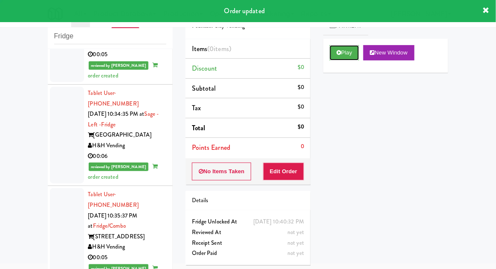
click at [351, 58] on button "Play" at bounding box center [343, 52] width 29 height 15
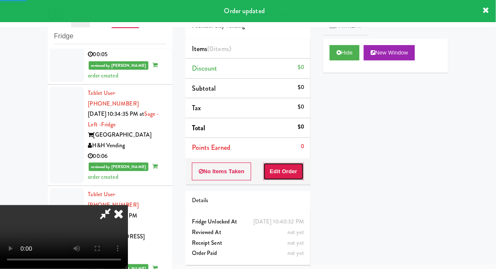
click at [293, 169] on button "Edit Order" at bounding box center [283, 172] width 41 height 18
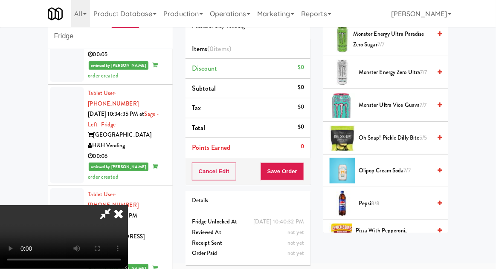
scroll to position [905, 0]
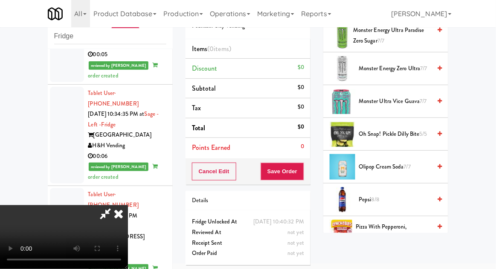
click at [396, 195] on span "Pepsi 8/8" at bounding box center [394, 200] width 72 height 11
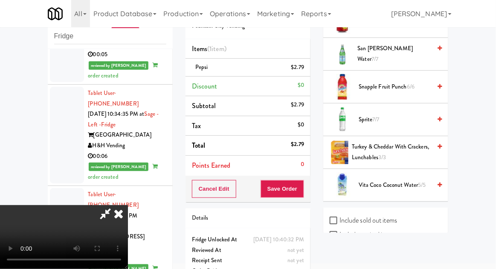
scroll to position [1166, 0]
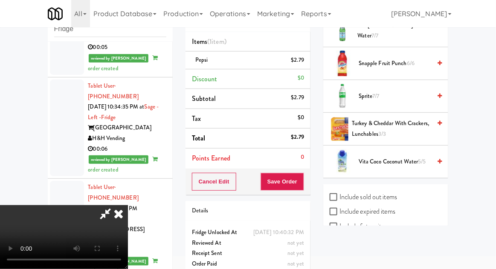
click at [398, 91] on span "Sprite 7/7" at bounding box center [394, 96] width 72 height 11
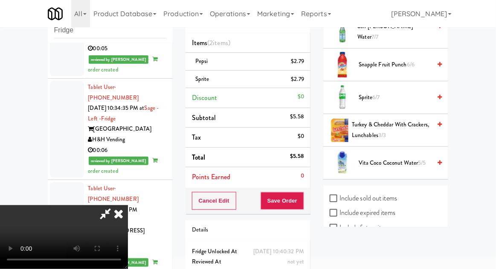
scroll to position [31, 0]
click at [309, 199] on div "Cancel Edit Save Order" at bounding box center [247, 201] width 125 height 26
click at [303, 203] on button "Save Order" at bounding box center [281, 201] width 43 height 18
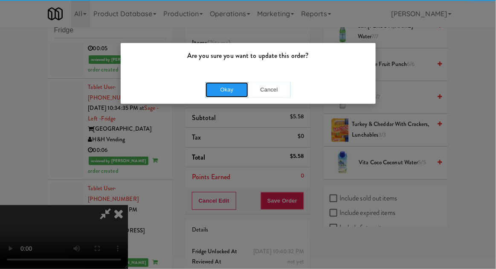
click at [216, 87] on button "Okay" at bounding box center [226, 89] width 43 height 15
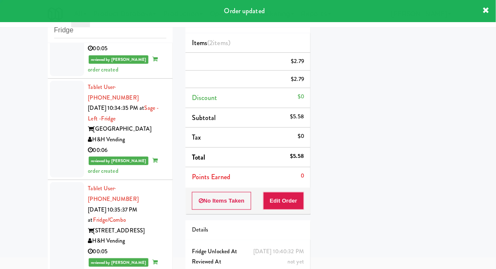
scroll to position [0, 0]
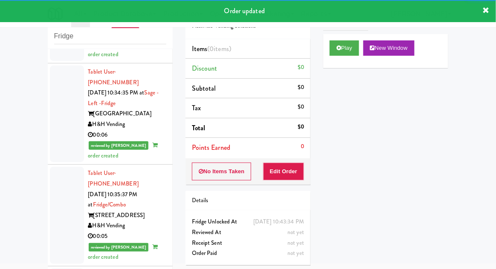
scroll to position [6, 0]
click at [355, 53] on button "Play" at bounding box center [343, 46] width 29 height 15
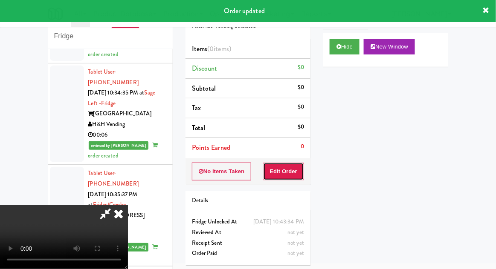
click at [296, 169] on button "Edit Order" at bounding box center [283, 172] width 41 height 18
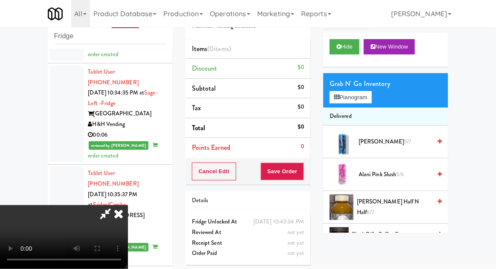
scroll to position [0, 0]
click at [371, 94] on button "Planogram" at bounding box center [350, 97] width 42 height 13
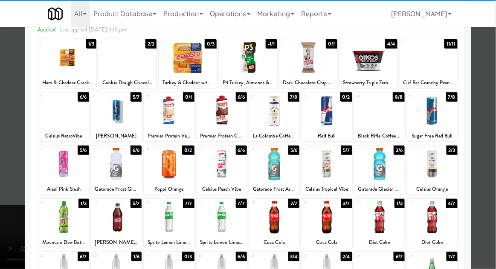
scroll to position [44, 0]
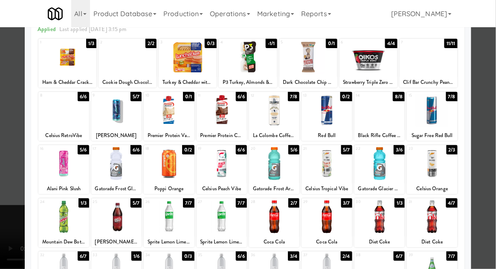
click at [287, 269] on div at bounding box center [274, 270] width 50 height 33
click at [237, 269] on div at bounding box center [221, 270] width 50 height 33
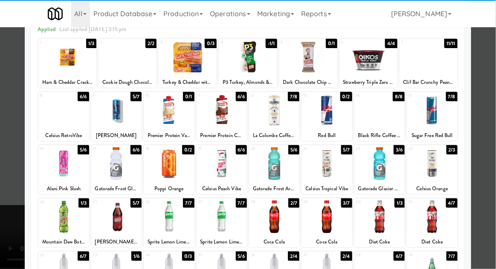
click at [485, 182] on div at bounding box center [248, 134] width 496 height 269
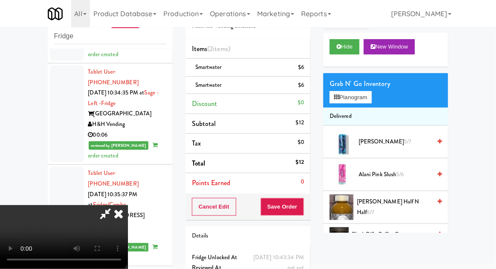
scroll to position [31, 0]
click at [300, 209] on button "Save Order" at bounding box center [281, 207] width 43 height 18
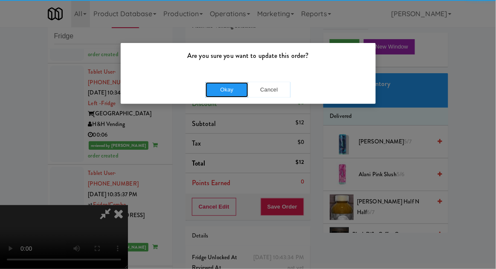
click at [216, 83] on button "Okay" at bounding box center [226, 89] width 43 height 15
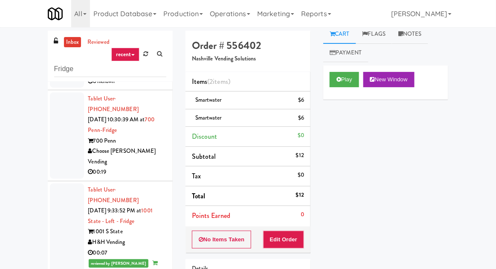
scroll to position [0, 0]
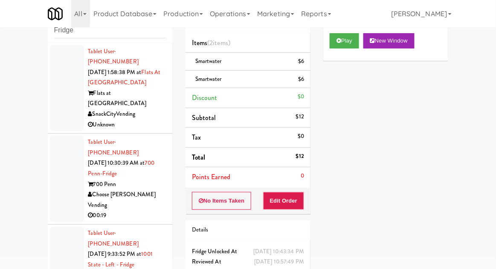
click at [65, 164] on div at bounding box center [67, 179] width 34 height 86
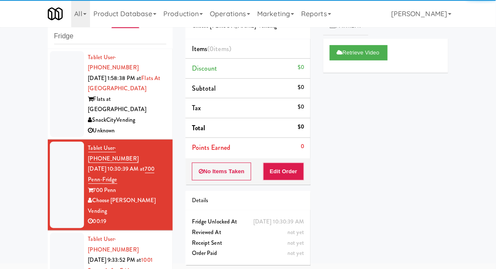
click at [64, 107] on div at bounding box center [67, 94] width 34 height 86
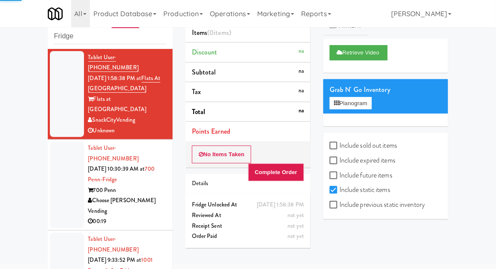
click at [58, 150] on div at bounding box center [67, 185] width 34 height 86
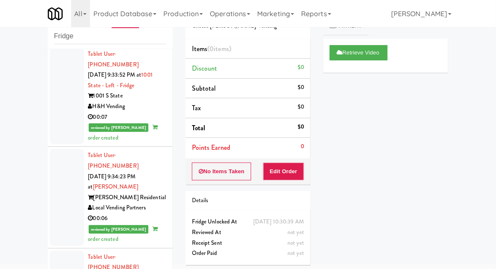
click at [63, 159] on div at bounding box center [67, 197] width 34 height 97
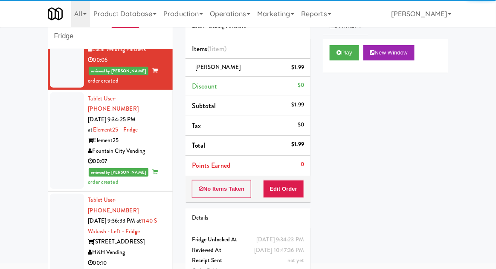
scroll to position [359, 0]
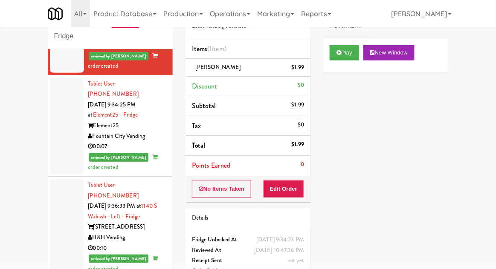
click at [62, 179] on div at bounding box center [67, 227] width 34 height 97
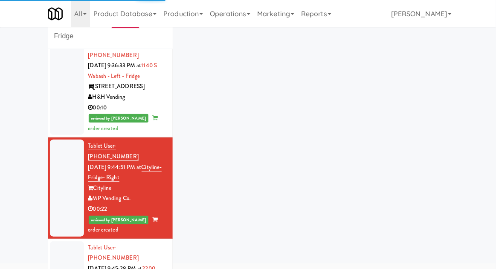
scroll to position [520, 0]
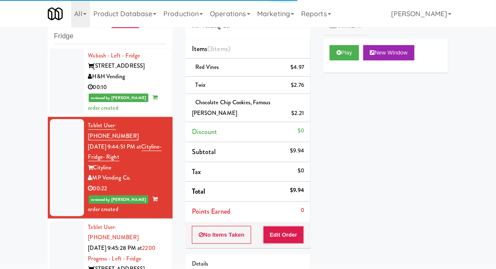
click at [64, 221] on div at bounding box center [67, 269] width 34 height 97
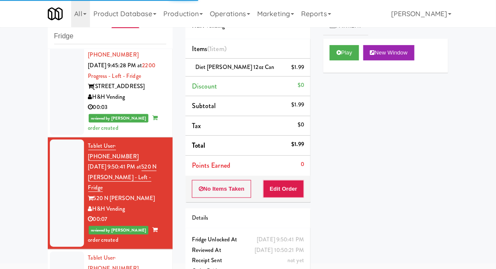
scroll to position [724, 0]
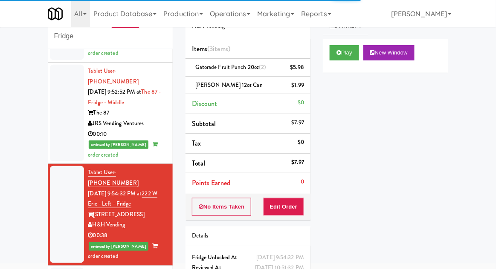
scroll to position [892, 0]
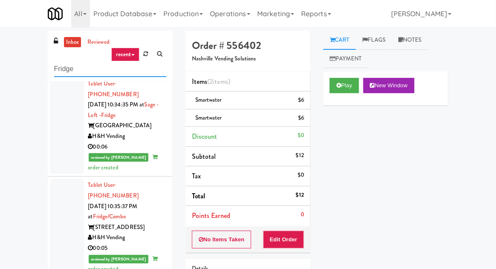
click at [60, 69] on input "Fridge" at bounding box center [110, 69] width 112 height 16
click at [58, 67] on input "Fridge" at bounding box center [110, 69] width 112 height 16
type input "Pantry"
click at [24, 81] on div "inbox reviewed recent all unclear take inventory issue suspicious failed recent…" at bounding box center [248, 187] width 496 height 313
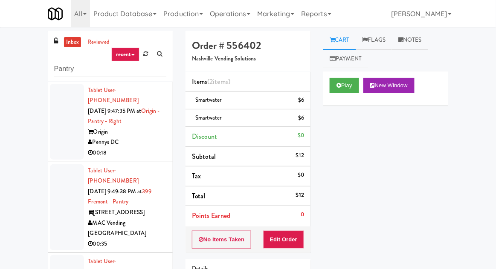
click at [59, 131] on div at bounding box center [67, 122] width 34 height 76
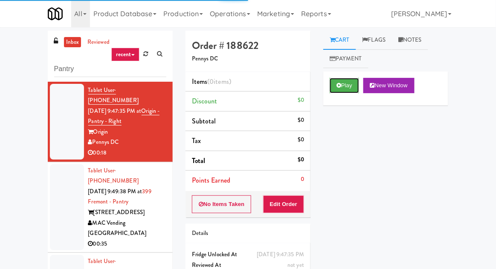
click at [342, 87] on button "Play" at bounding box center [343, 85] width 29 height 15
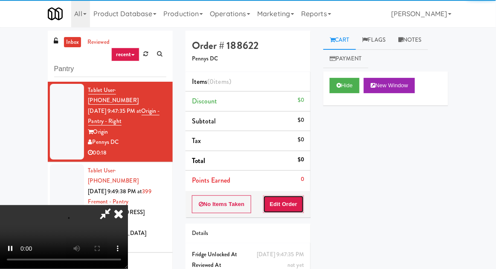
click at [289, 201] on button "Edit Order" at bounding box center [283, 205] width 41 height 18
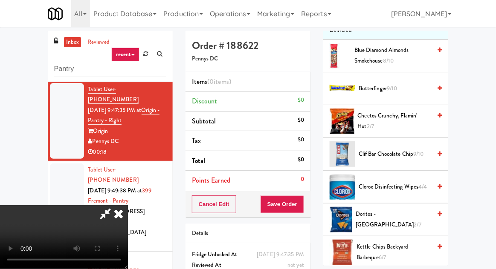
scroll to position [124, 0]
click at [413, 116] on span "Cheetos Crunchy, Flamin' Hot 2/7" at bounding box center [394, 121] width 74 height 21
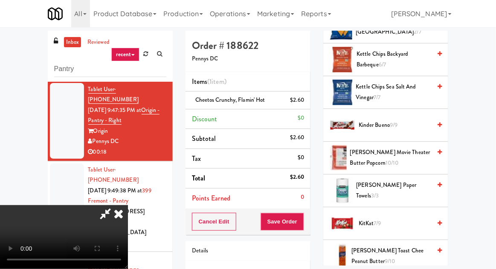
scroll to position [323, 0]
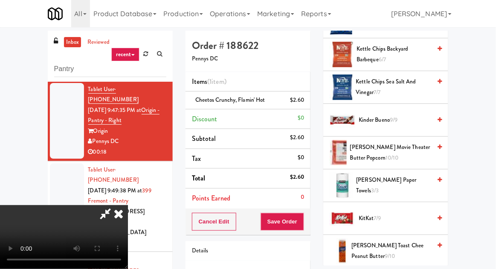
click at [388, 213] on span "KitKat 7/9" at bounding box center [394, 218] width 72 height 11
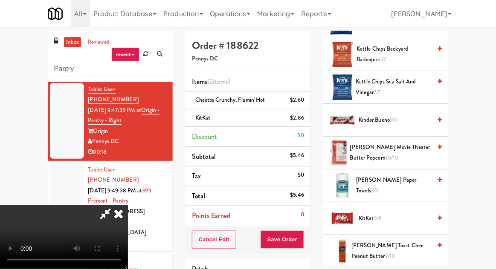
scroll to position [31, 0]
click at [298, 232] on button "Save Order" at bounding box center [281, 240] width 43 height 18
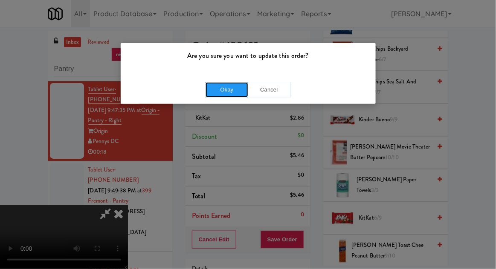
click at [222, 88] on button "Okay" at bounding box center [226, 89] width 43 height 15
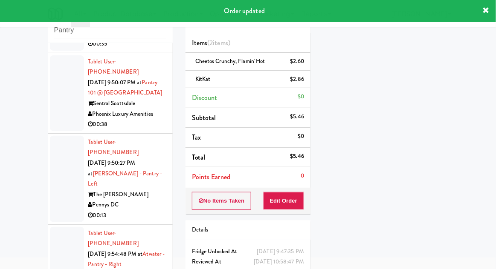
scroll to position [186, 0]
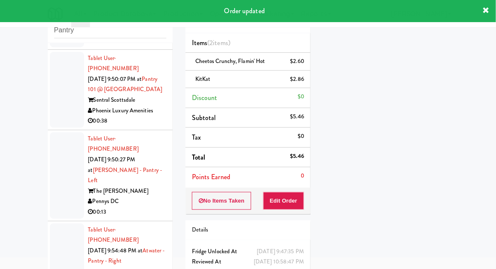
click at [52, 224] on div at bounding box center [67, 267] width 34 height 86
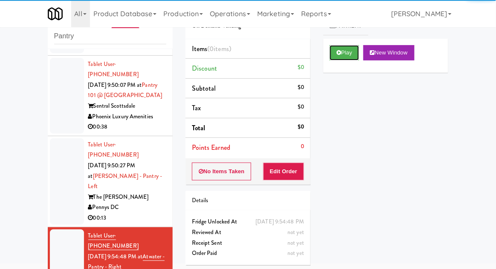
click at [352, 53] on button "Play" at bounding box center [343, 52] width 29 height 15
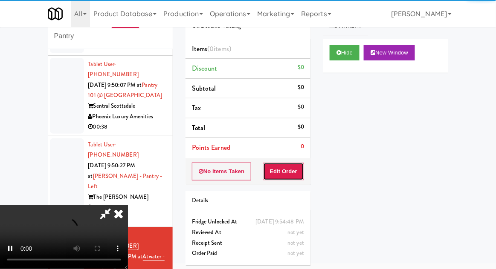
click at [290, 173] on button "Edit Order" at bounding box center [283, 172] width 41 height 18
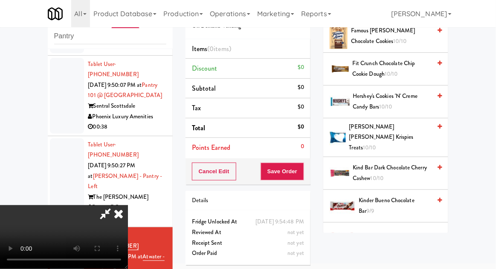
scroll to position [413, 0]
click at [379, 234] on span "10/10" at bounding box center [380, 238] width 13 height 8
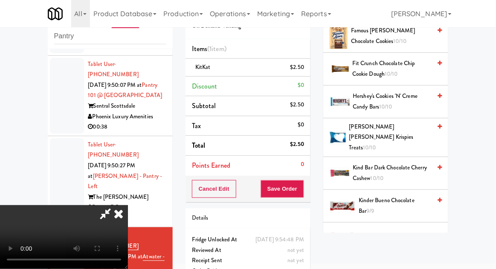
click at [311, 193] on div "Order # 189626 On Demand Vending Items (1 item ) KitKat $2.50 Discount $0 Subto…" at bounding box center [248, 143] width 138 height 291
click at [302, 193] on button "Save Order" at bounding box center [281, 189] width 43 height 18
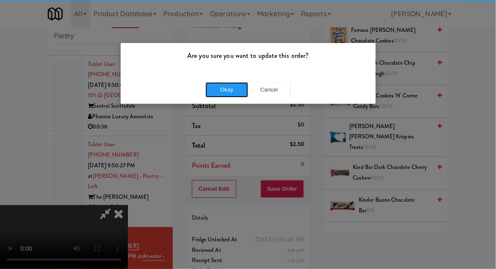
click at [221, 93] on button "Okay" at bounding box center [226, 89] width 43 height 15
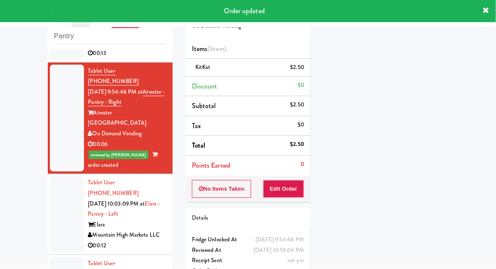
scroll to position [358, 0]
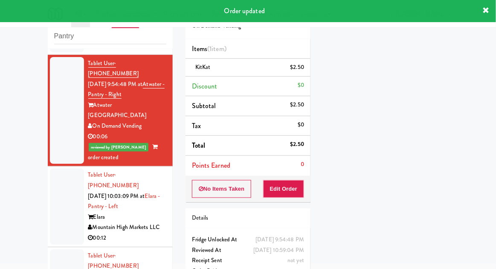
click at [50, 169] on div at bounding box center [67, 207] width 34 height 76
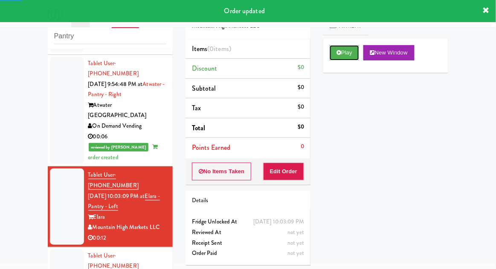
click at [347, 57] on button "Play" at bounding box center [343, 52] width 29 height 15
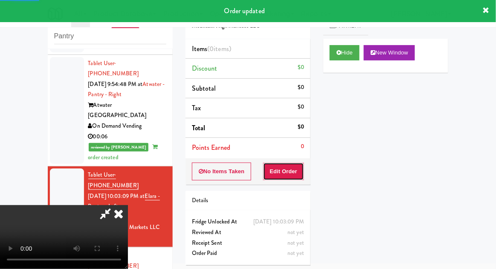
click at [291, 178] on button "Edit Order" at bounding box center [283, 172] width 41 height 18
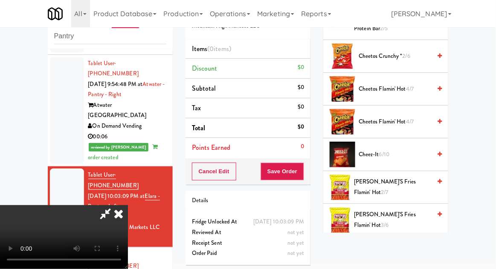
scroll to position [157, 0]
click at [411, 186] on span "[PERSON_NAME]'s Fries Flamin' Hot 2/7" at bounding box center [392, 187] width 77 height 21
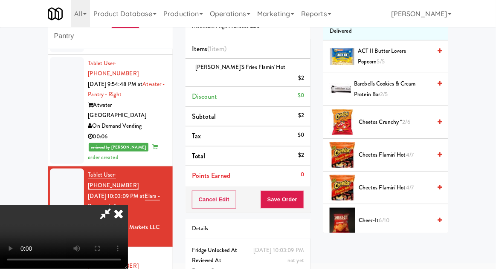
scroll to position [92, 0]
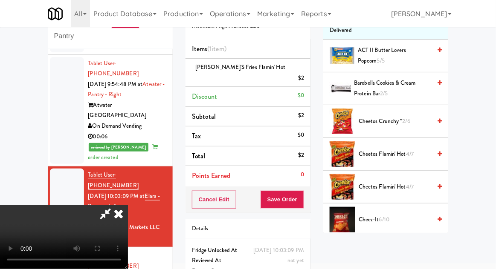
click at [404, 154] on span "Cheetos Flamin' Hot 4/7" at bounding box center [394, 154] width 72 height 11
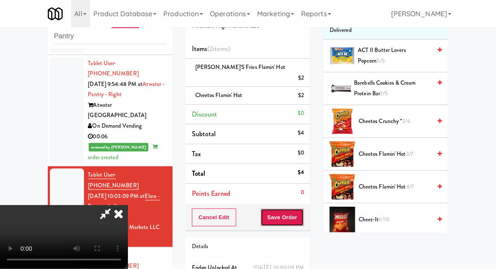
click at [301, 210] on button "Save Order" at bounding box center [281, 218] width 43 height 18
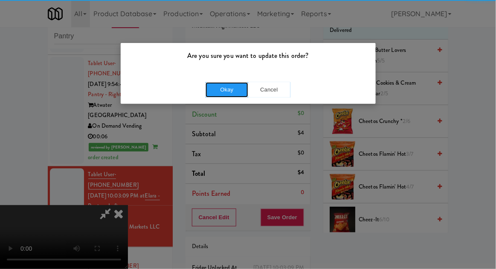
click at [221, 93] on button "Okay" at bounding box center [226, 89] width 43 height 15
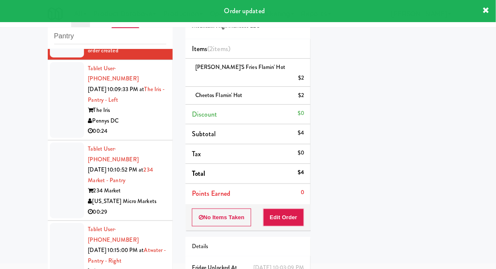
scroll to position [566, 0]
click at [59, 224] on div at bounding box center [67, 267] width 34 height 86
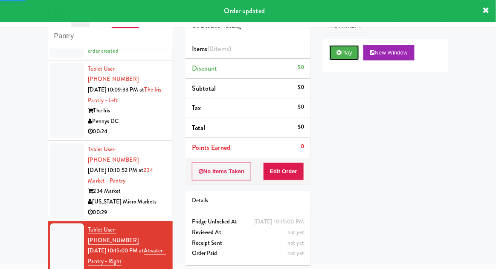
click at [352, 57] on button "Play" at bounding box center [343, 52] width 29 height 15
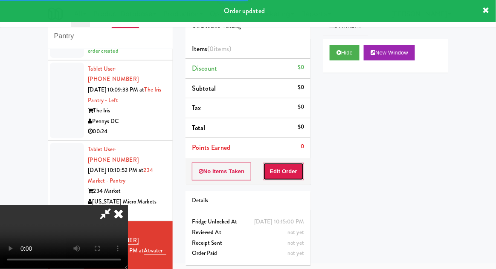
click at [291, 168] on button "Edit Order" at bounding box center [283, 172] width 41 height 18
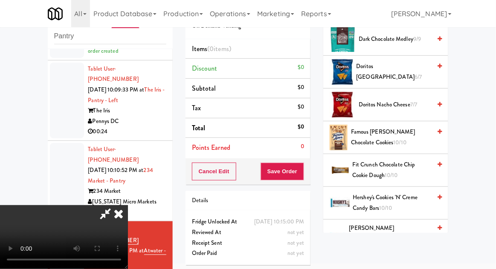
scroll to position [316, 0]
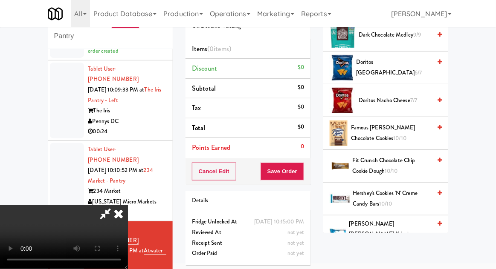
click at [392, 200] on span "10/10" at bounding box center [385, 204] width 13 height 8
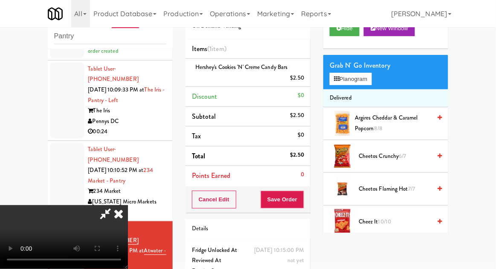
scroll to position [0, 0]
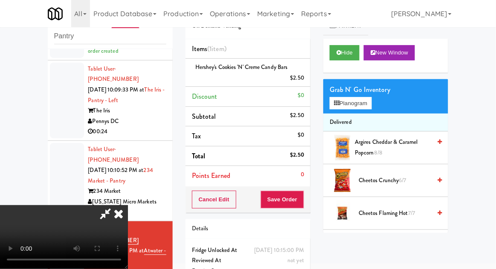
click at [367, 121] on li "Delivered" at bounding box center [385, 123] width 125 height 18
click at [364, 105] on button "Planogram" at bounding box center [350, 103] width 42 height 13
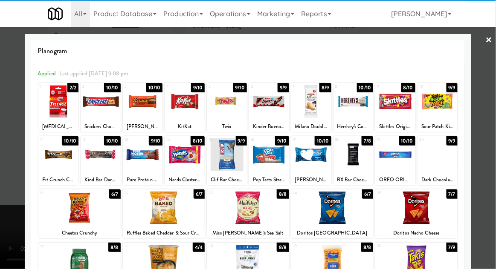
click at [78, 214] on div at bounding box center [79, 208] width 82 height 33
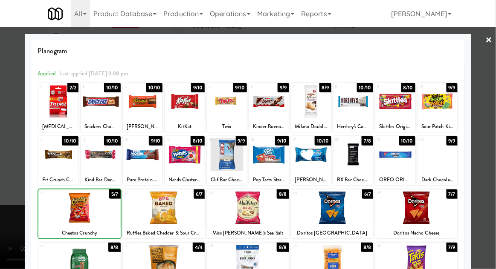
click at [10, 204] on div at bounding box center [248, 134] width 496 height 269
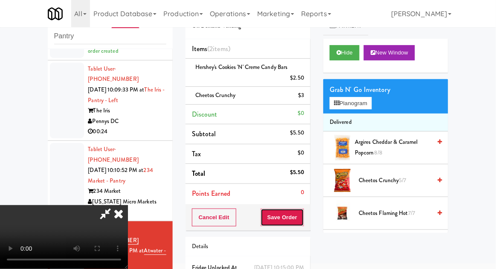
click at [303, 222] on button "Save Order" at bounding box center [281, 218] width 43 height 18
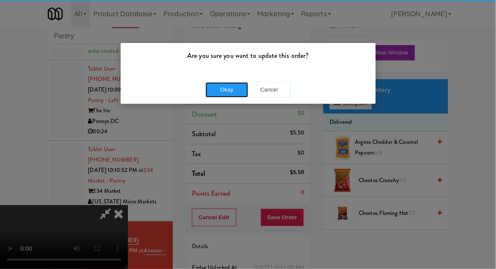
click at [215, 92] on button "Okay" at bounding box center [226, 89] width 43 height 15
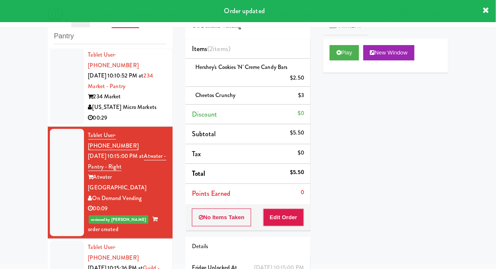
scroll to position [673, 0]
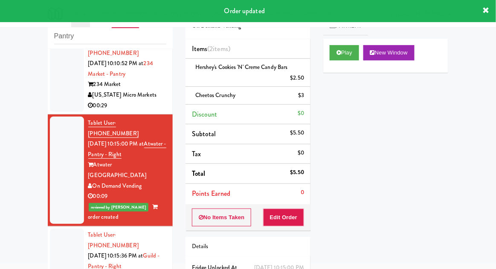
click at [63, 229] on div at bounding box center [67, 267] width 34 height 76
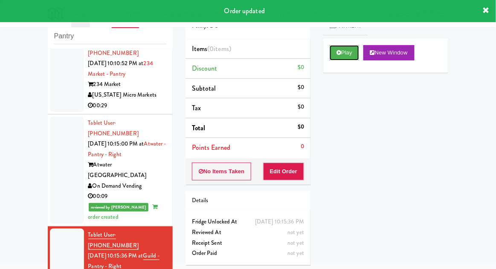
click at [352, 55] on button "Play" at bounding box center [343, 52] width 29 height 15
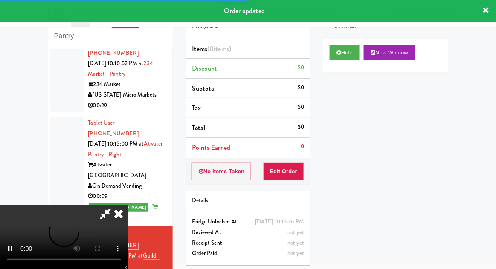
click at [295, 187] on div "Order # 273247 Pennys DC Items (0 items ) Discount $0 Subtotal $0 Tax $0 Total …" at bounding box center [248, 135] width 138 height 274
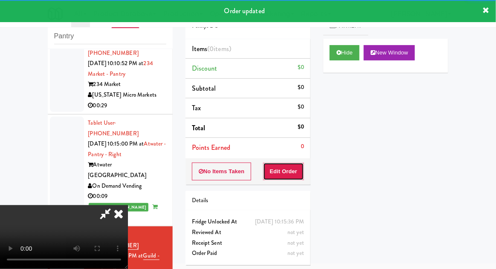
click at [298, 177] on button "Edit Order" at bounding box center [283, 172] width 41 height 18
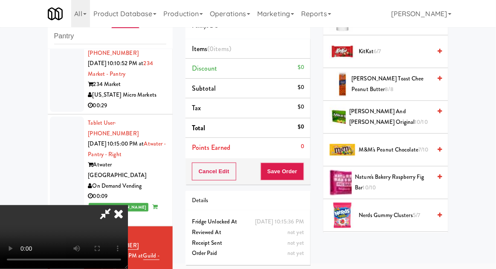
scroll to position [479, 0]
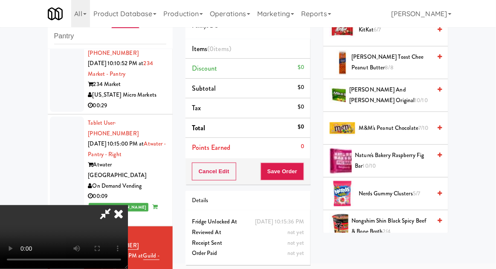
click at [386, 228] on span "2/4" at bounding box center [387, 232] width 8 height 8
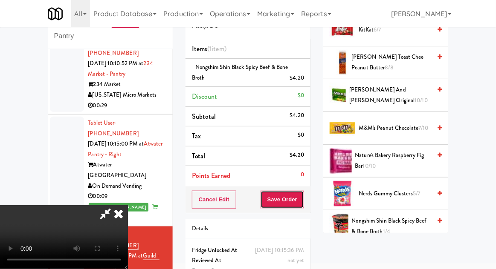
click at [300, 204] on button "Save Order" at bounding box center [281, 200] width 43 height 18
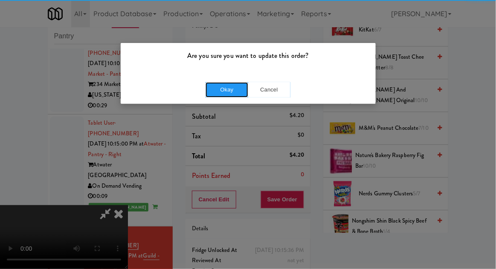
click at [222, 91] on button "Okay" at bounding box center [226, 89] width 43 height 15
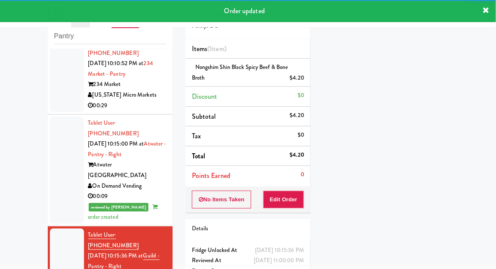
scroll to position [0, 0]
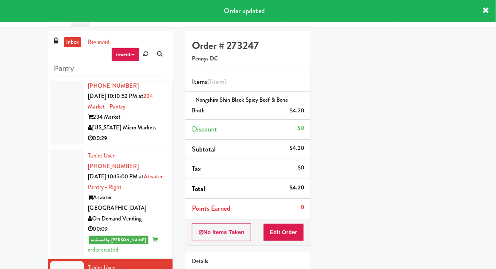
click at [70, 43] on link "inbox" at bounding box center [72, 42] width 17 height 11
